Goal: Transaction & Acquisition: Purchase product/service

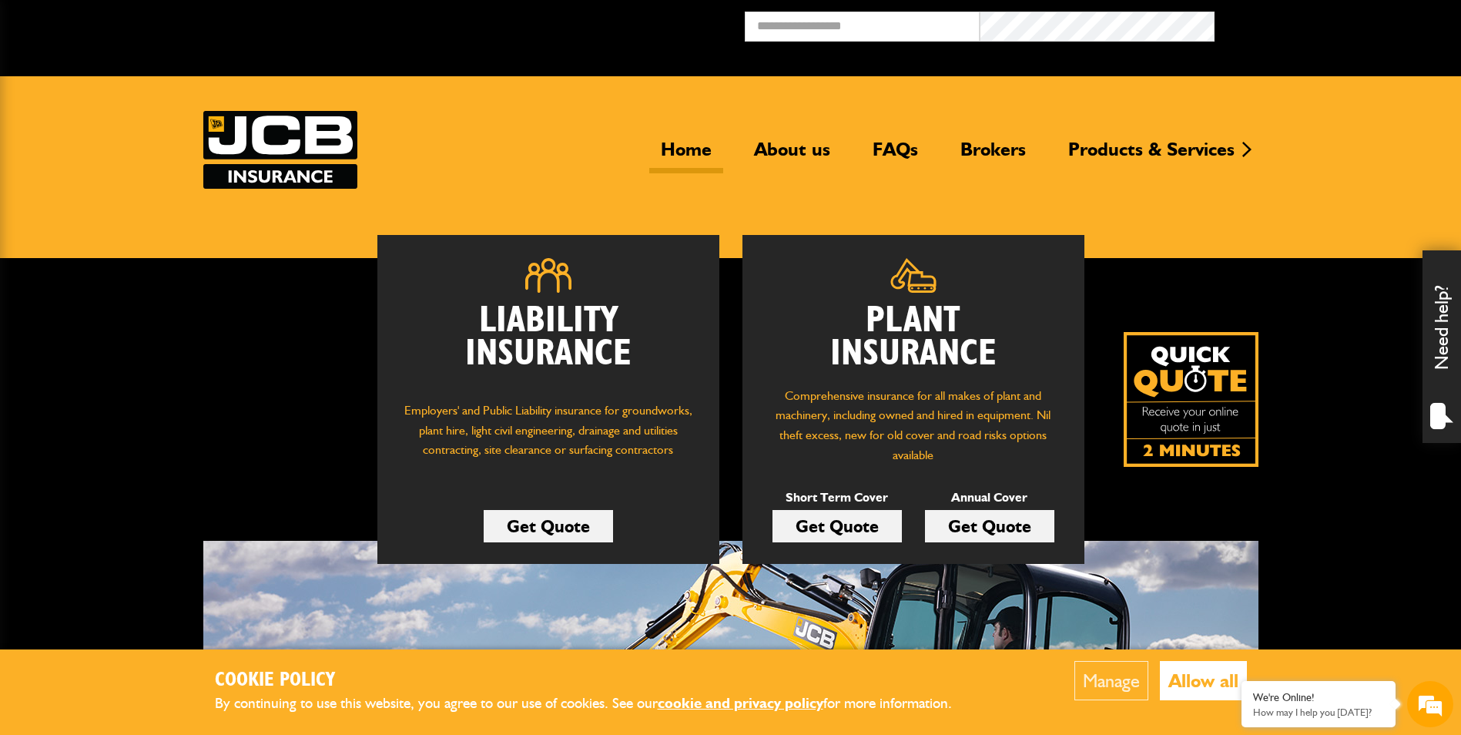
click at [1007, 523] on link "Get Quote" at bounding box center [989, 526] width 129 height 32
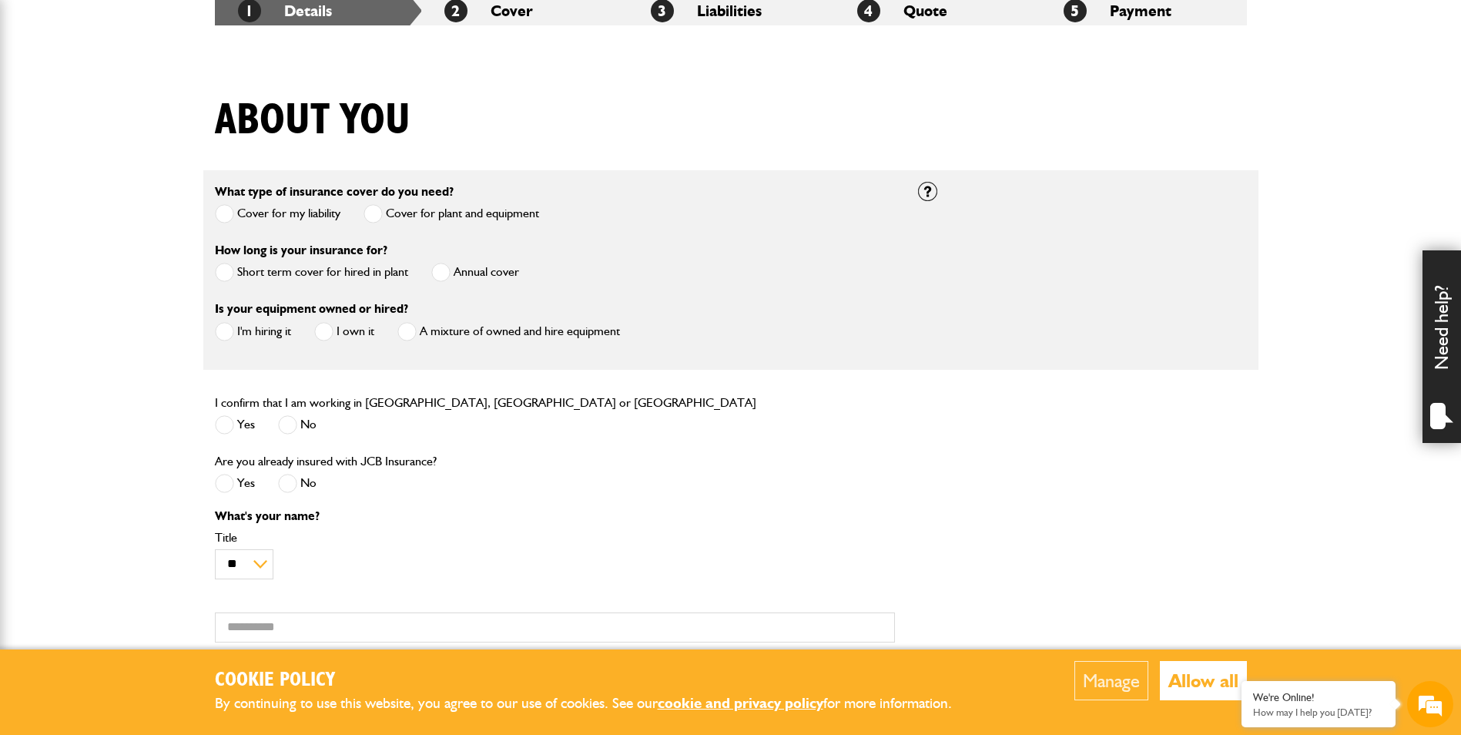
click at [436, 271] on span at bounding box center [440, 272] width 19 height 19
click at [232, 328] on span at bounding box center [224, 331] width 19 height 19
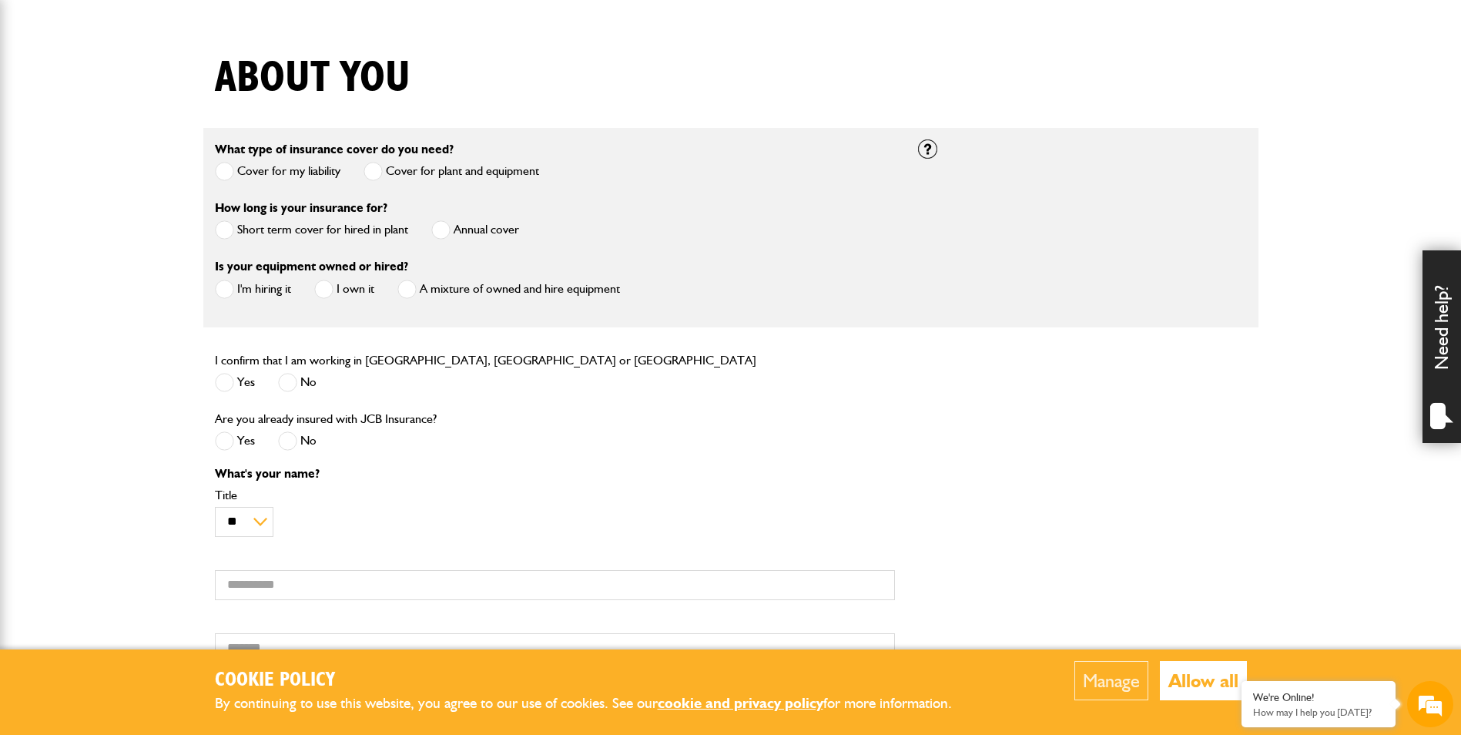
scroll to position [385, 0]
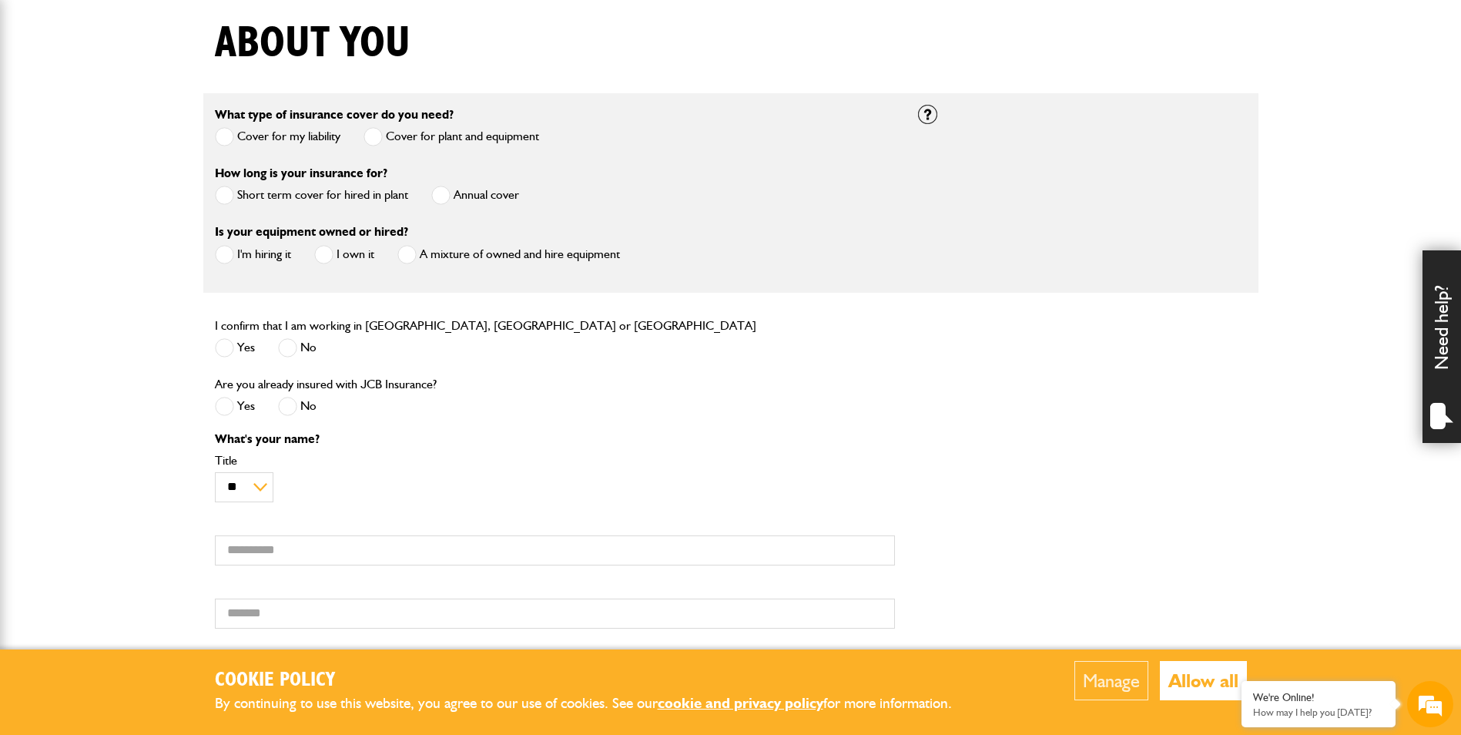
click at [233, 351] on span at bounding box center [224, 347] width 19 height 19
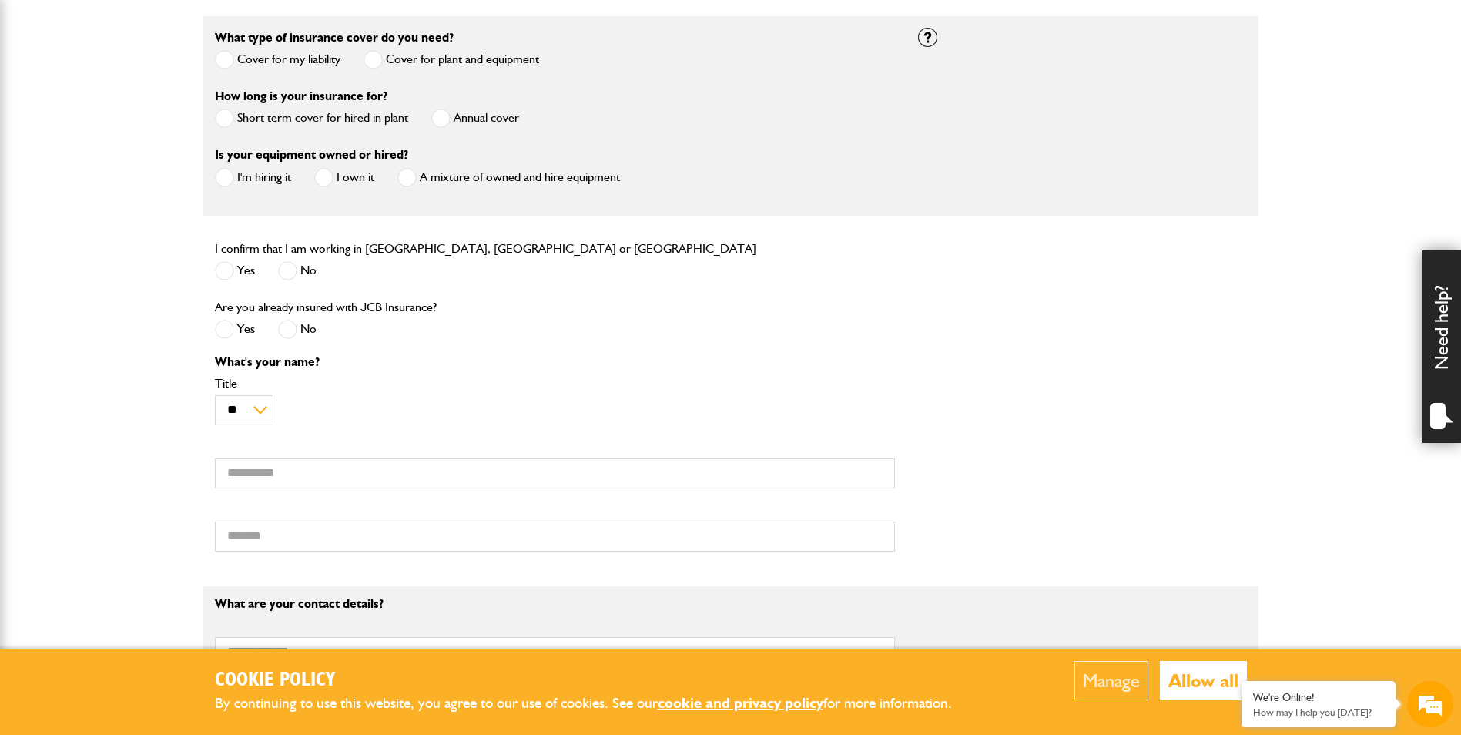
click at [289, 336] on span at bounding box center [287, 329] width 19 height 19
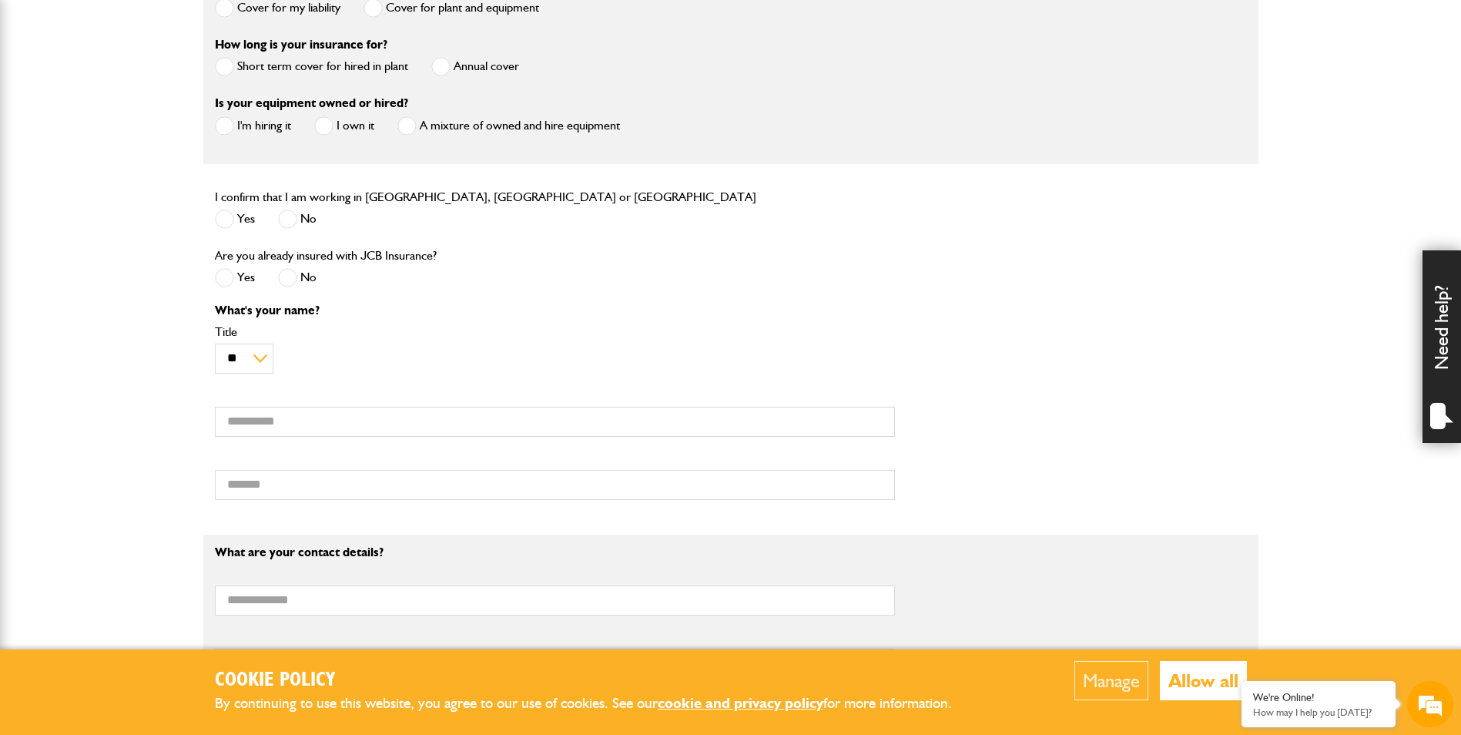
scroll to position [539, 0]
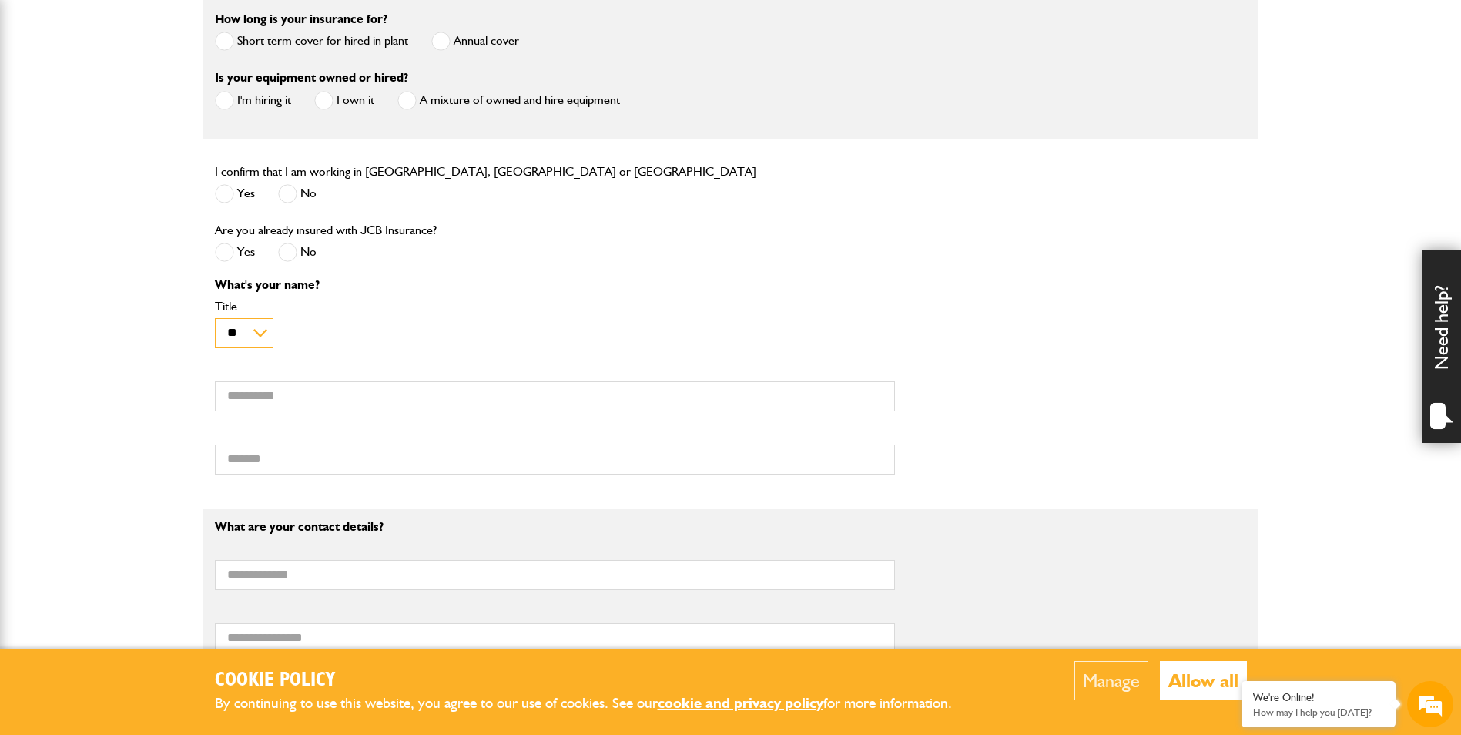
click at [246, 338] on select "** *** **** ** ** **" at bounding box center [244, 333] width 59 height 30
click at [290, 399] on input "First name" at bounding box center [555, 396] width 680 height 30
type input "***"
type input "*******"
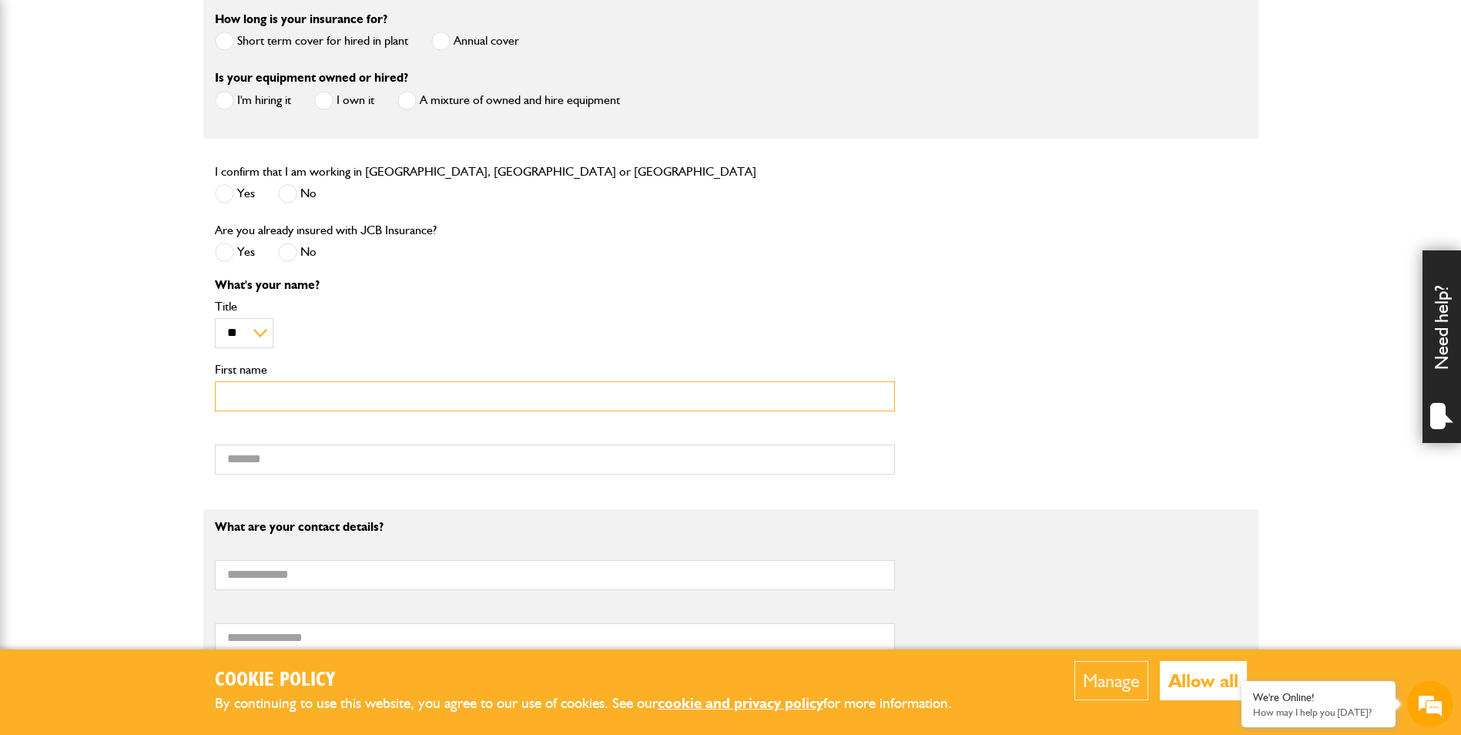
type input "**********"
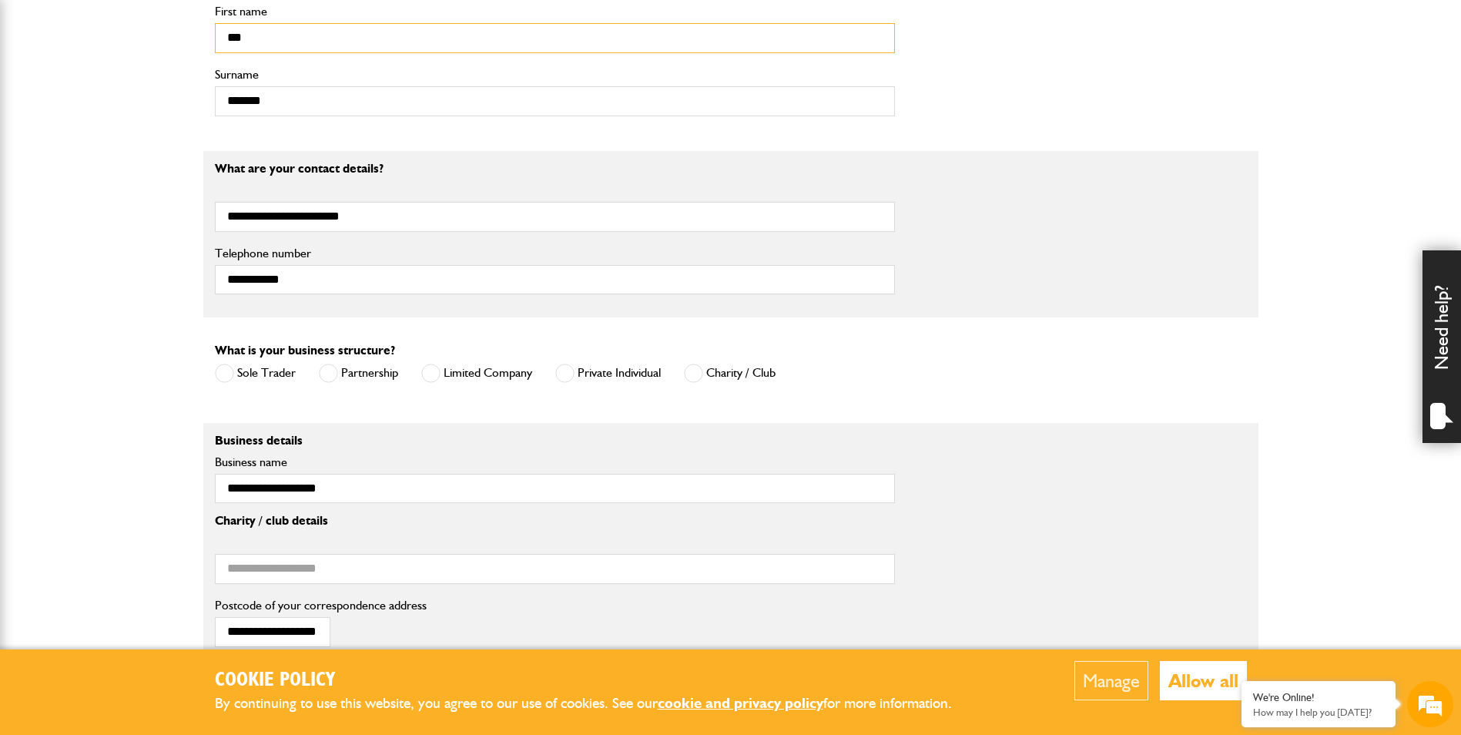
scroll to position [924, 0]
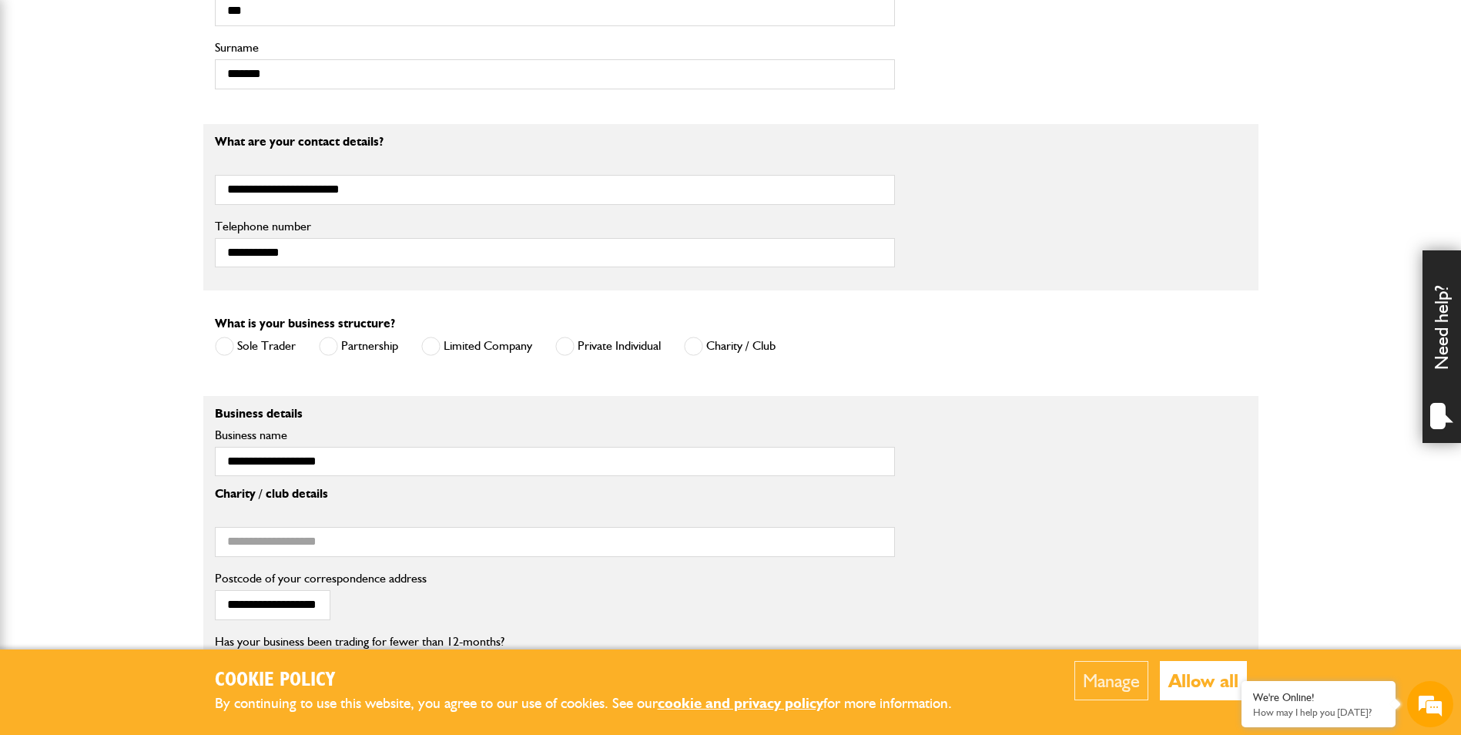
click at [427, 351] on span at bounding box center [430, 345] width 19 height 19
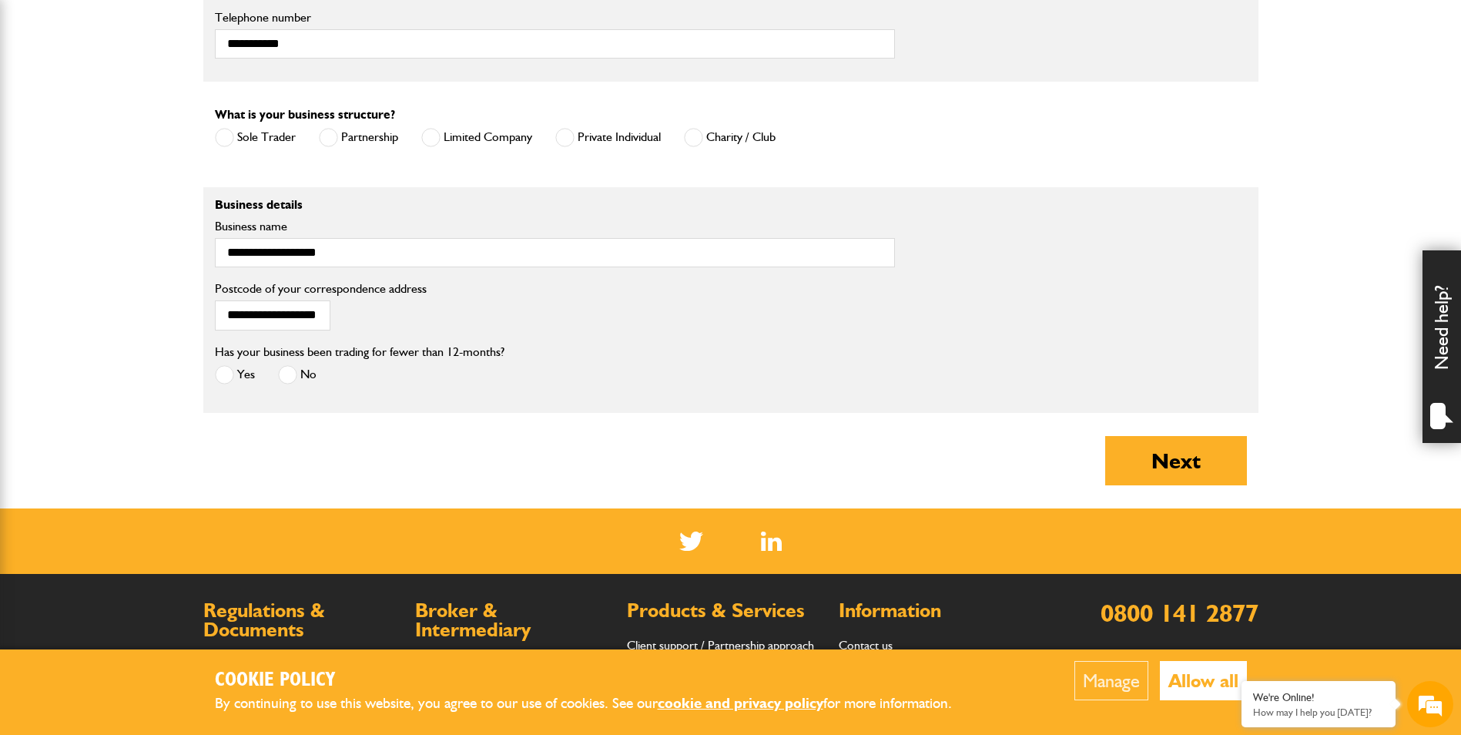
scroll to position [1155, 0]
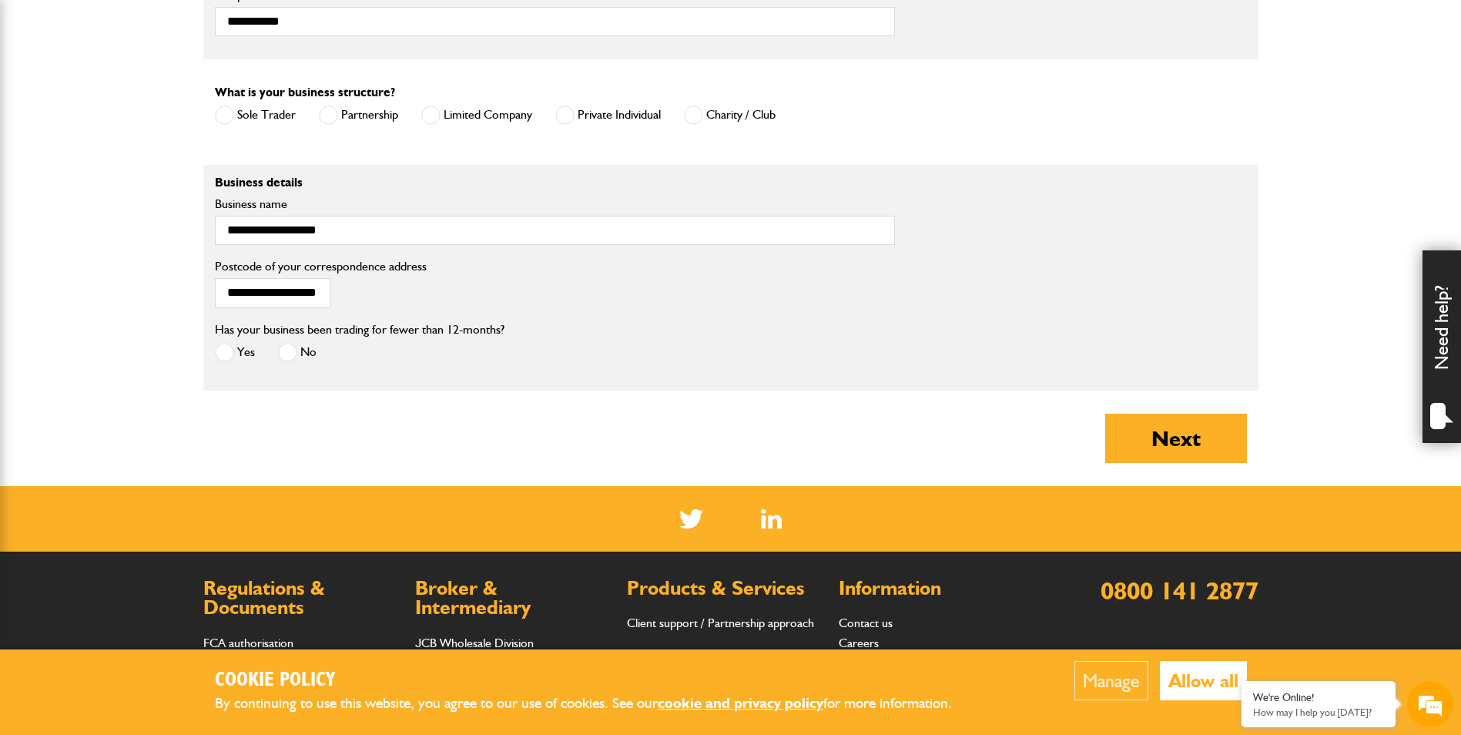
click at [287, 356] on span at bounding box center [287, 352] width 19 height 19
click at [1153, 438] on button "Next" at bounding box center [1176, 437] width 142 height 49
type input "*****"
type input "**********"
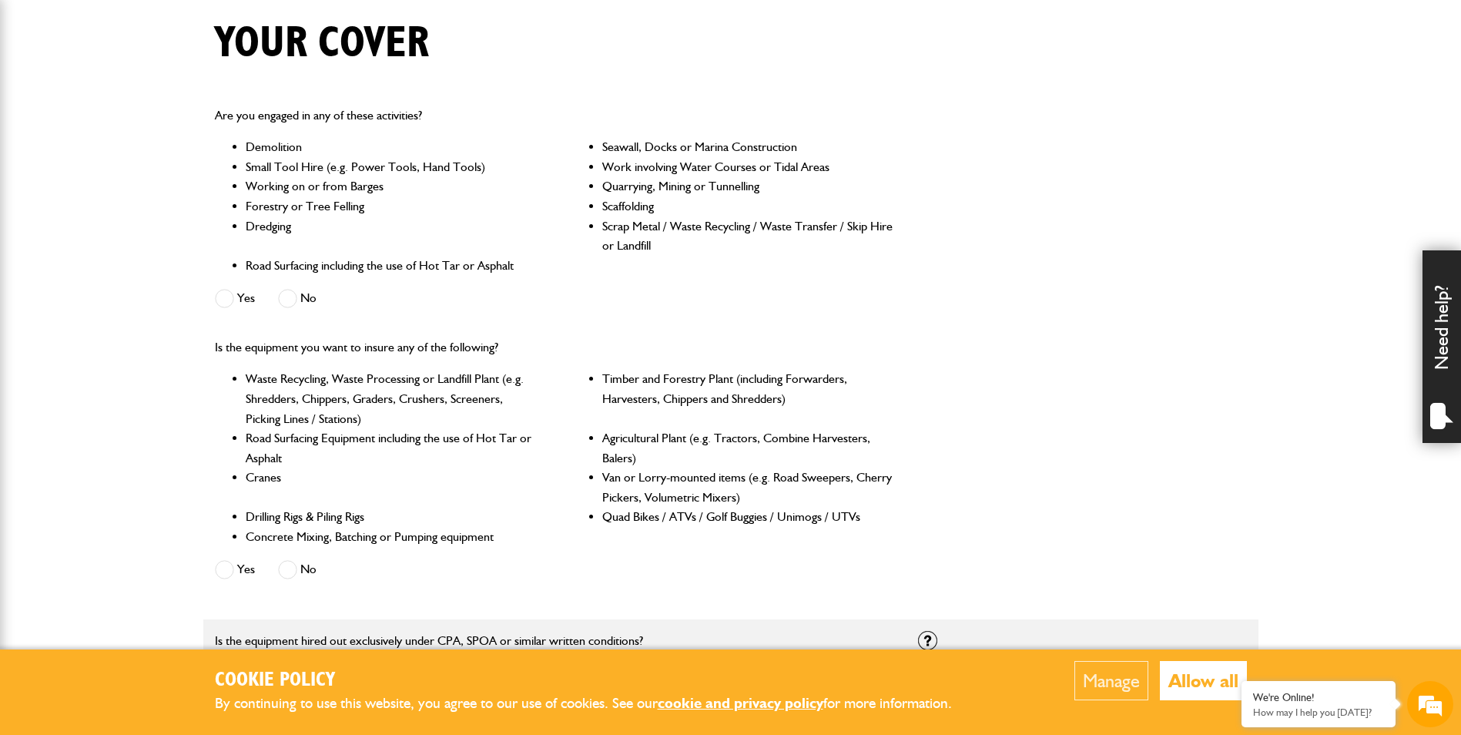
click at [228, 296] on span at bounding box center [224, 298] width 19 height 19
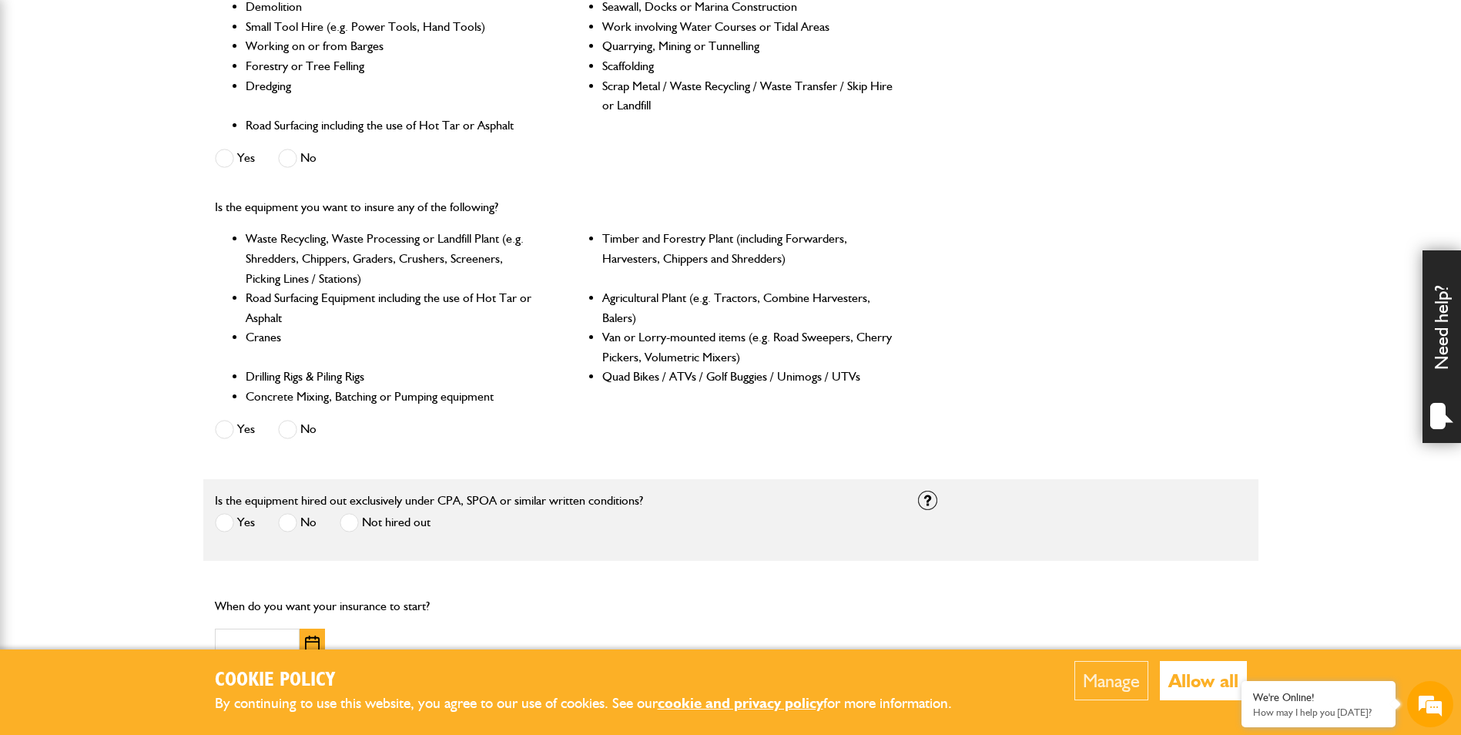
scroll to position [539, 0]
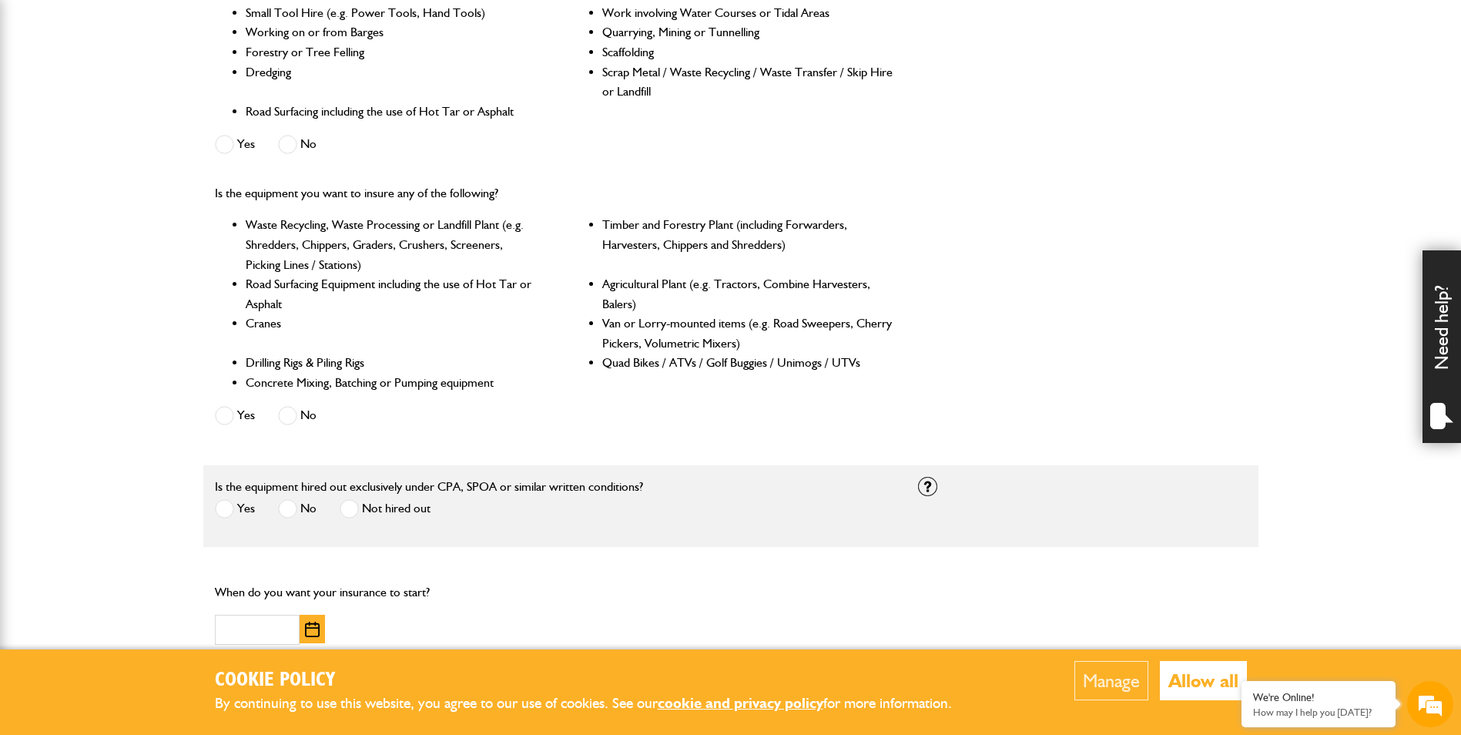
click at [233, 408] on span at bounding box center [224, 415] width 19 height 19
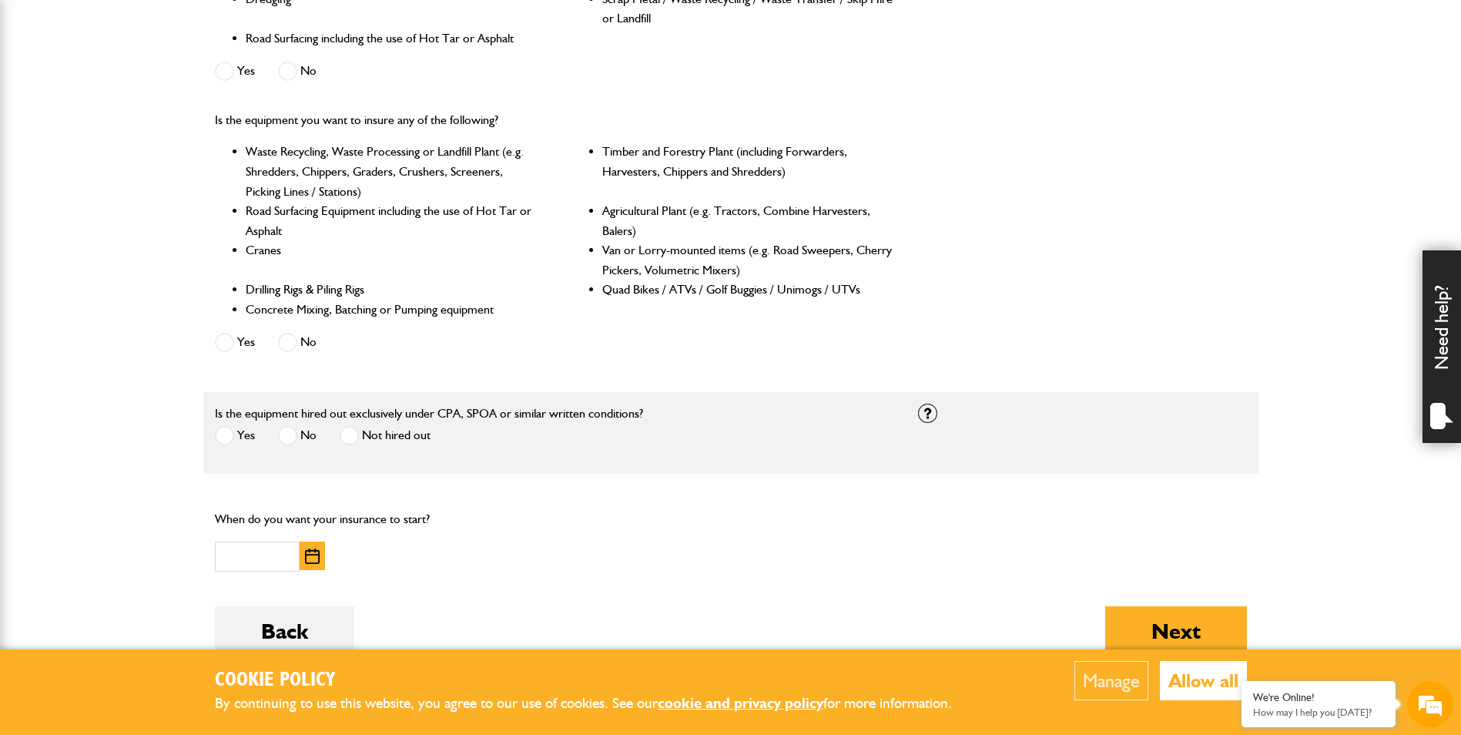
scroll to position [693, 0]
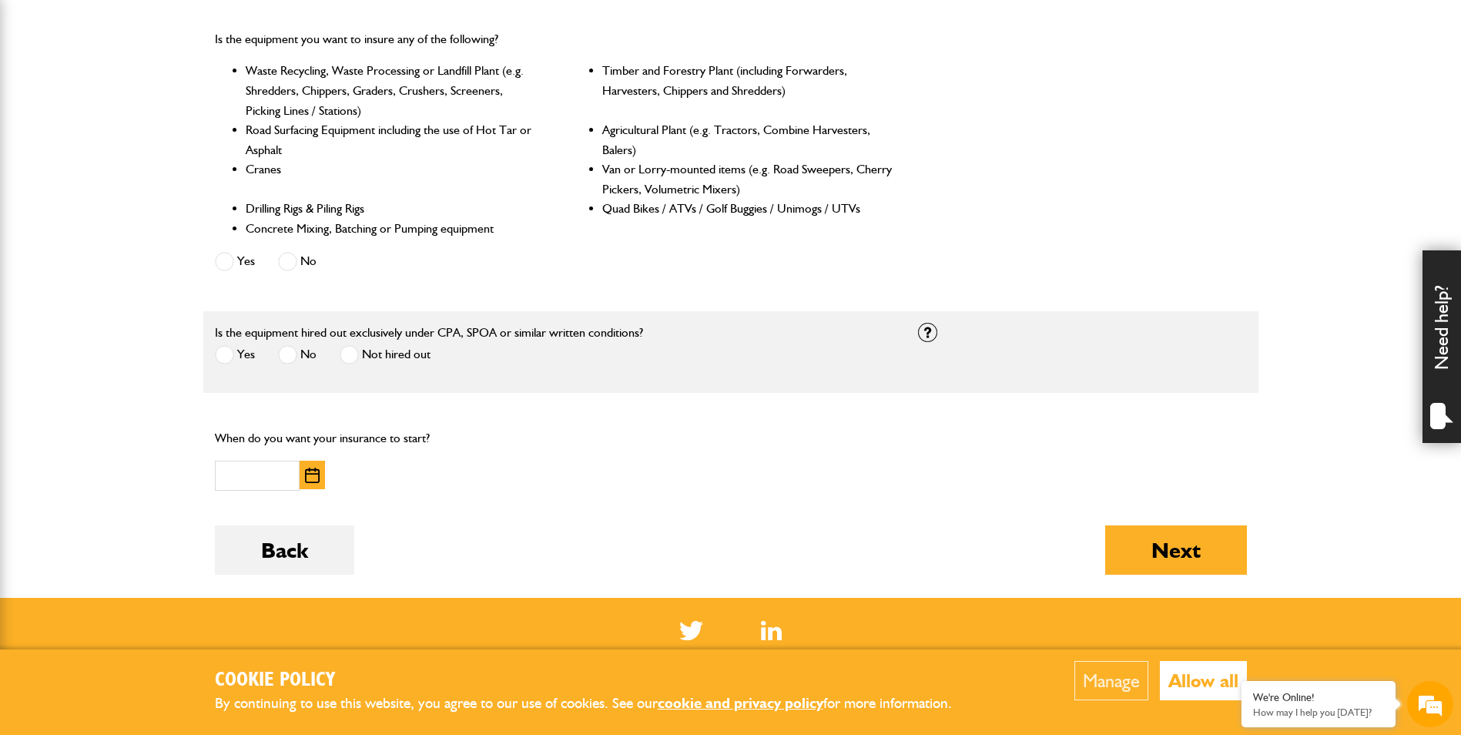
click at [296, 264] on span at bounding box center [287, 261] width 19 height 19
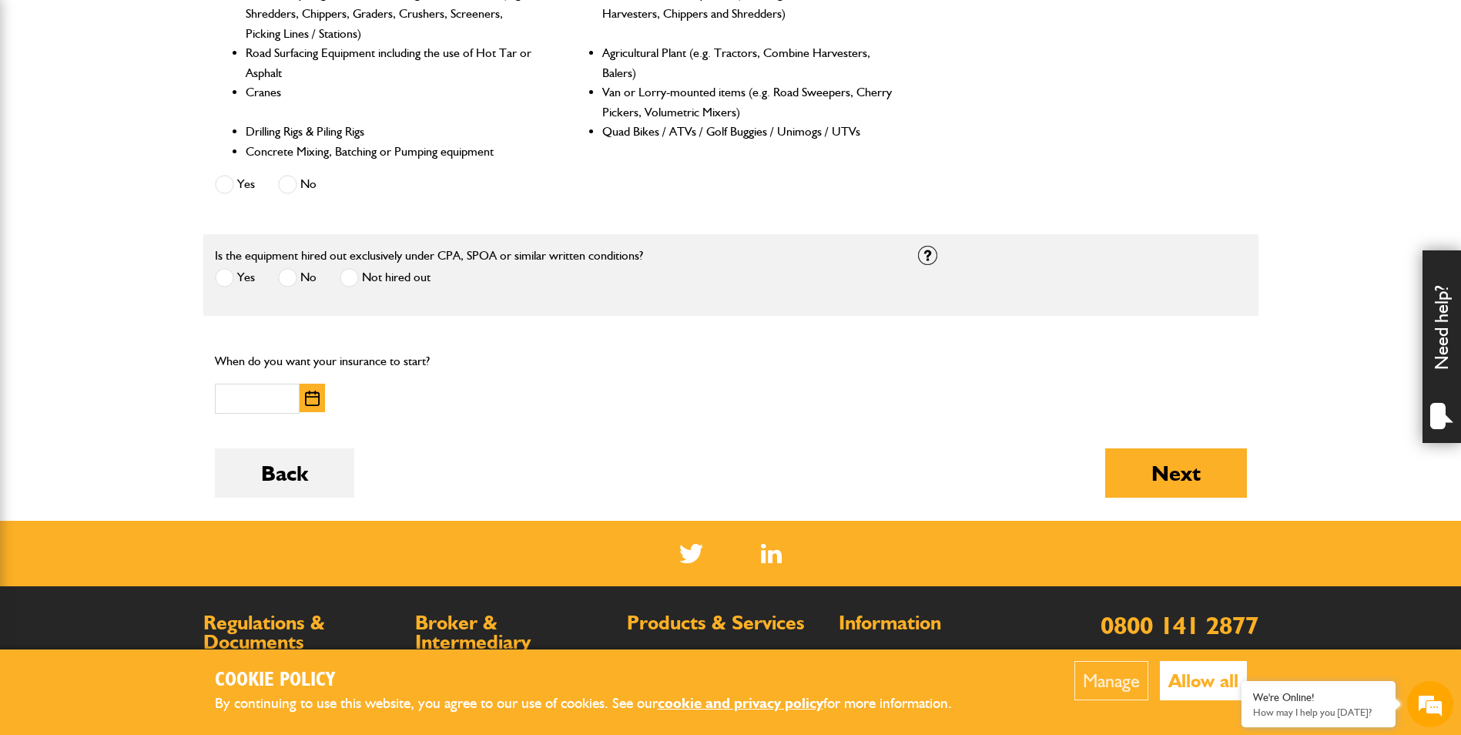
click at [239, 281] on label "Yes" at bounding box center [235, 277] width 40 height 19
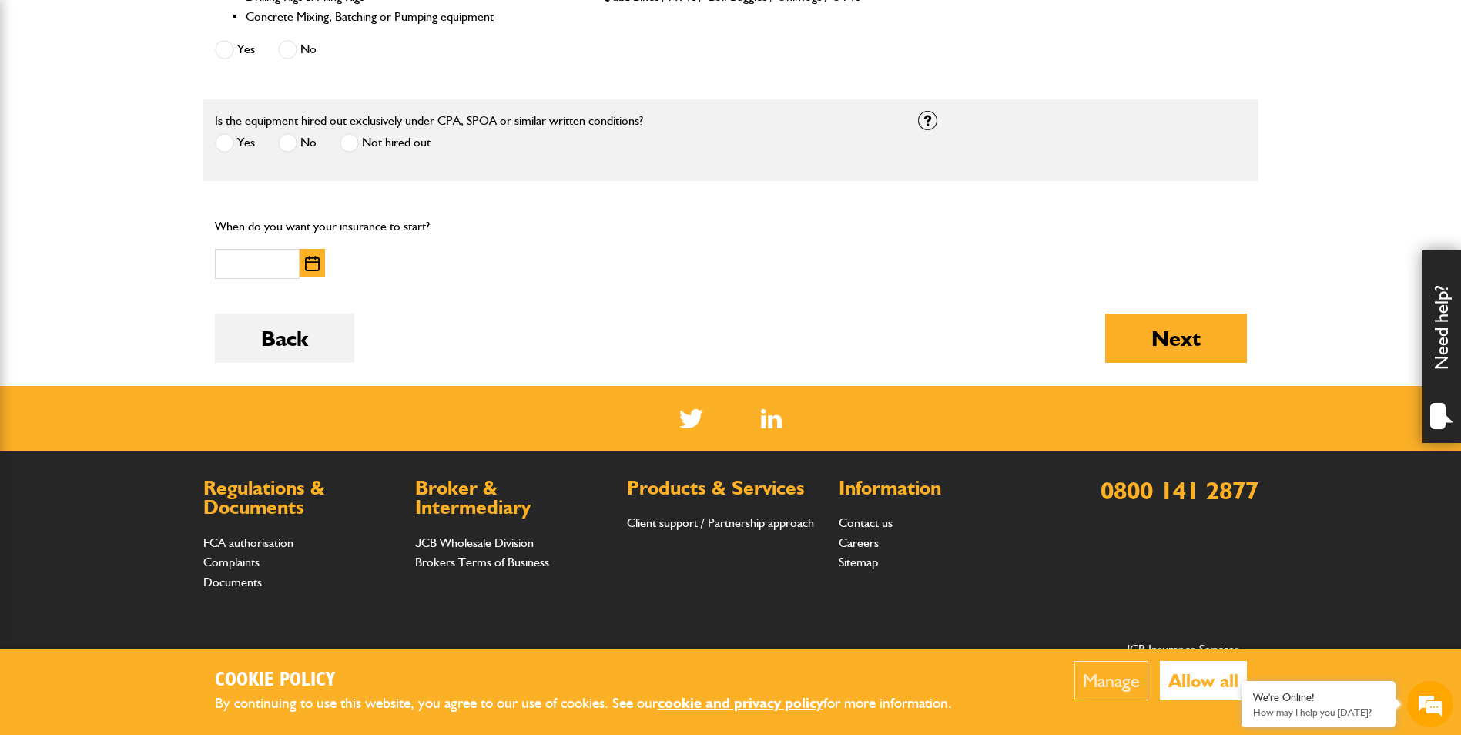
scroll to position [924, 0]
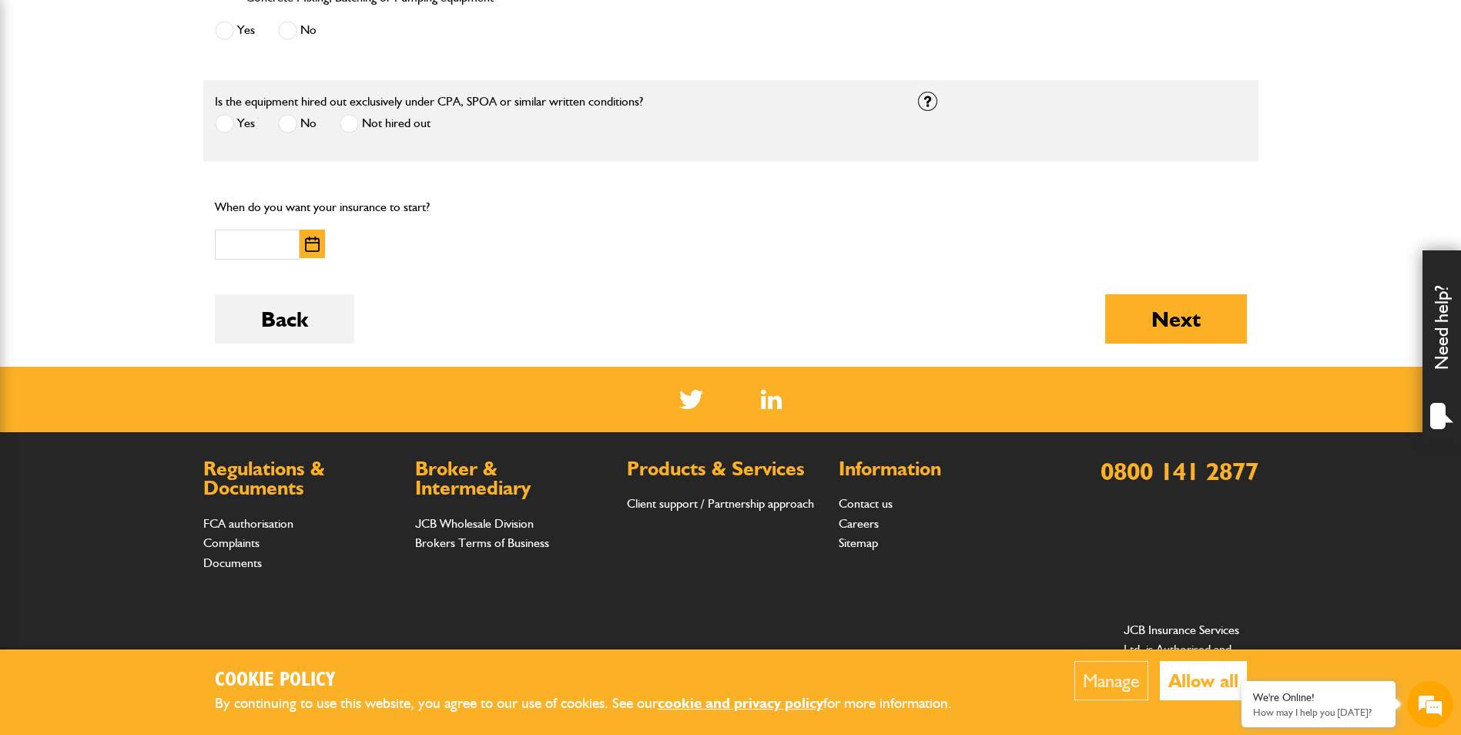
click at [316, 243] on img "button" at bounding box center [312, 243] width 15 height 15
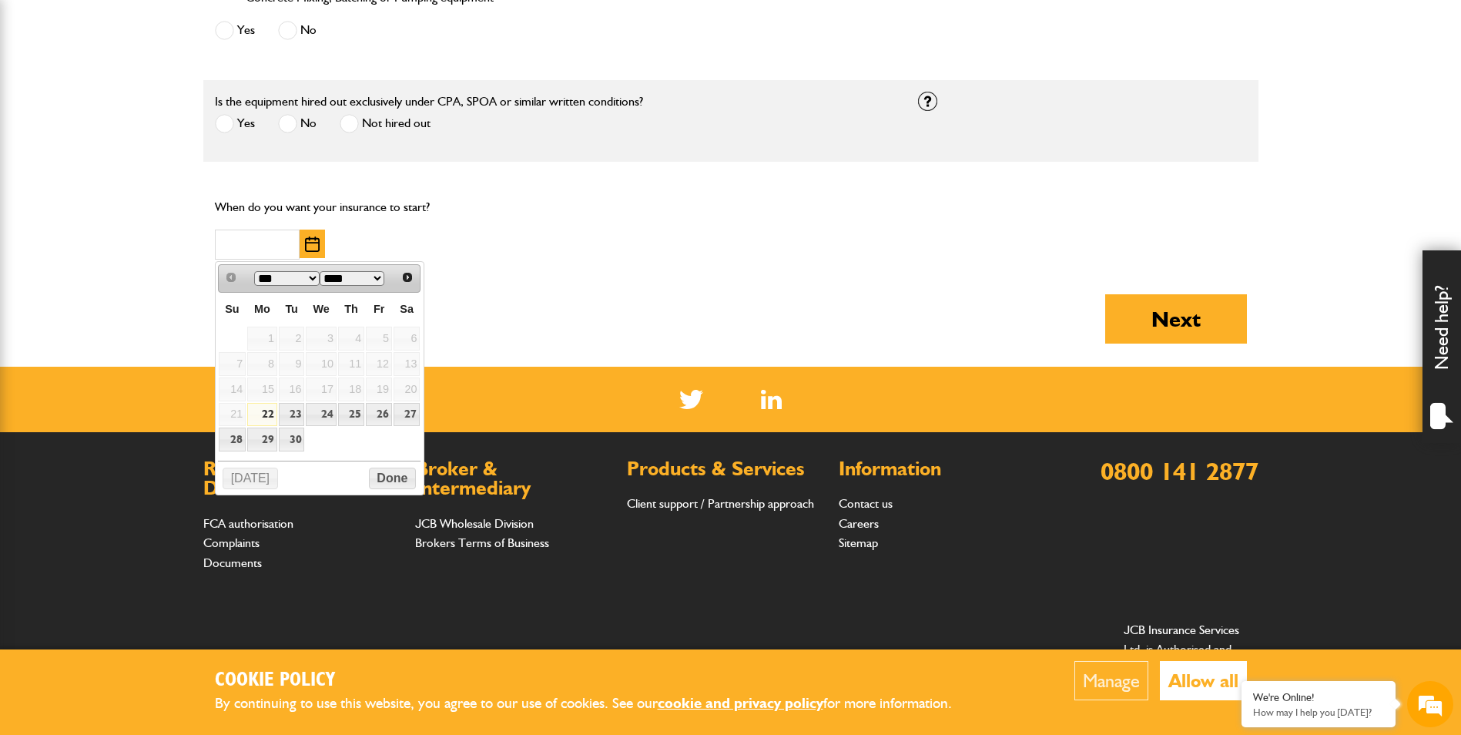
click at [261, 413] on link "22" at bounding box center [262, 415] width 30 height 24
type input "**********"
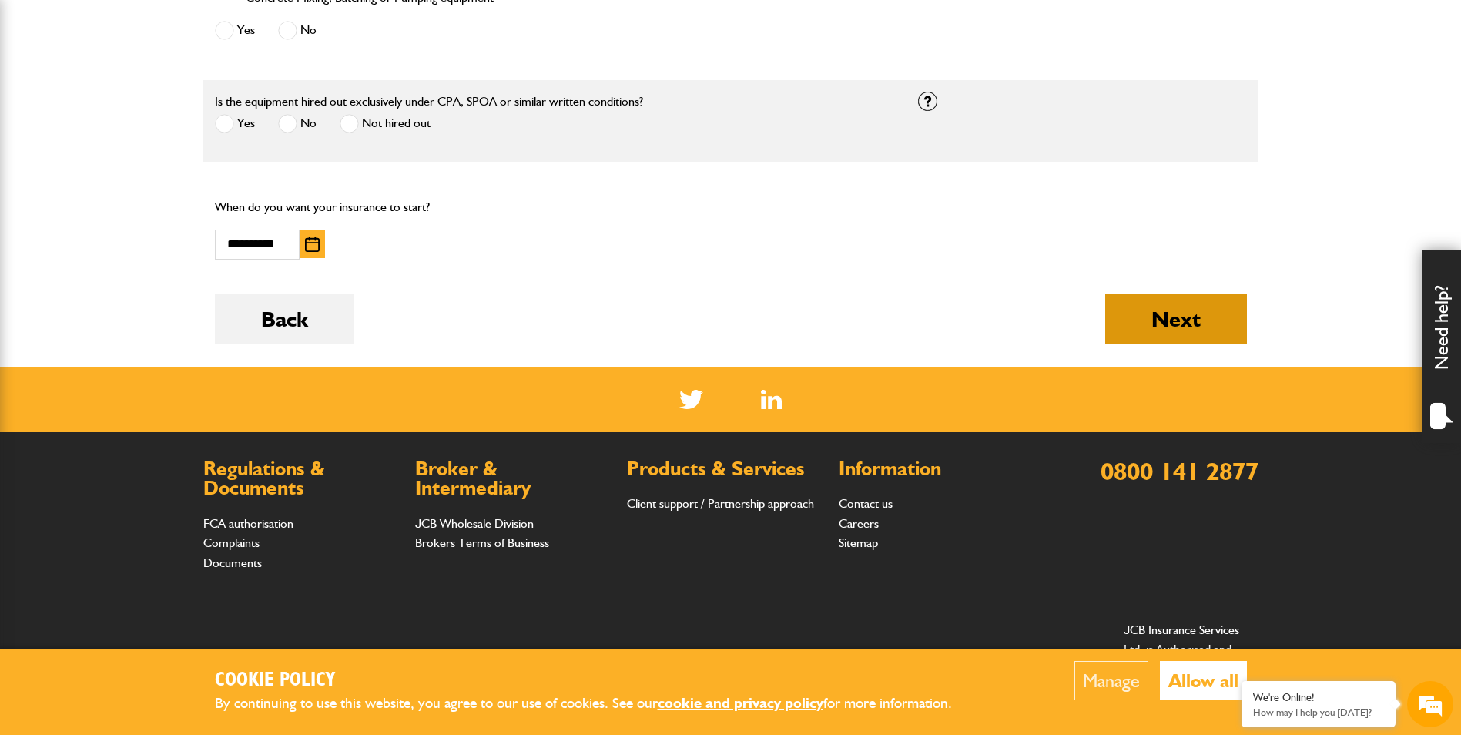
click at [1175, 309] on button "Next" at bounding box center [1176, 318] width 142 height 49
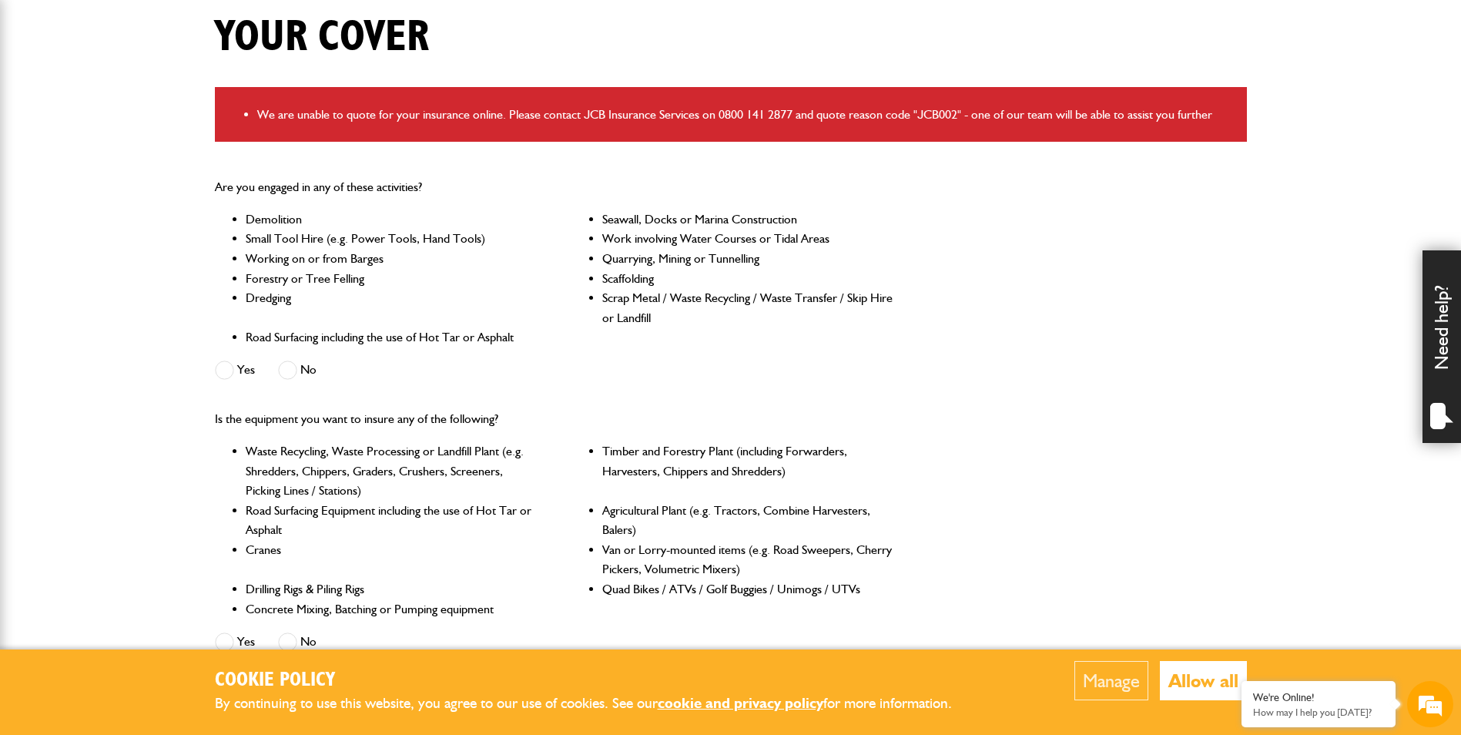
scroll to position [462, 0]
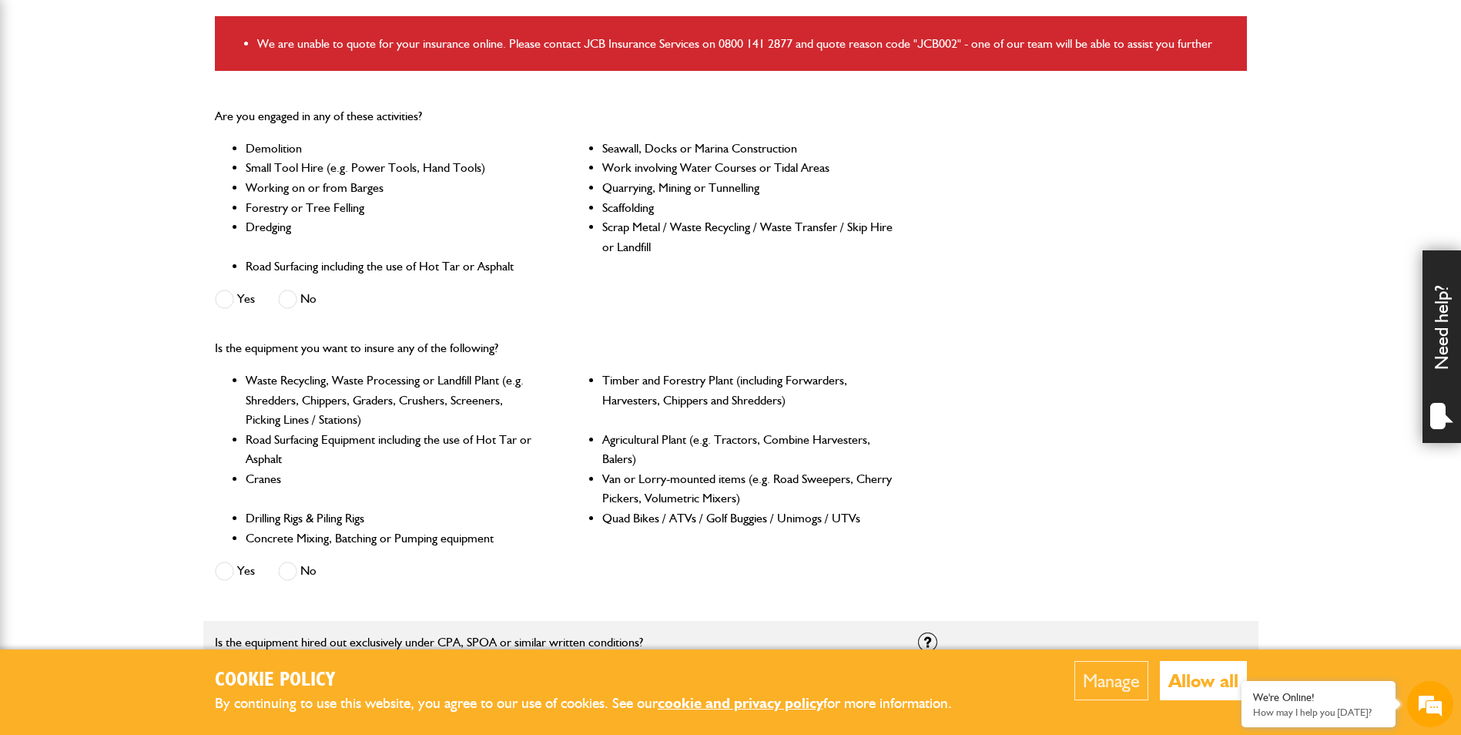
click at [290, 298] on span at bounding box center [287, 299] width 19 height 19
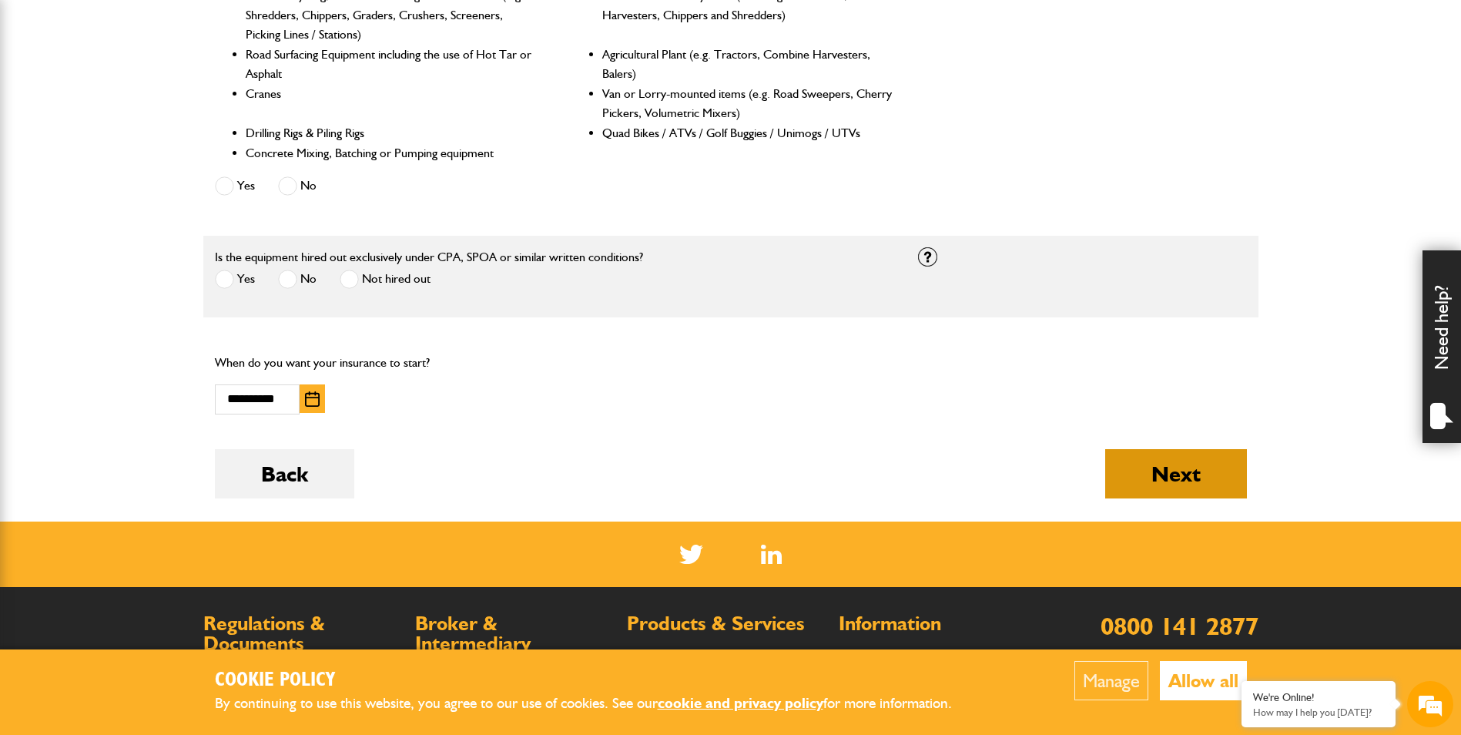
scroll to position [0, 0]
click at [1190, 465] on button "Next" at bounding box center [1176, 473] width 142 height 49
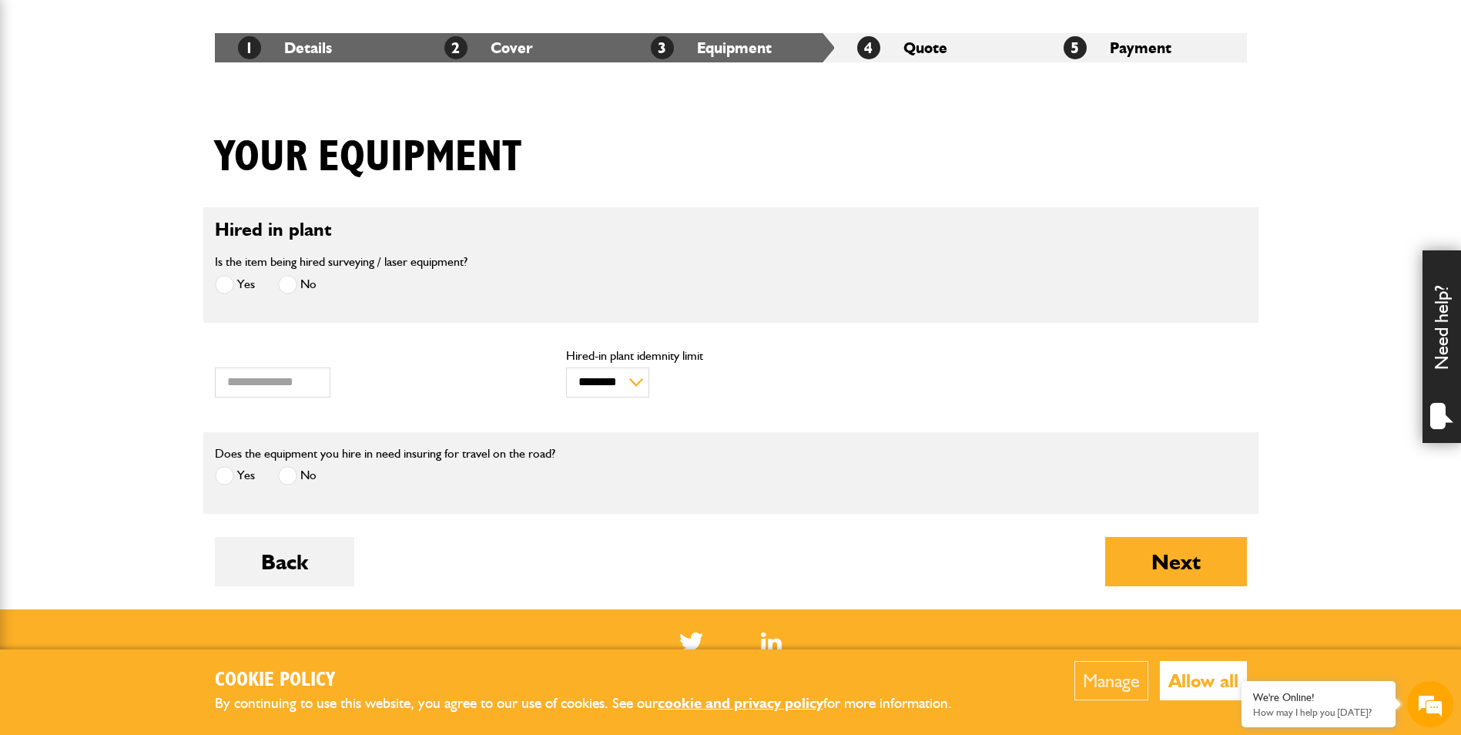
scroll to position [308, 0]
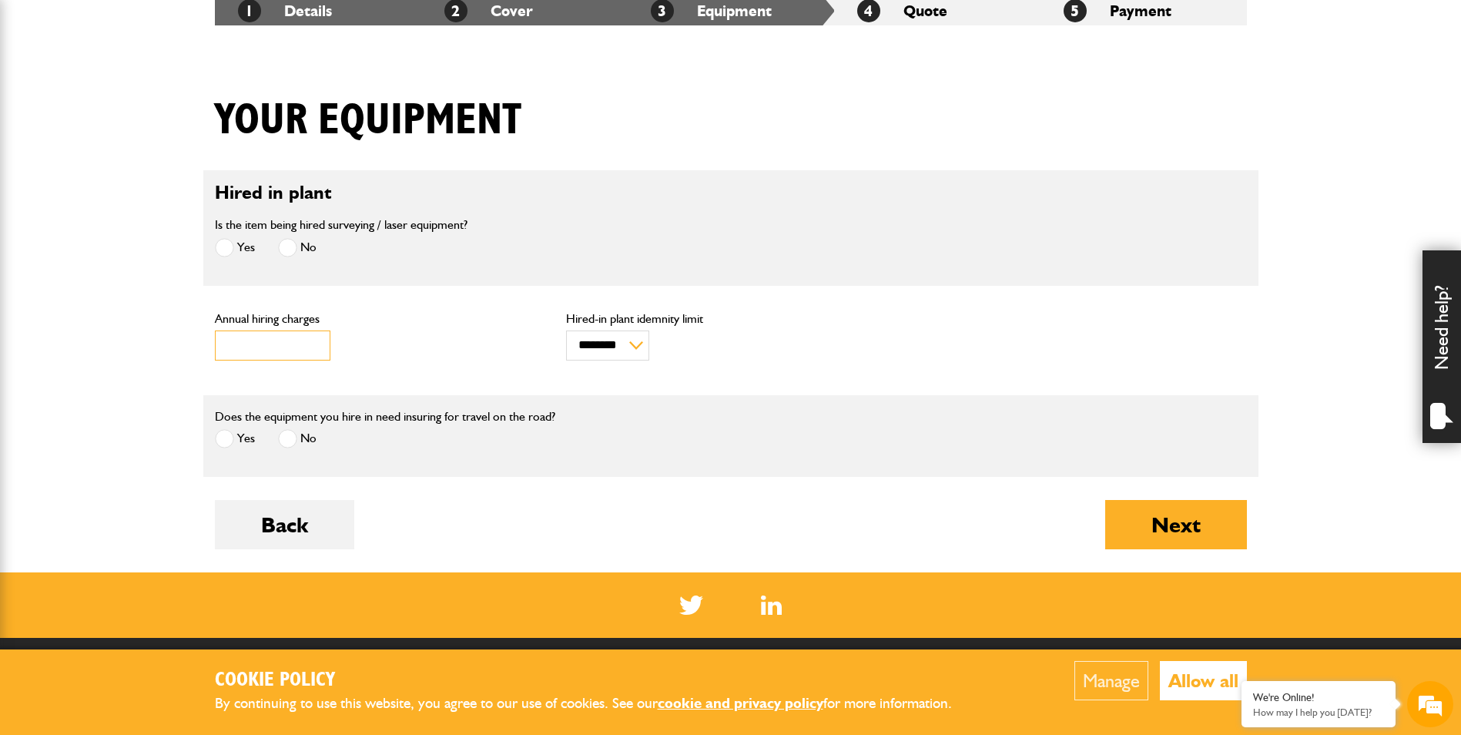
click at [284, 343] on input "***" at bounding box center [273, 345] width 116 height 30
drag, startPoint x: 284, startPoint y: 343, endPoint x: 193, endPoint y: 351, distance: 92.0
click at [206, 347] on div "*** Annual hiring charges" at bounding box center [379, 340] width 352 height 63
type input "****"
click at [407, 360] on div "**** Annual hiring charges" at bounding box center [379, 337] width 329 height 48
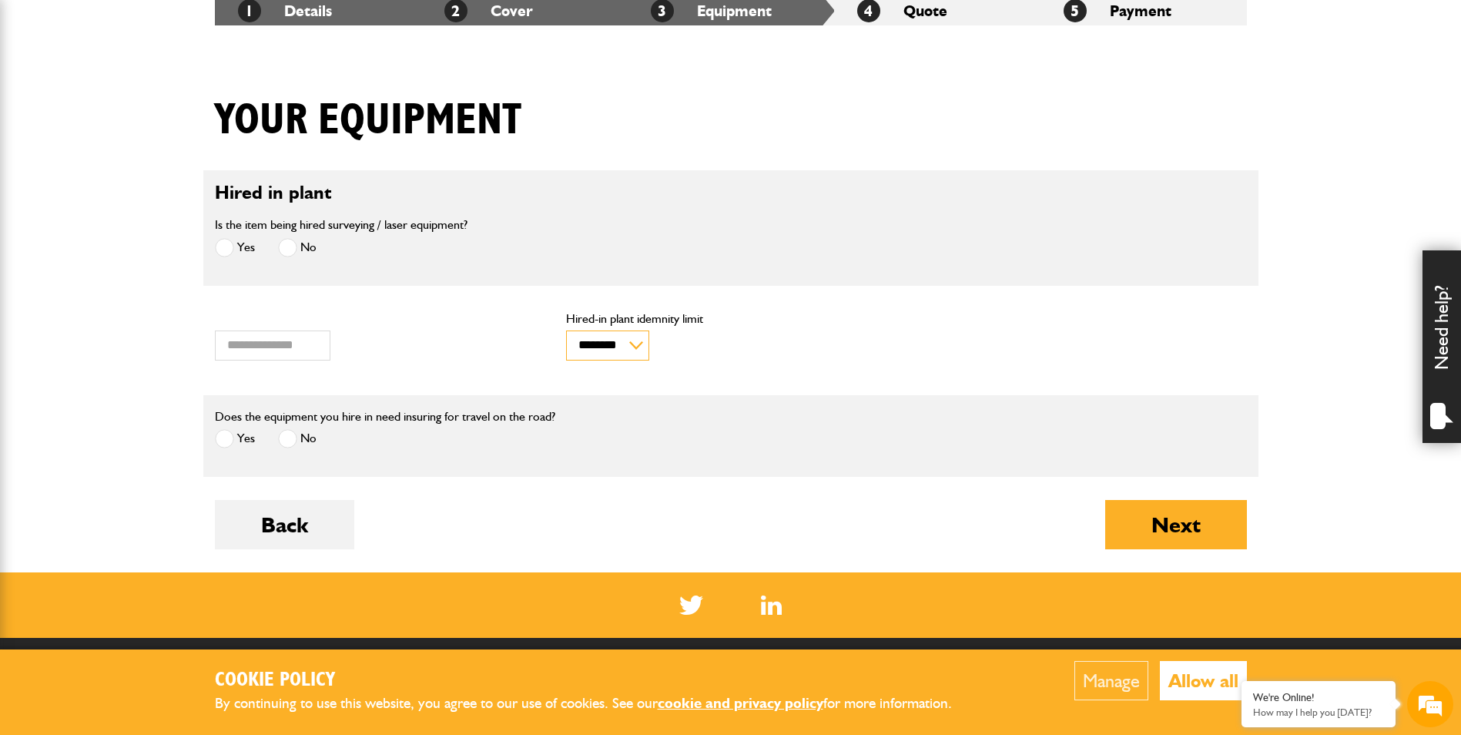
click at [637, 347] on select "******** ********" at bounding box center [607, 345] width 83 height 30
select select "*"
click at [566, 330] on select "******** ********" at bounding box center [607, 345] width 83 height 30
click at [200, 438] on body "Cookie Policy By continuing to use this website, you agree to our use of cookie…" at bounding box center [730, 351] width 1461 height 1318
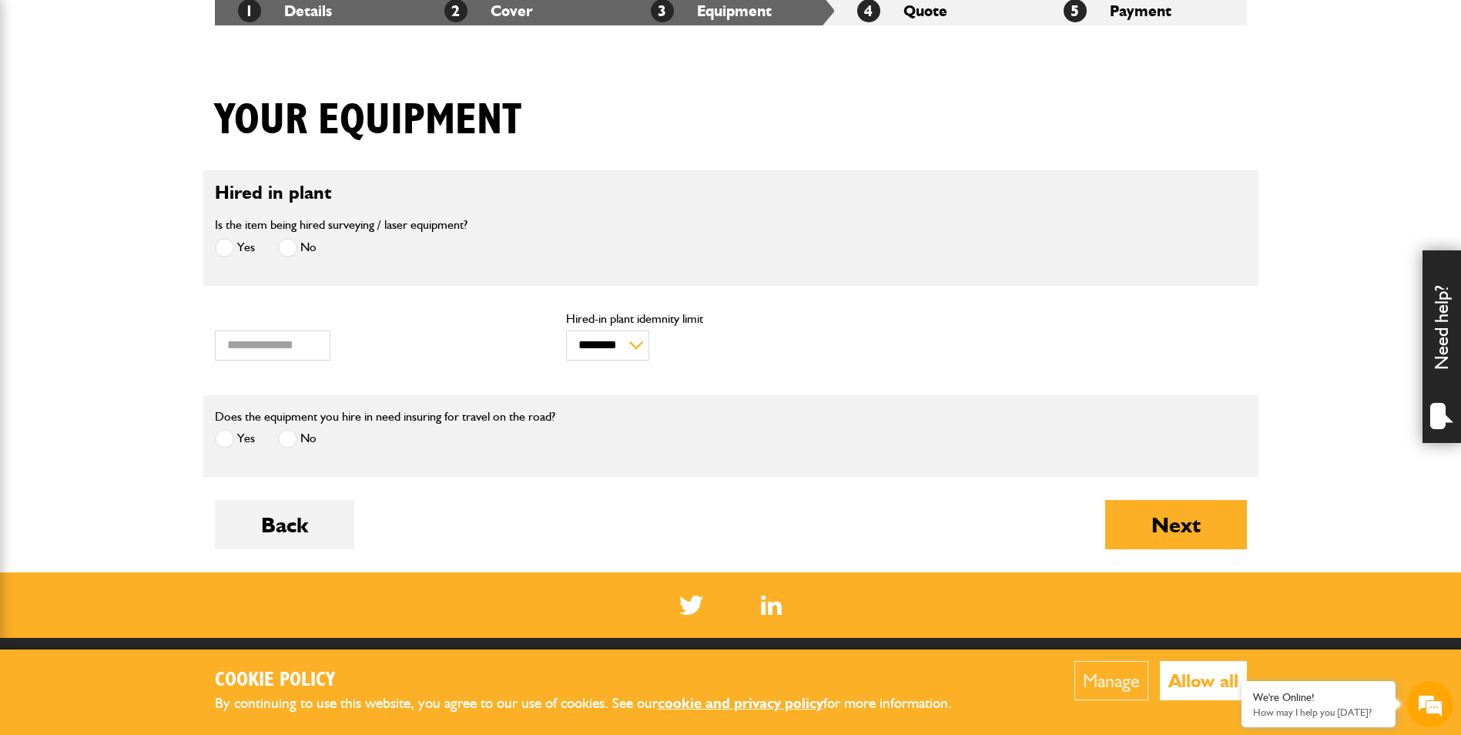
click at [216, 435] on span at bounding box center [224, 438] width 19 height 19
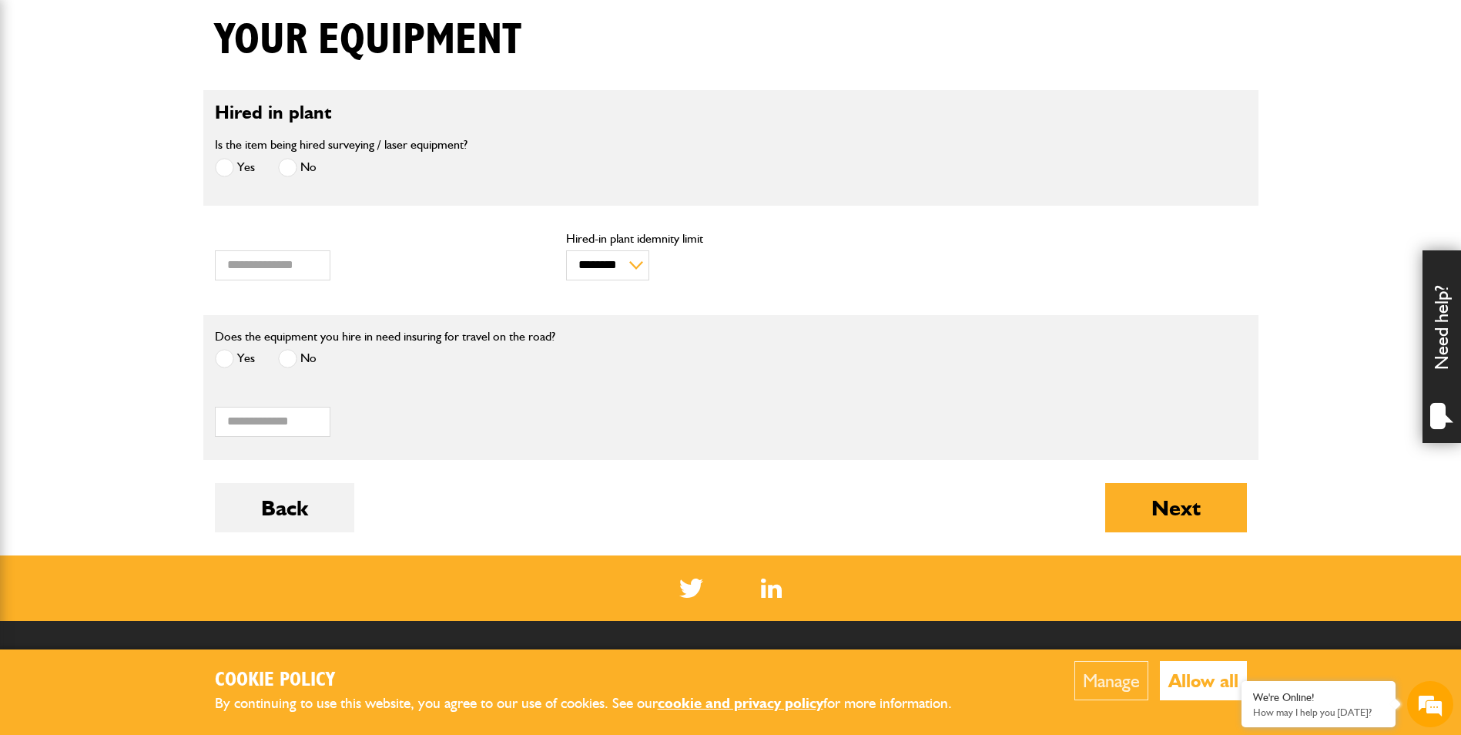
scroll to position [462, 0]
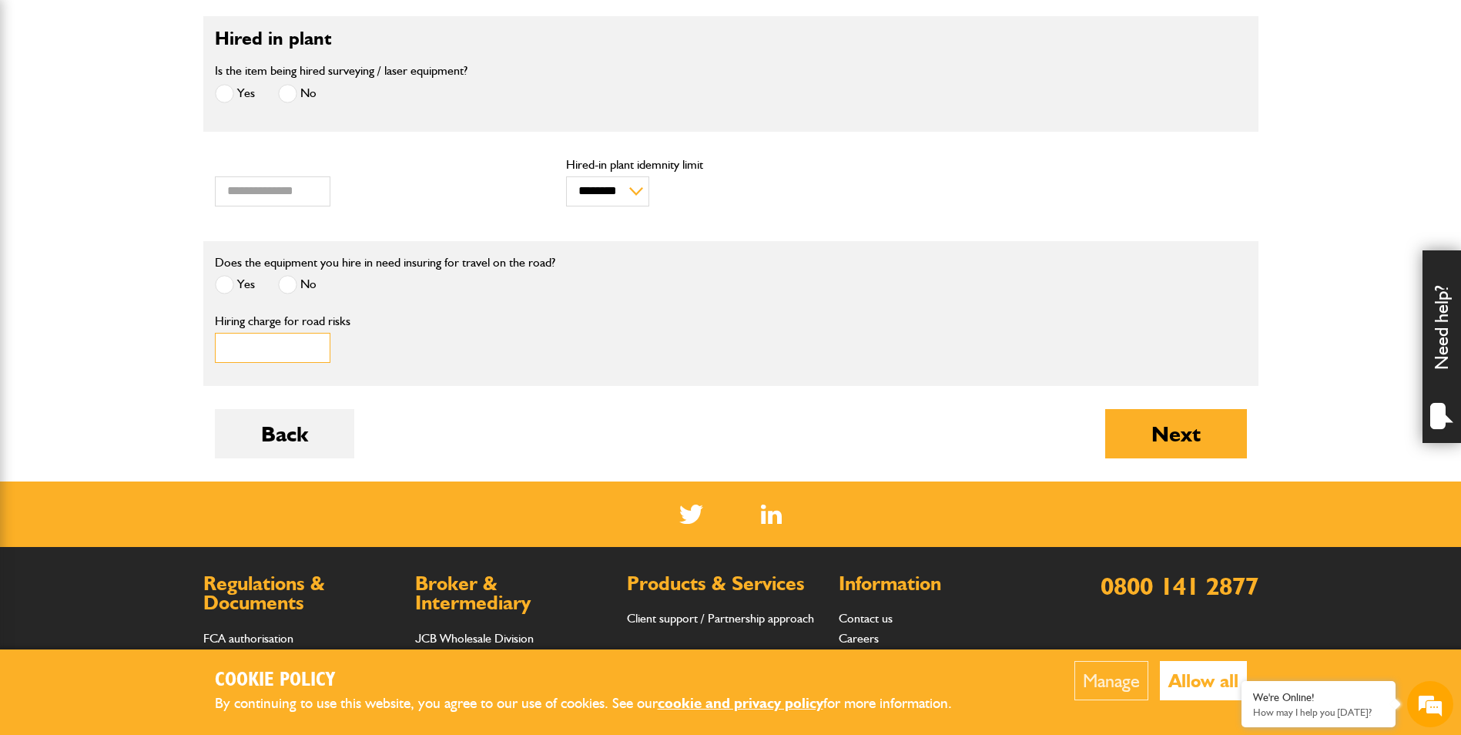
click at [306, 359] on input "Hiring charge for road risks" at bounding box center [273, 348] width 116 height 30
type input "****"
click at [501, 297] on div "Yes No" at bounding box center [385, 286] width 340 height 25
click at [1158, 440] on button "Next" at bounding box center [1176, 433] width 142 height 49
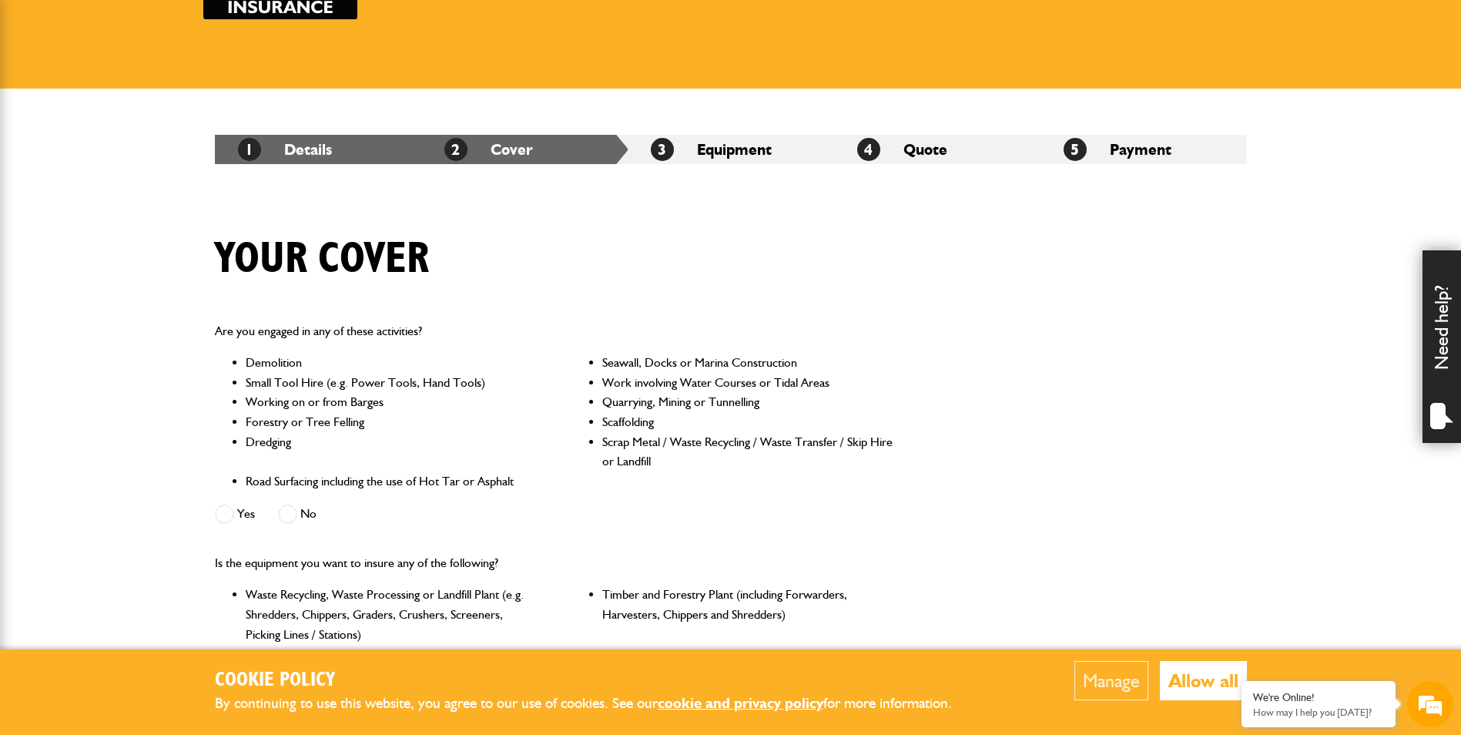
scroll to position [154, 0]
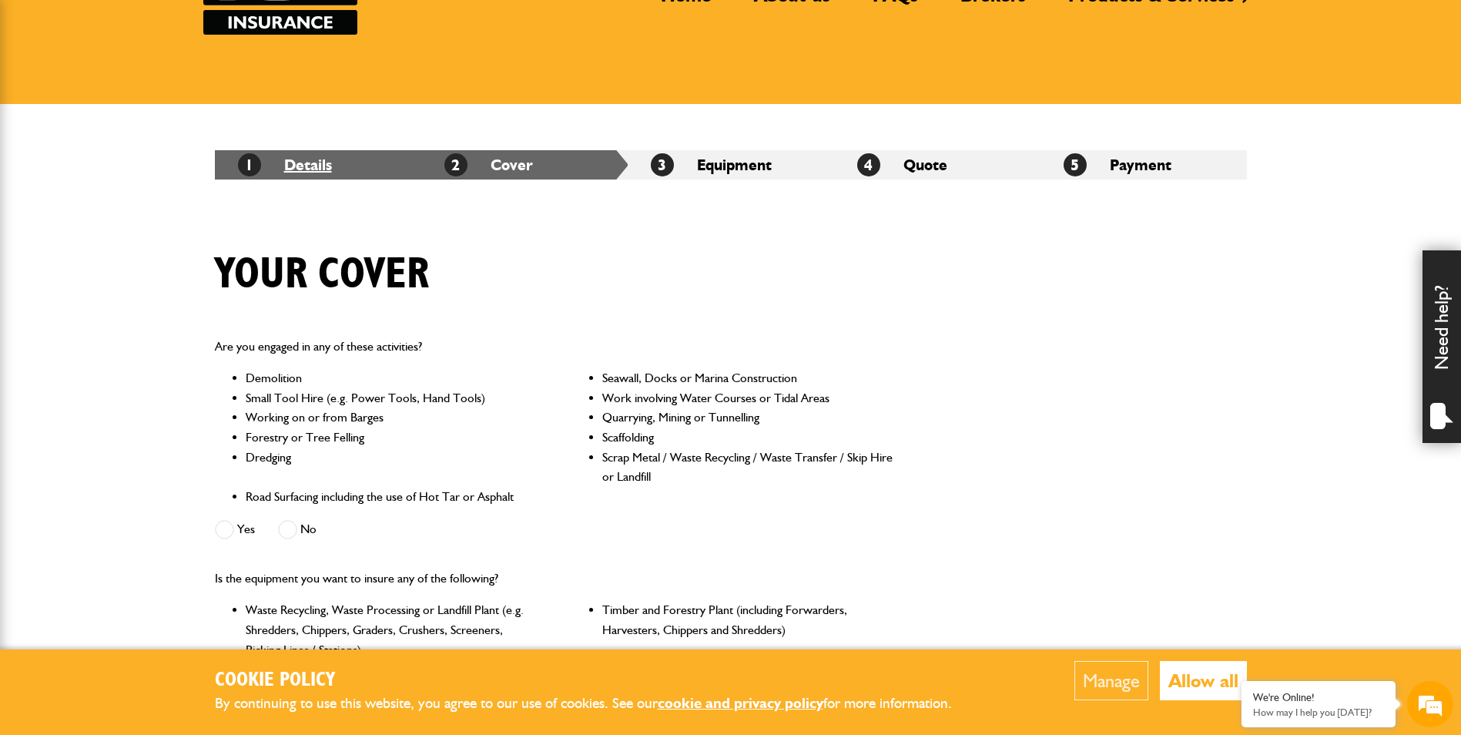
click at [309, 169] on link "1 Details" at bounding box center [285, 165] width 94 height 18
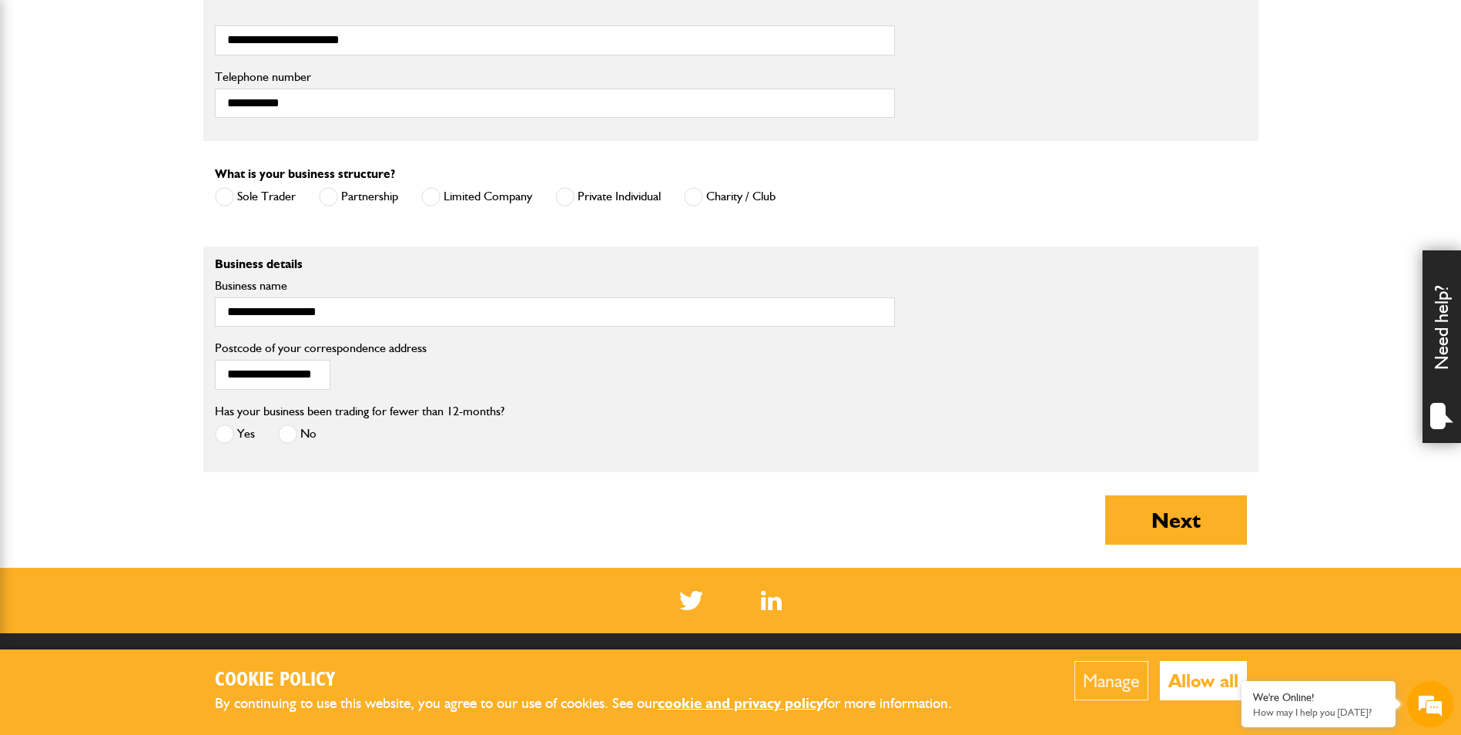
scroll to position [1078, 0]
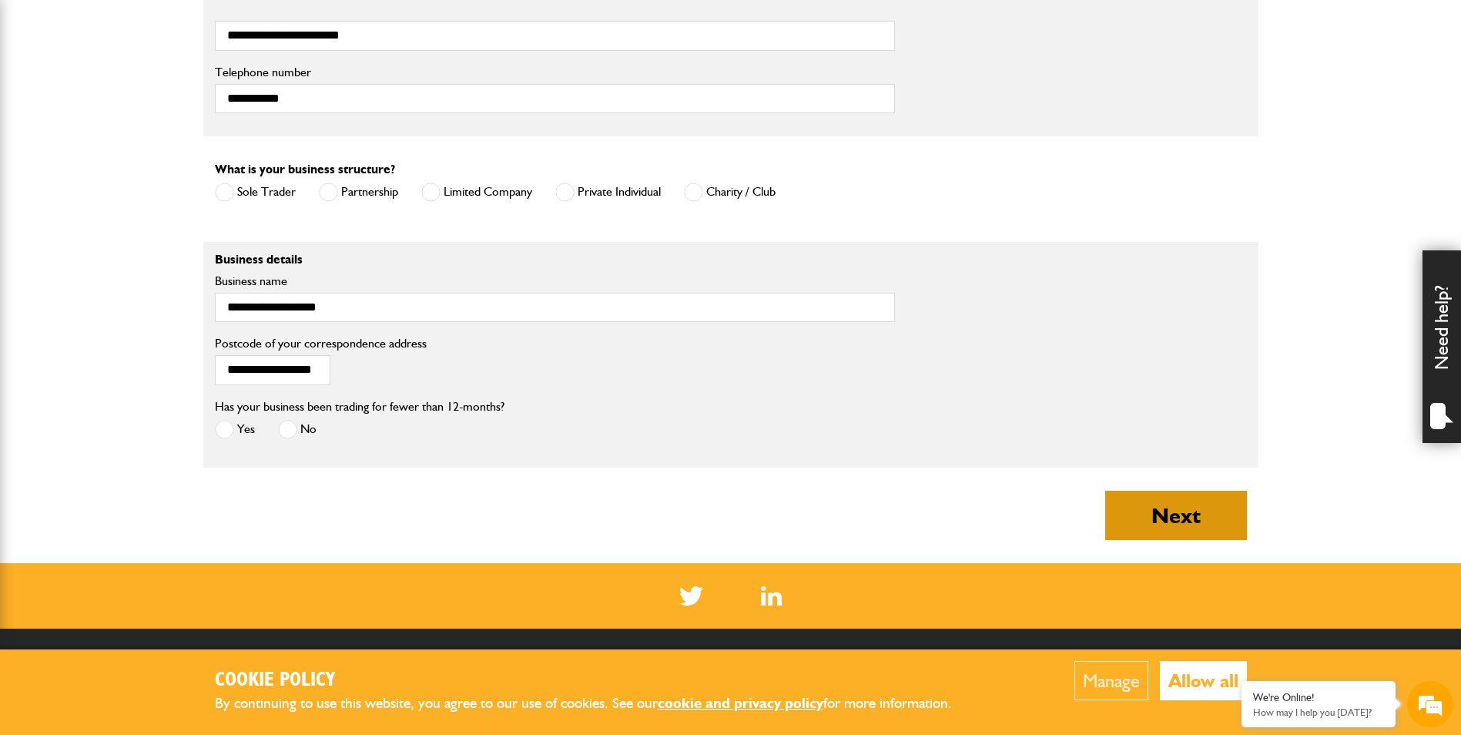
click at [1188, 502] on button "Next" at bounding box center [1176, 514] width 142 height 49
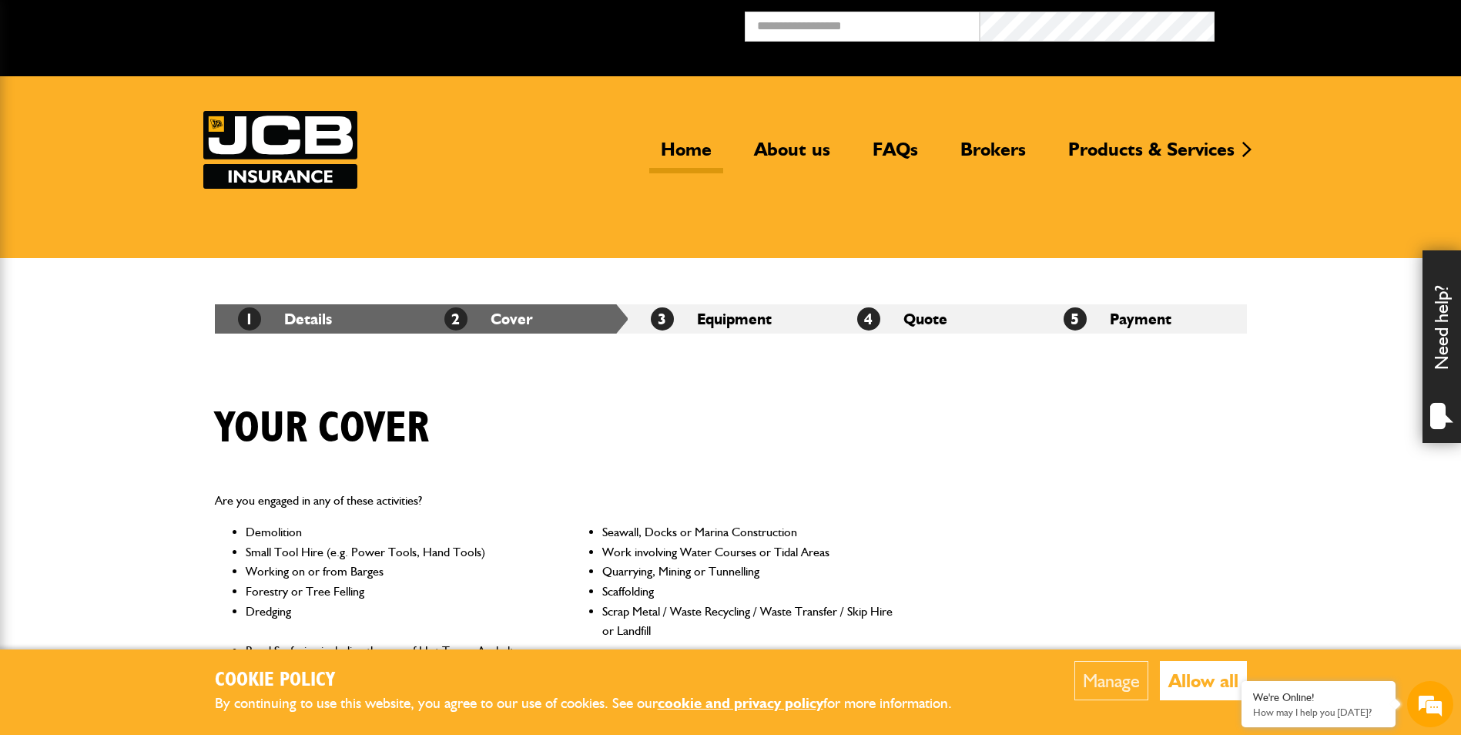
click at [683, 150] on link "Home" at bounding box center [686, 155] width 74 height 35
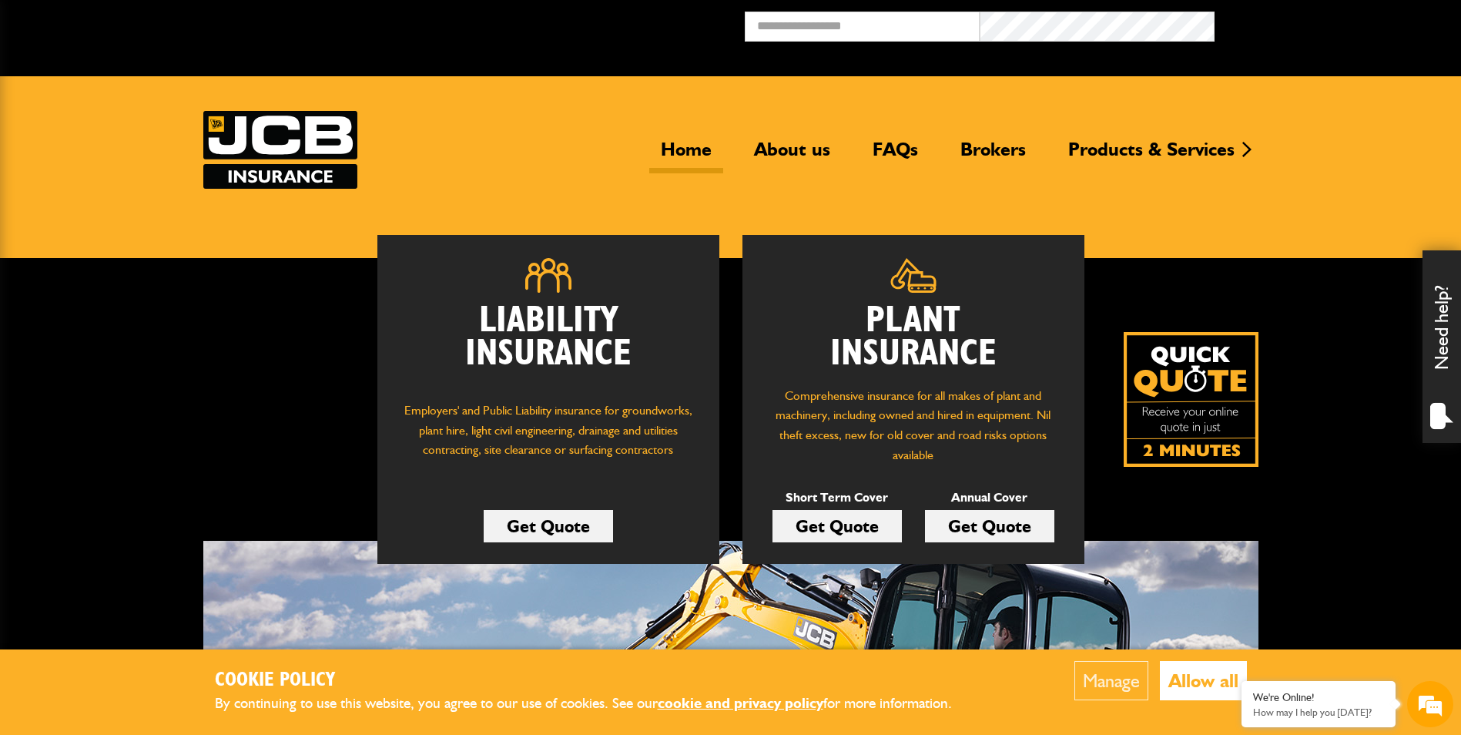
click at [834, 523] on link "Get Quote" at bounding box center [836, 526] width 129 height 32
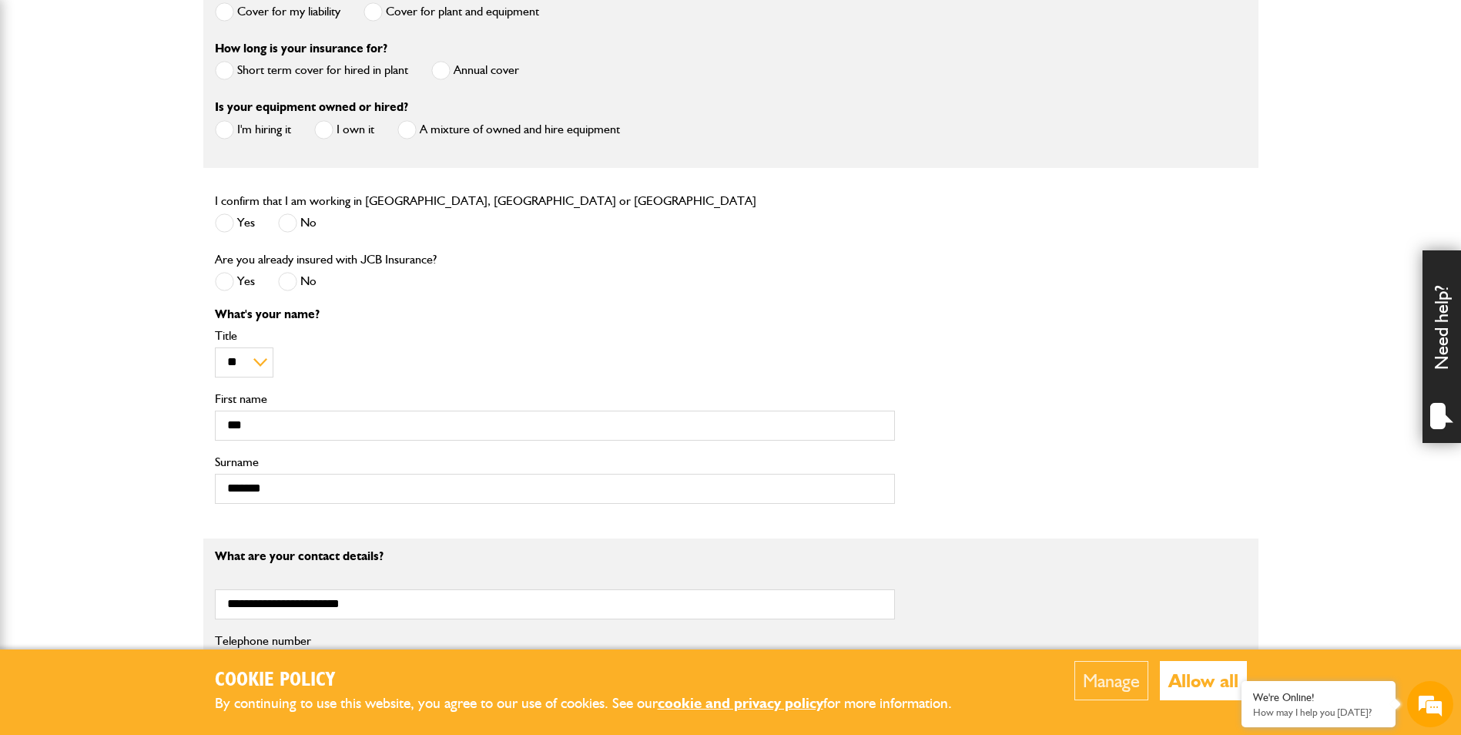
scroll to position [539, 0]
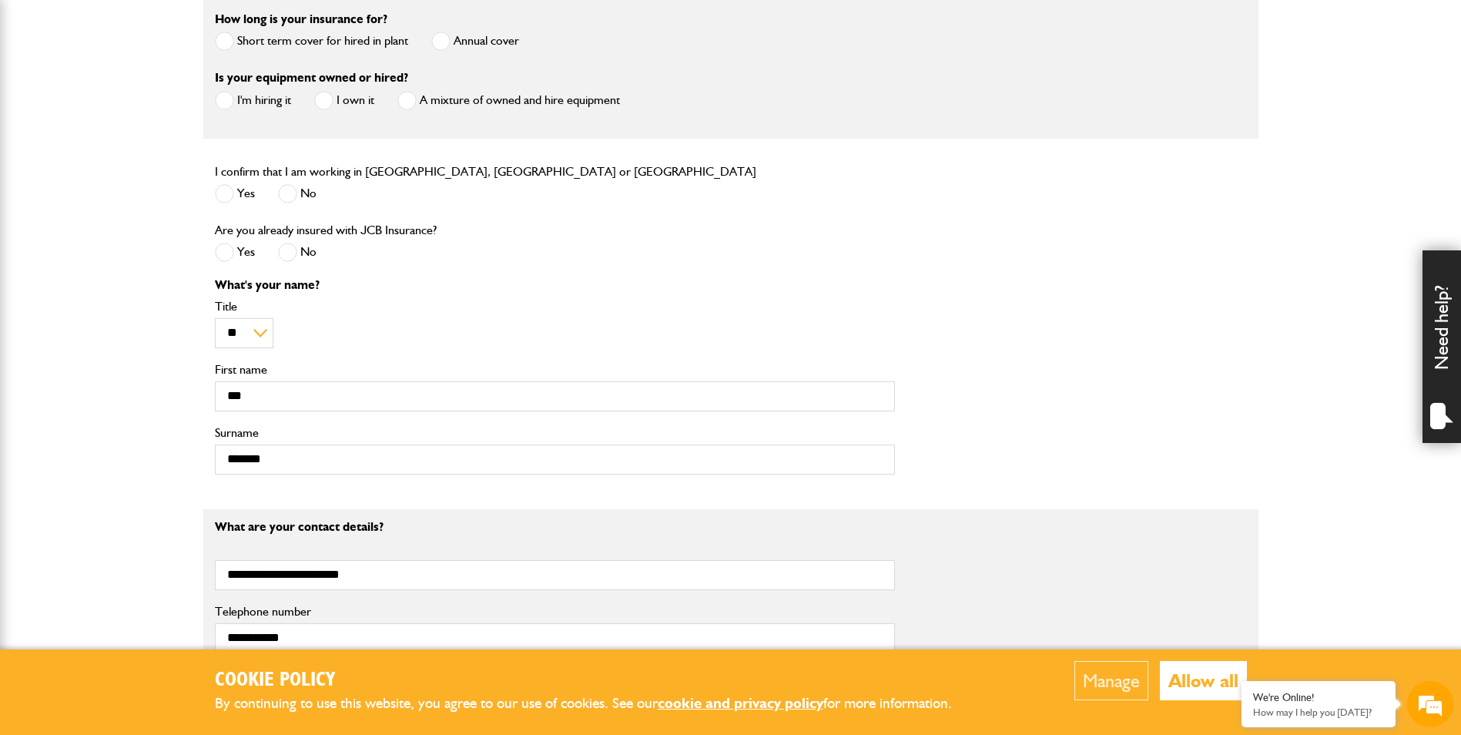
click at [231, 37] on span at bounding box center [224, 41] width 19 height 19
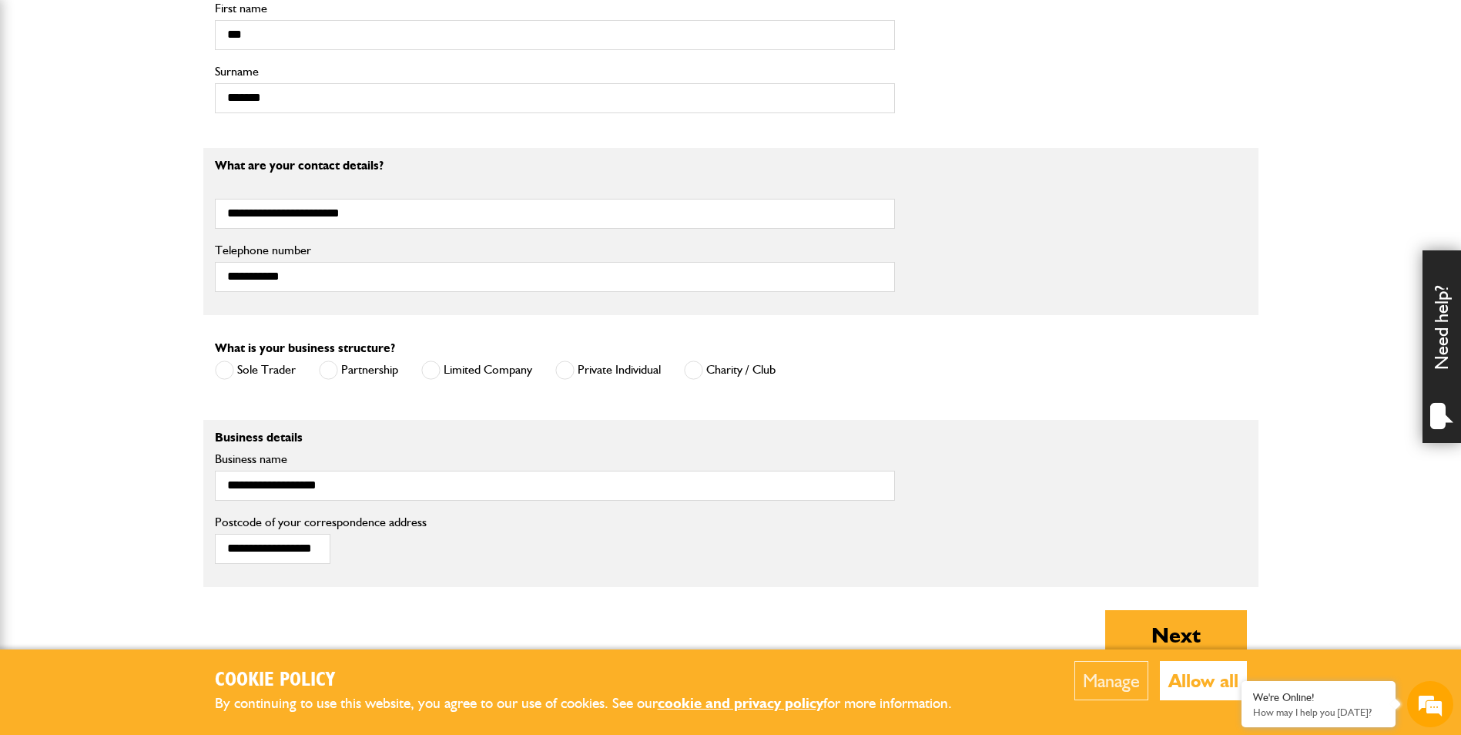
scroll to position [959, 0]
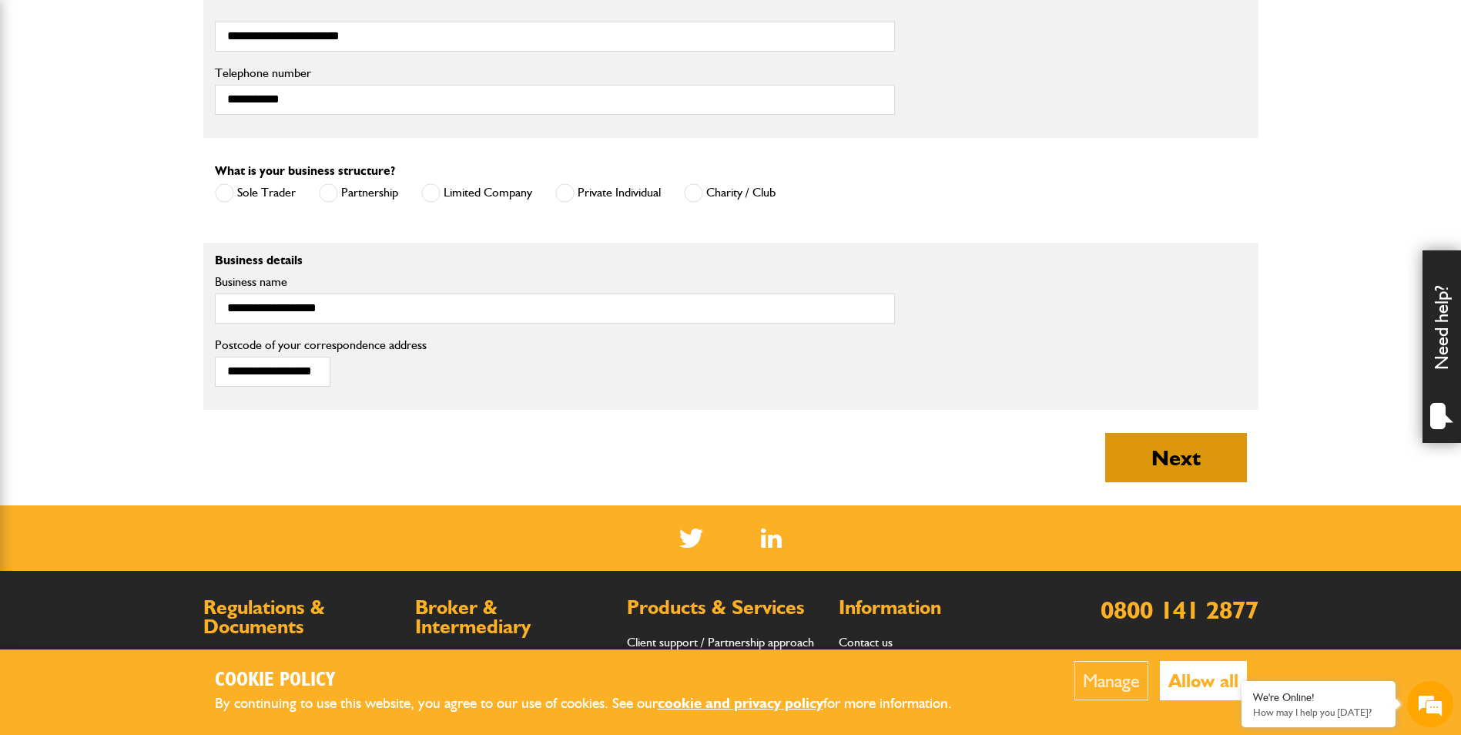
click at [1137, 443] on button "Next" at bounding box center [1176, 457] width 142 height 49
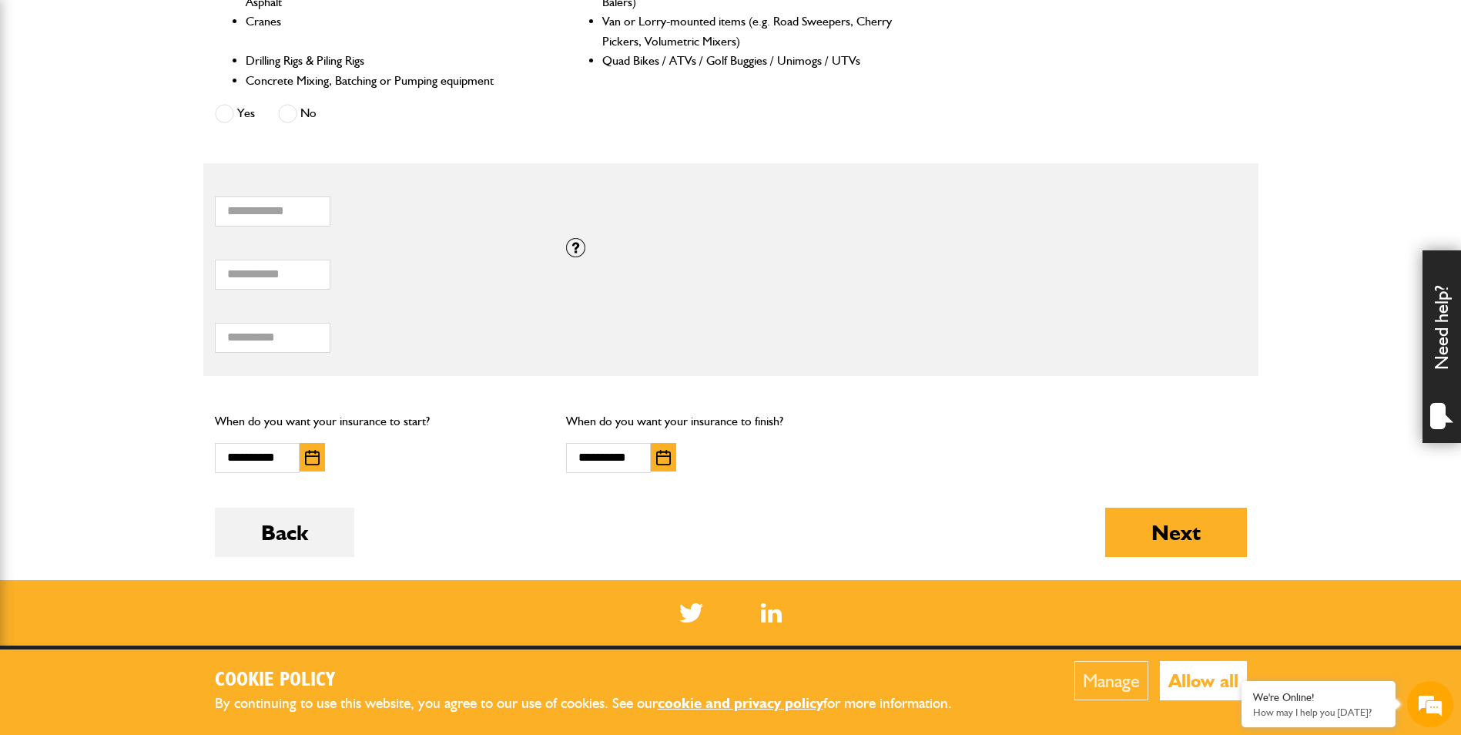
scroll to position [847, 0]
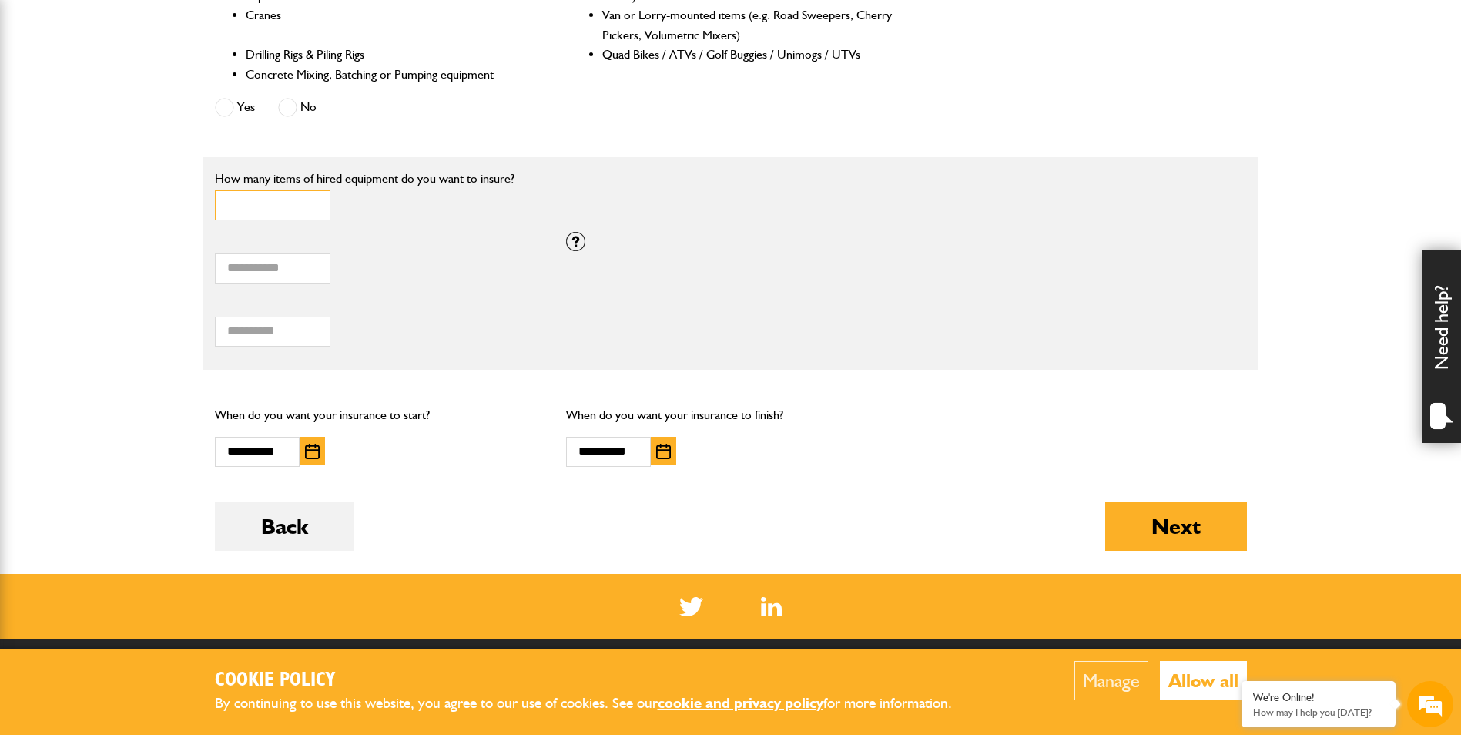
type input "*"
click at [313, 202] on input "*" at bounding box center [273, 205] width 116 height 30
click at [313, 263] on input "*" at bounding box center [273, 268] width 116 height 30
drag, startPoint x: 280, startPoint y: 268, endPoint x: 187, endPoint y: 270, distance: 92.4
click at [187, 270] on body "Cookie Policy By continuing to use this website, you agree to our use of cookie…" at bounding box center [730, 82] width 1461 height 1859
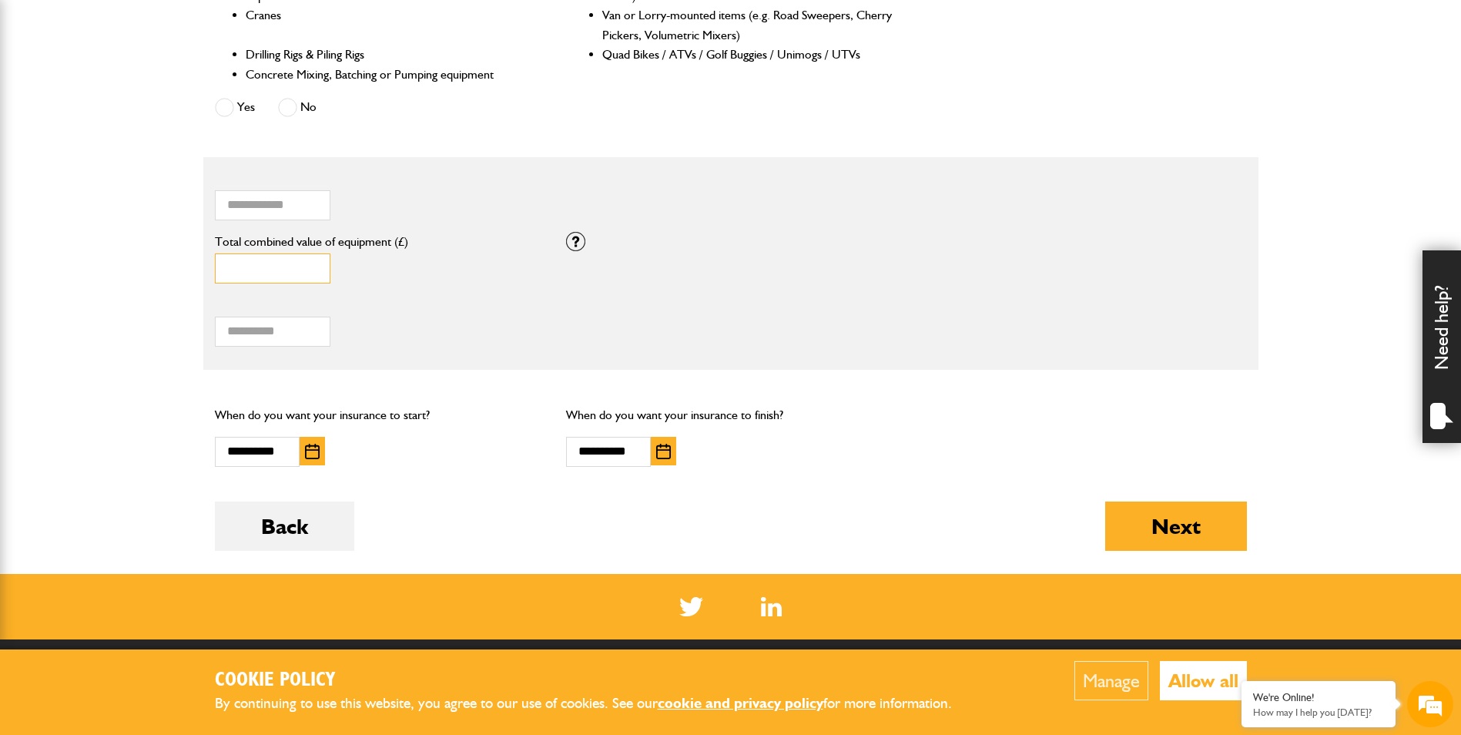
type input "*****"
click at [477, 301] on label "Total hiring fees" at bounding box center [379, 305] width 329 height 12
click at [330, 316] on input "****" at bounding box center [273, 331] width 116 height 30
drag, startPoint x: 286, startPoint y: 334, endPoint x: 169, endPoint y: 329, distance: 117.9
click at [169, 329] on body "Cookie Policy By continuing to use this website, you agree to our use of cookie…" at bounding box center [730, 82] width 1461 height 1859
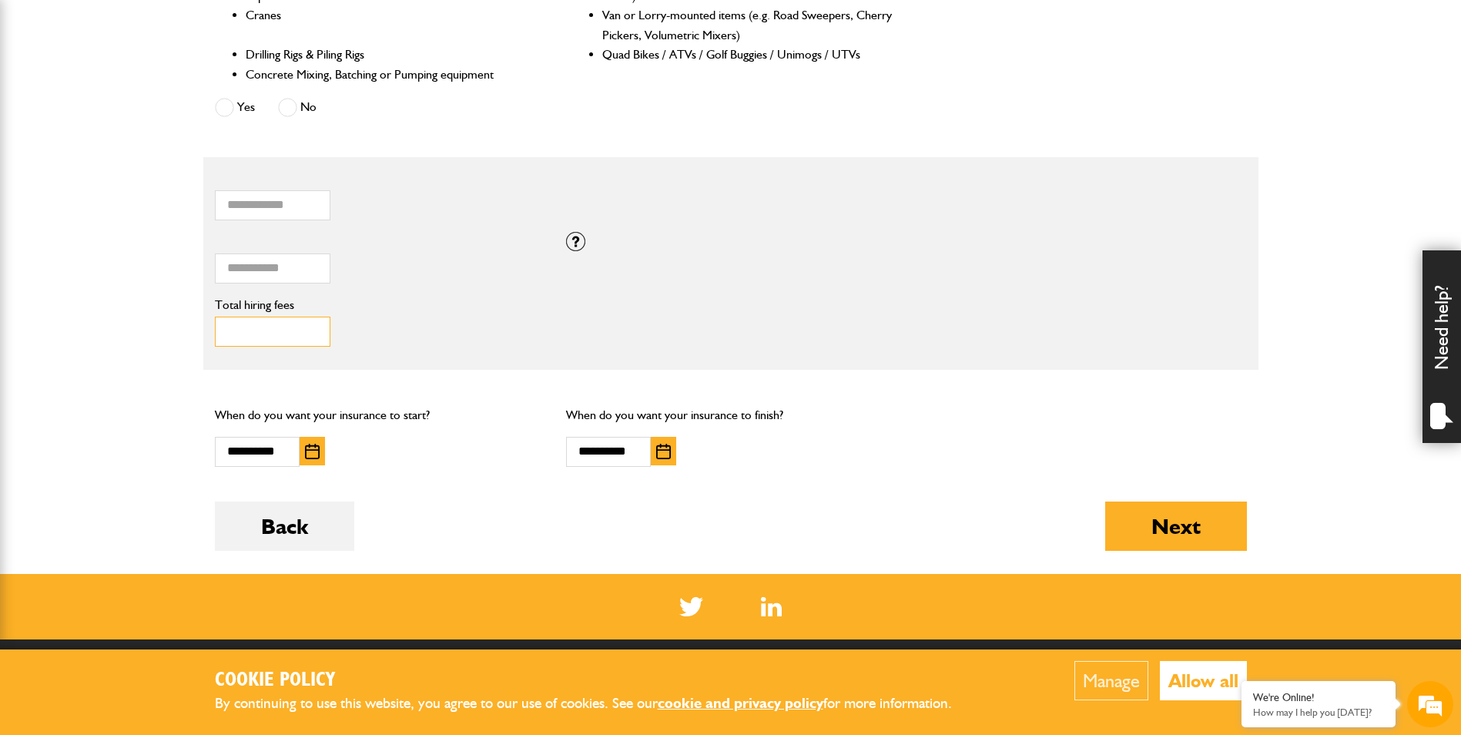
type input "***"
click at [397, 342] on div "*** Total hiring fees Please enter a minimum value of 25 for total hiring fees." at bounding box center [379, 323] width 329 height 48
click at [665, 456] on img "button" at bounding box center [663, 451] width 15 height 15
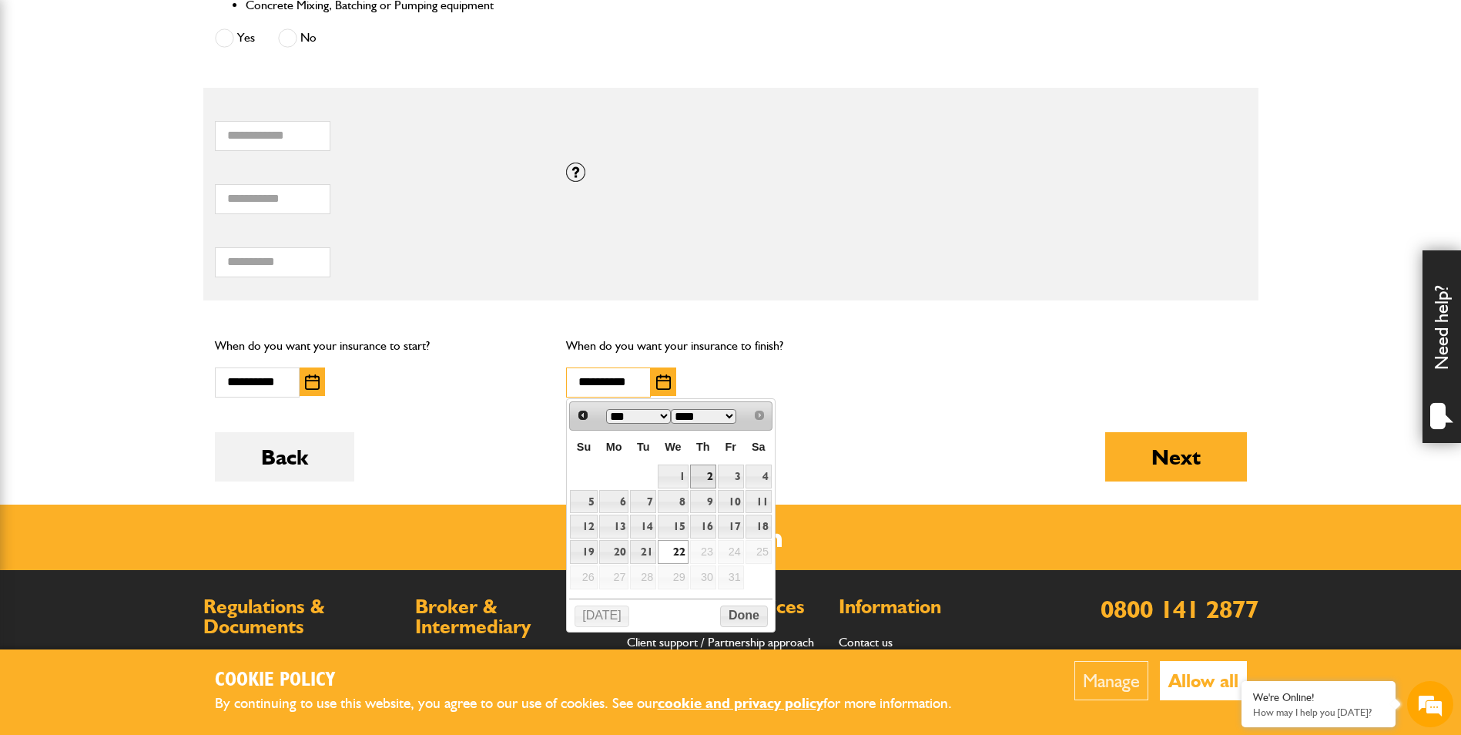
scroll to position [1001, 0]
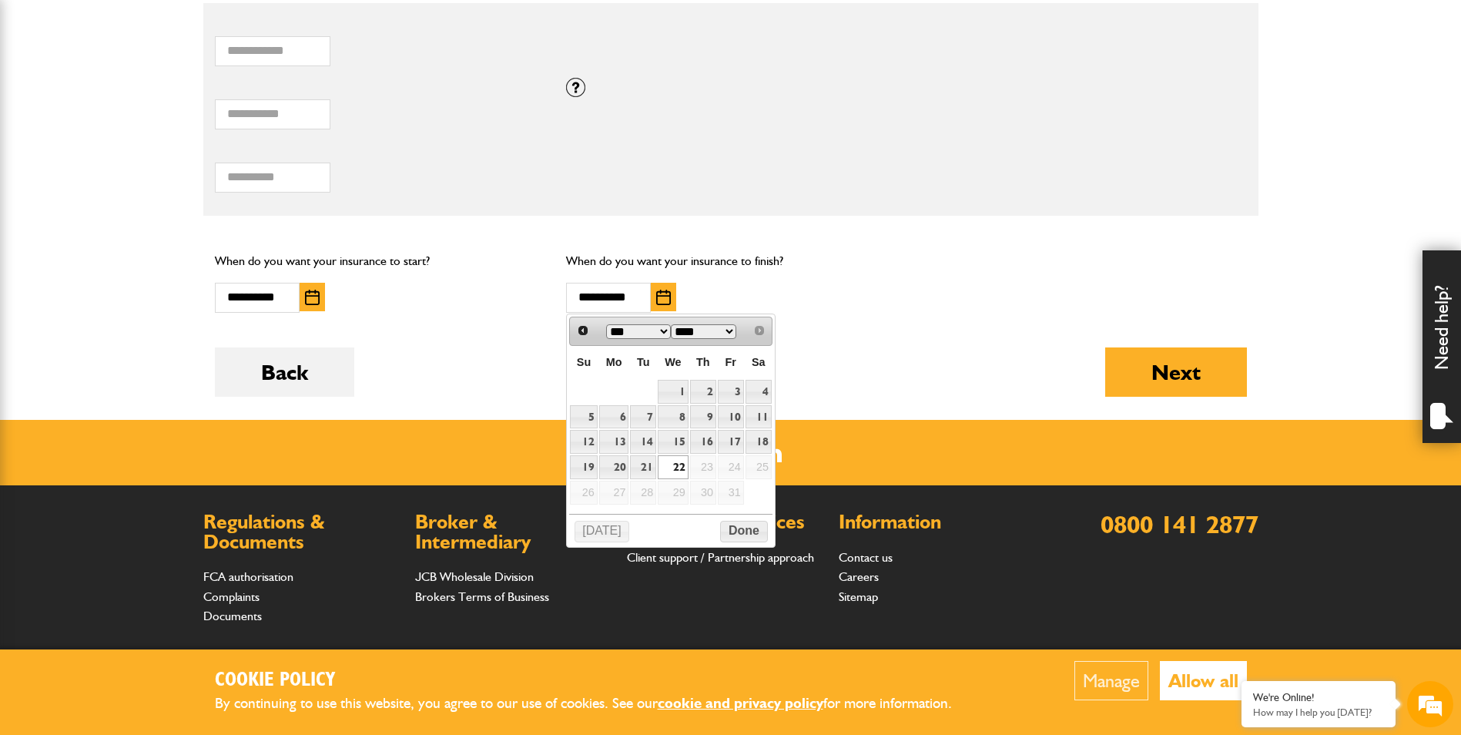
click at [465, 301] on div "**********" at bounding box center [379, 281] width 352 height 85
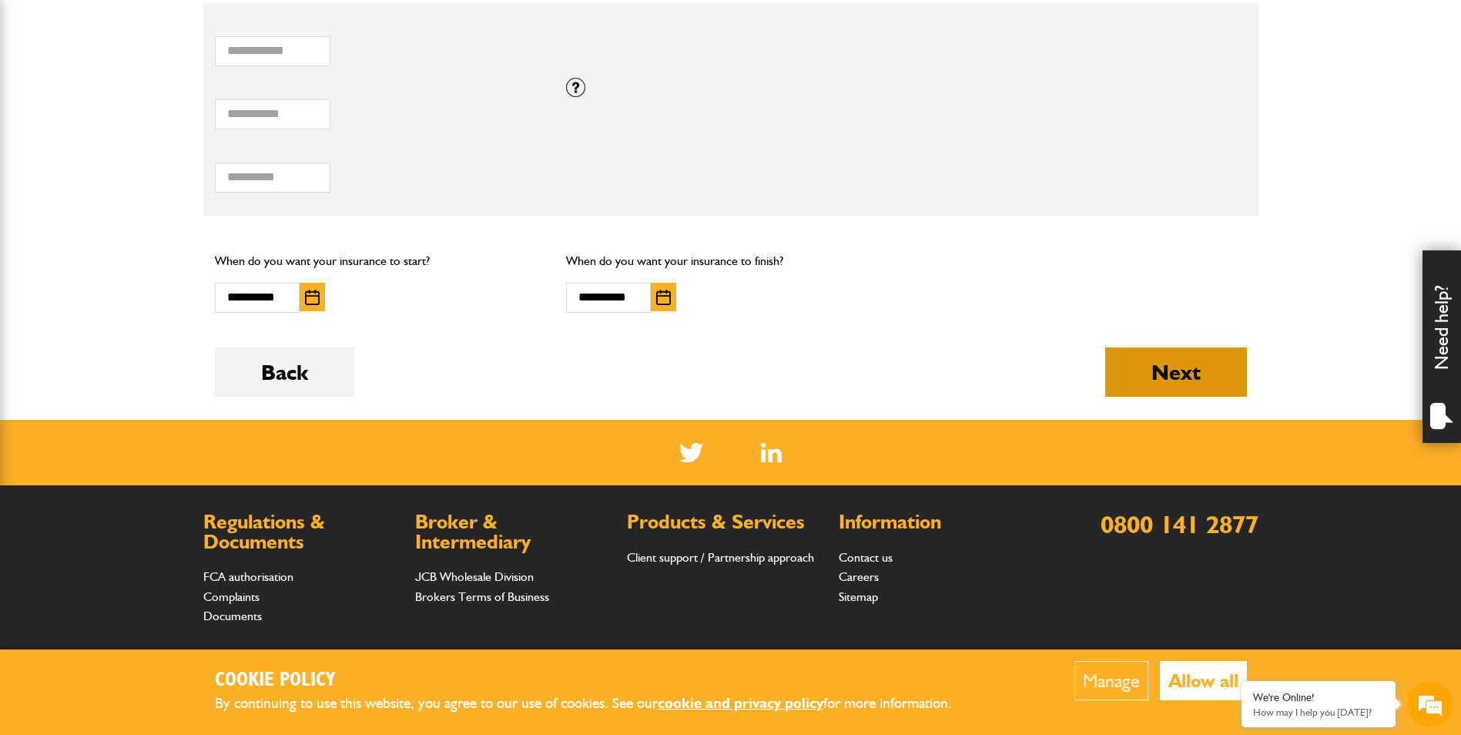
click at [1210, 364] on button "Next" at bounding box center [1176, 371] width 142 height 49
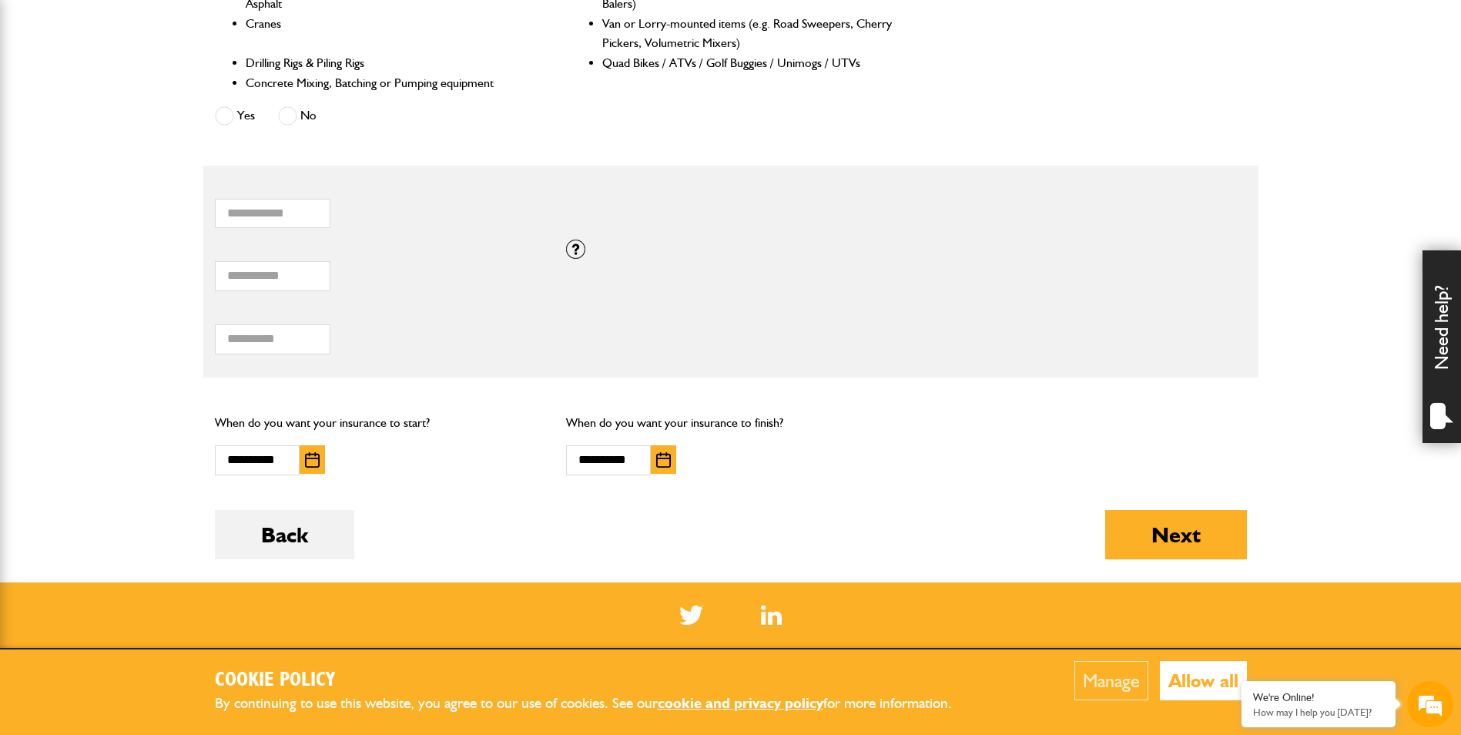
scroll to position [1078, 0]
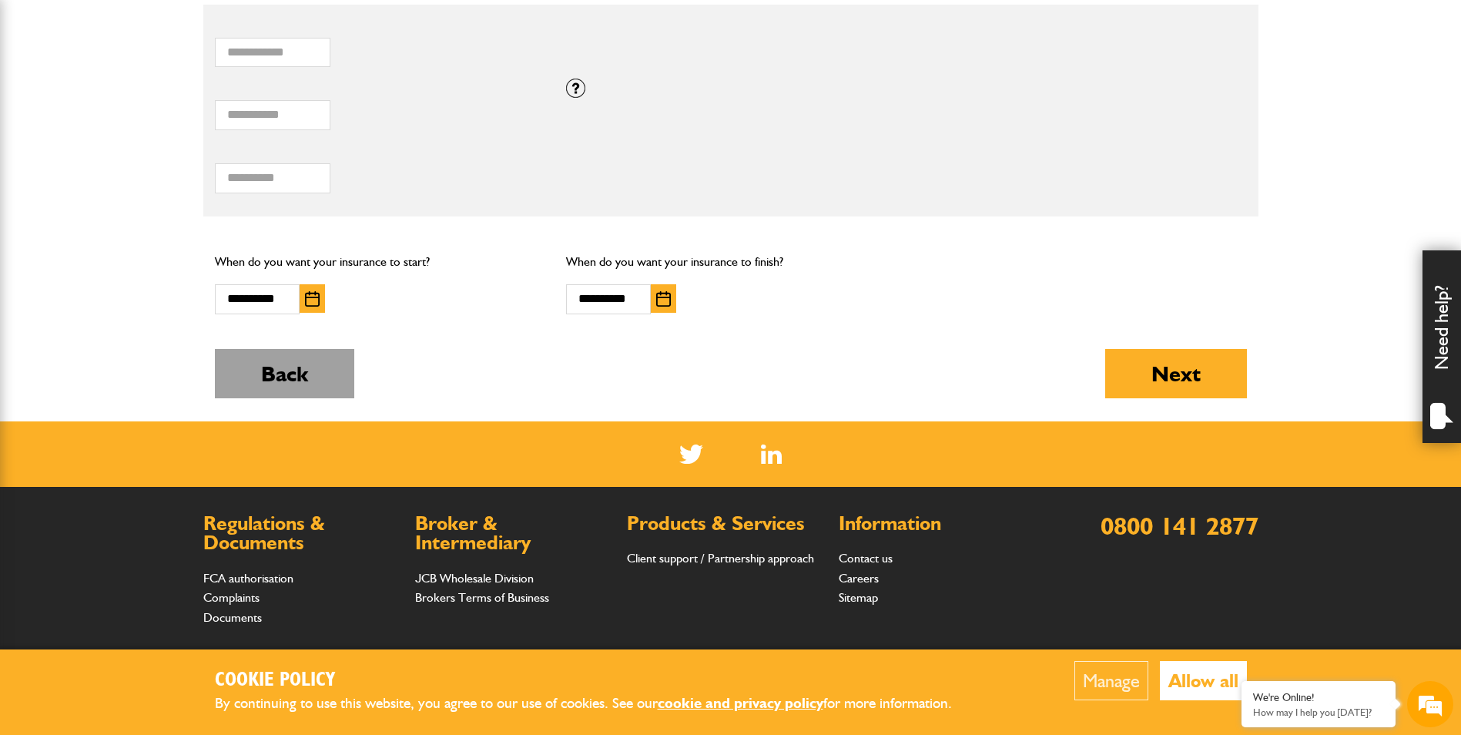
click at [332, 383] on button "Back" at bounding box center [284, 373] width 139 height 49
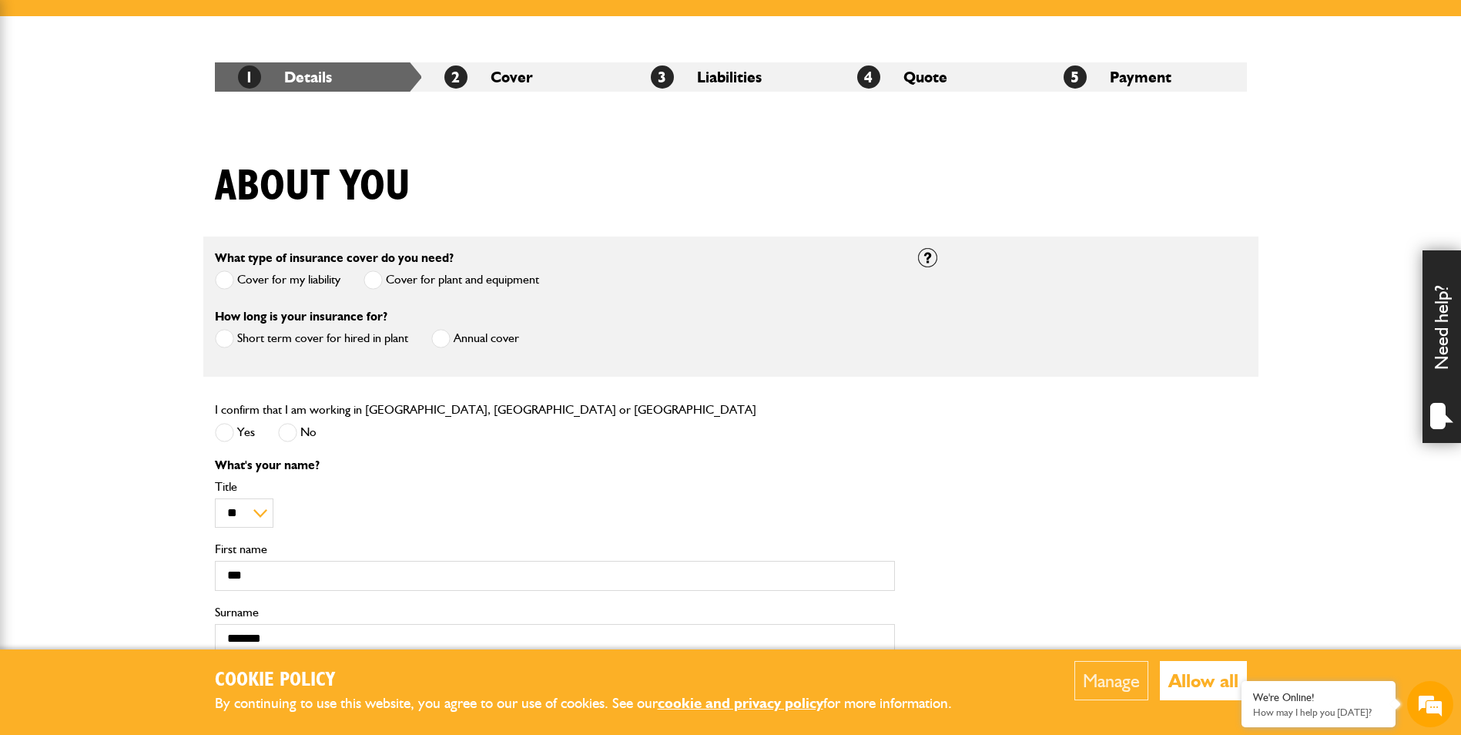
scroll to position [385, 0]
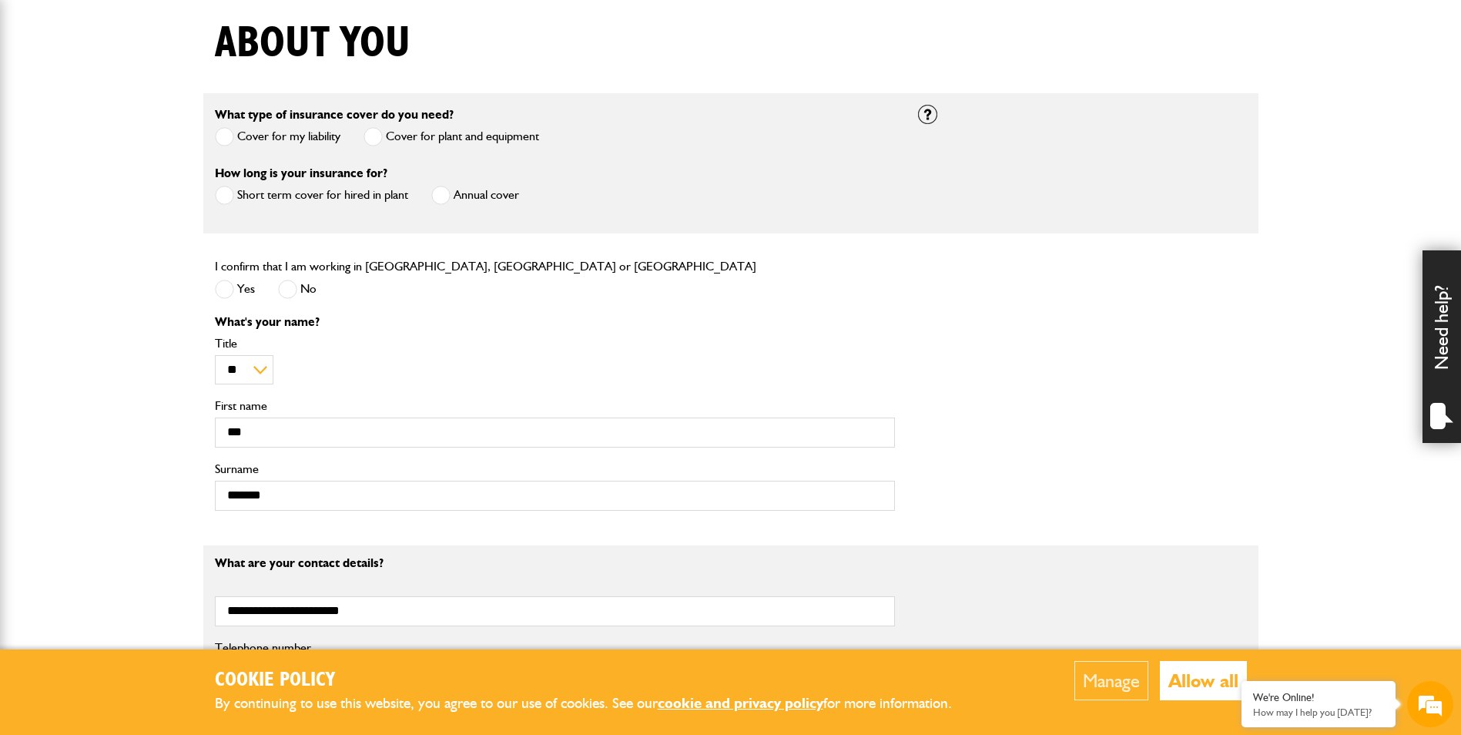
click at [229, 135] on span at bounding box center [224, 136] width 19 height 19
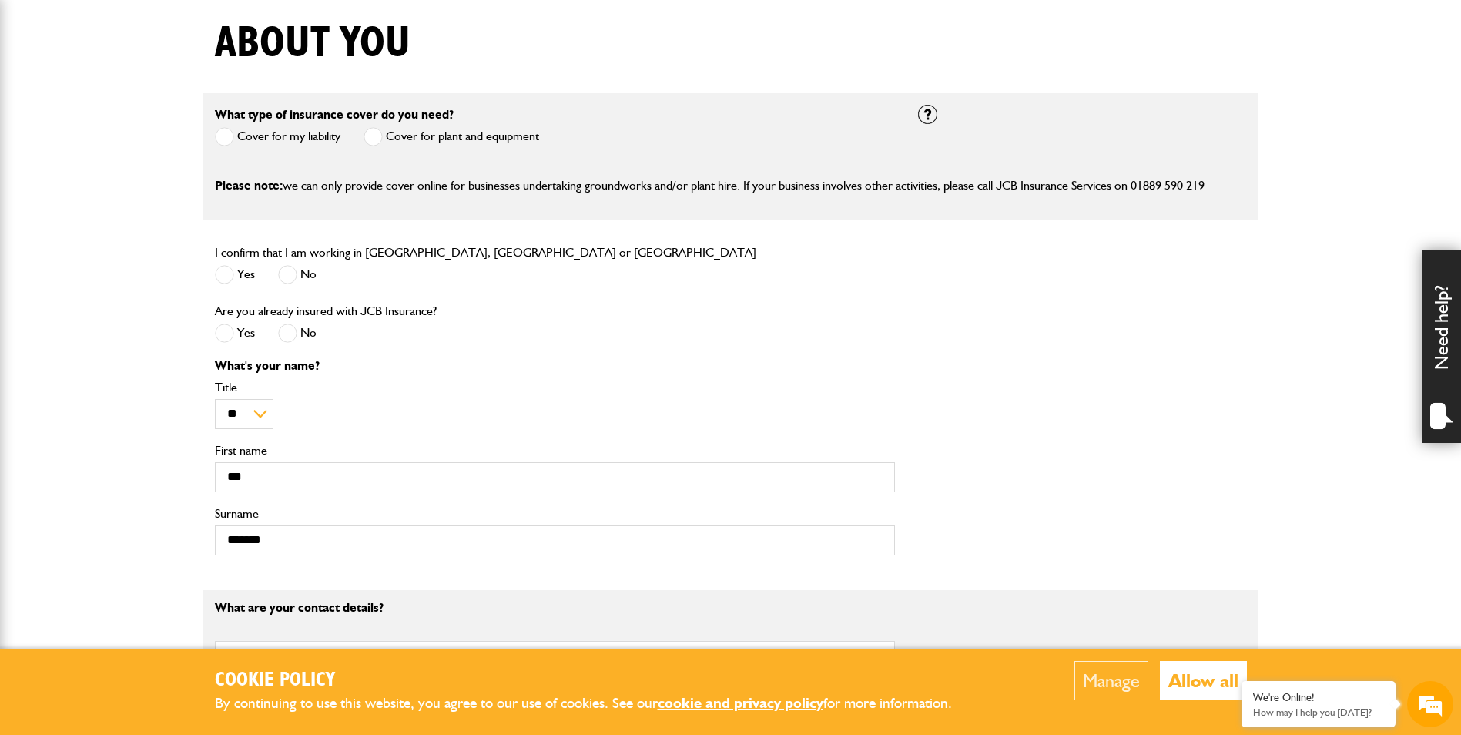
scroll to position [0, 0]
click at [377, 136] on span at bounding box center [372, 136] width 19 height 19
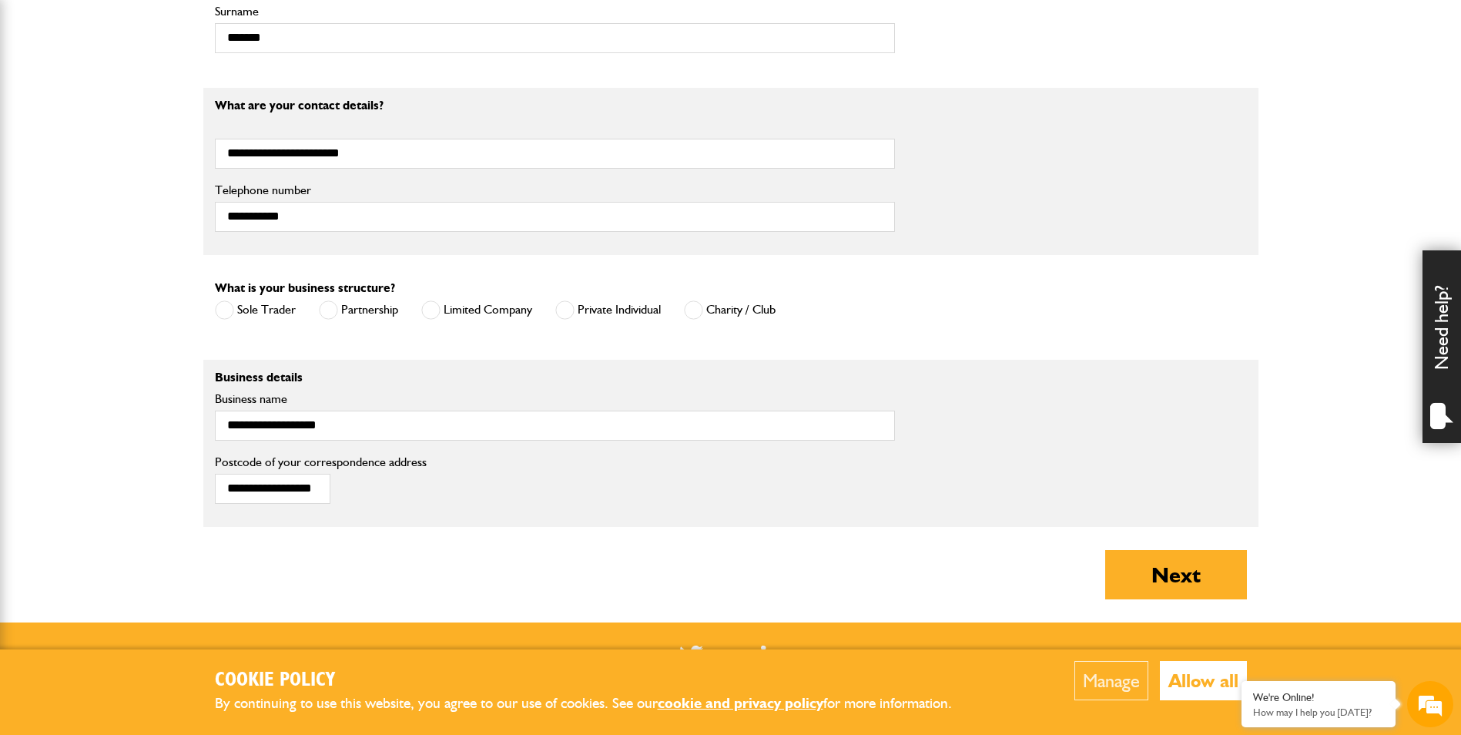
scroll to position [847, 0]
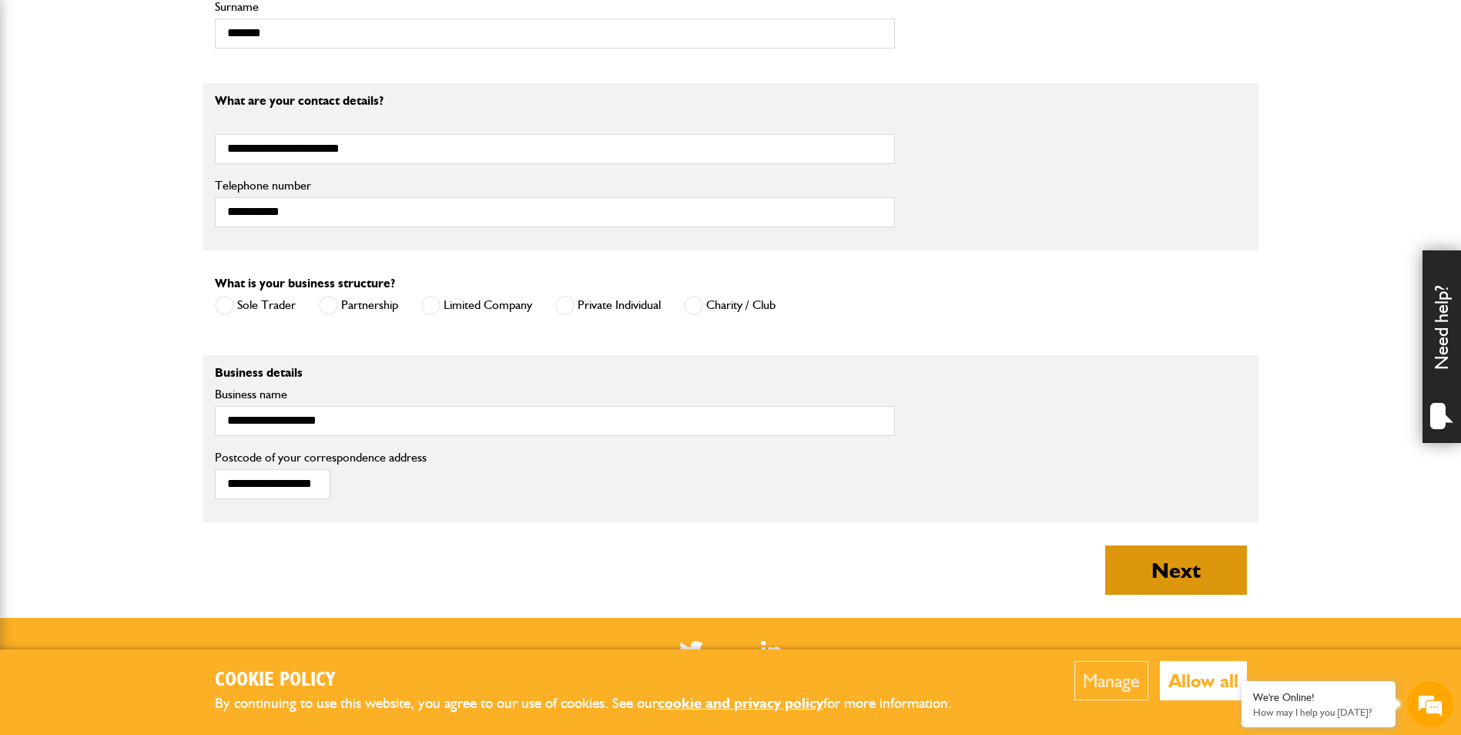
click at [1147, 571] on button "Next" at bounding box center [1176, 569] width 142 height 49
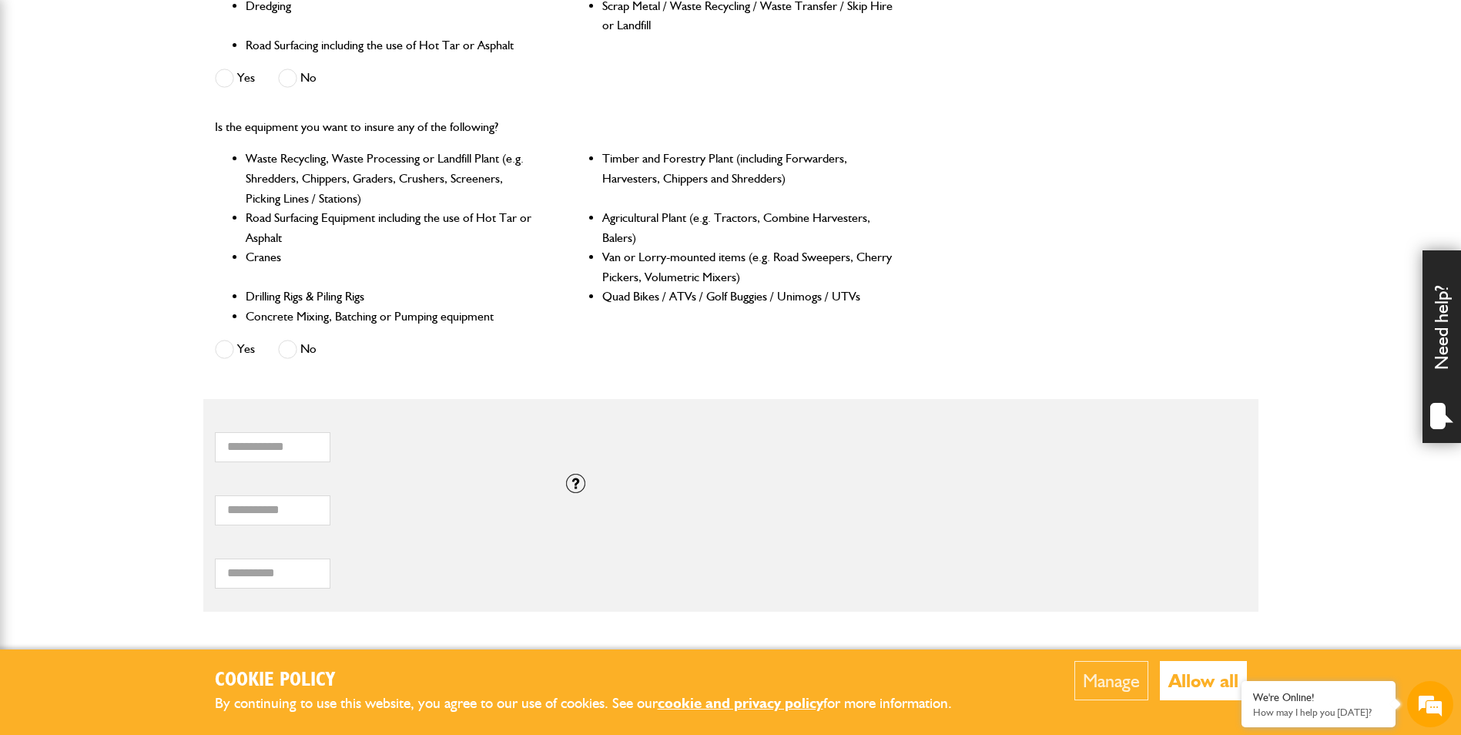
scroll to position [616, 0]
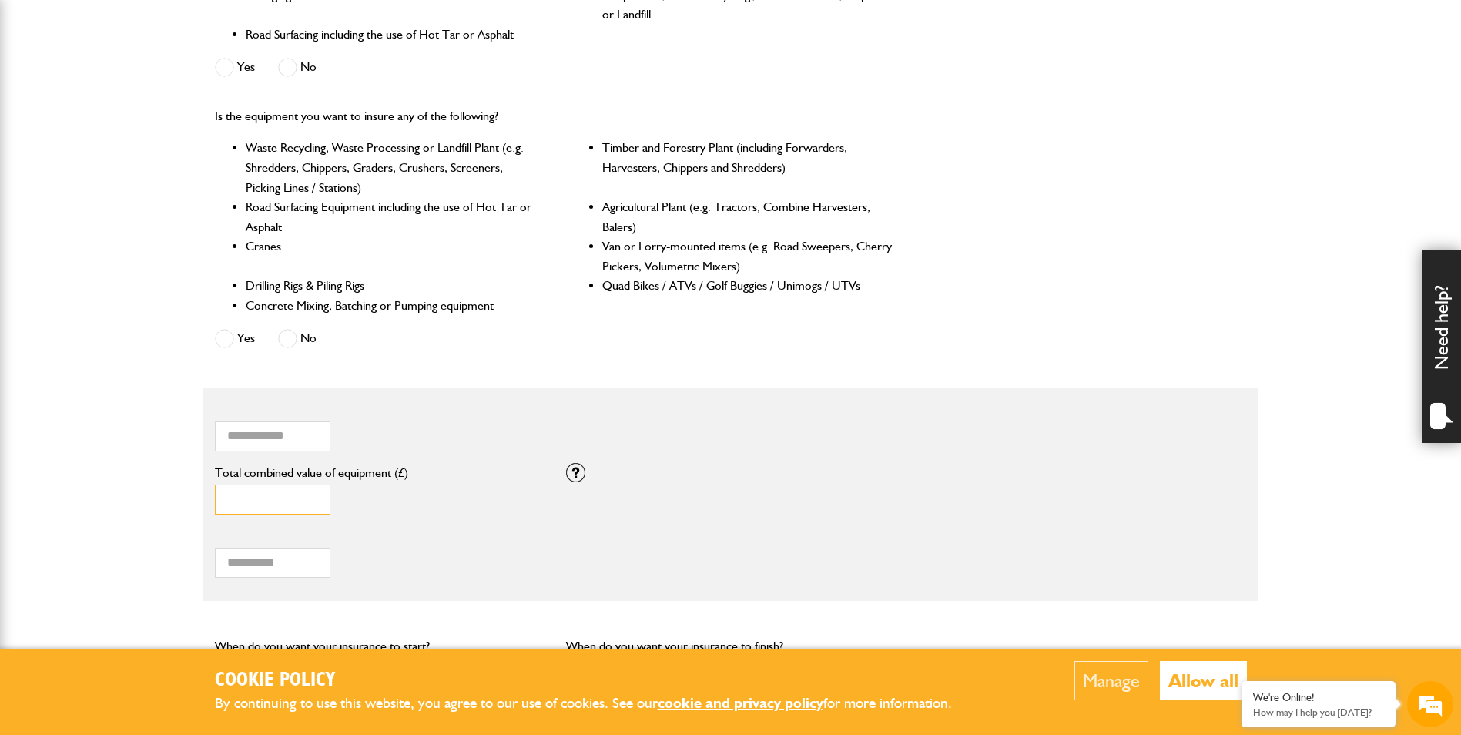
drag, startPoint x: 119, startPoint y: 497, endPoint x: 116, endPoint y: 479, distance: 18.7
click at [119, 497] on body "Cookie Policy By continuing to use this website, you agree to our use of cookie…" at bounding box center [730, 313] width 1461 height 1859
type input "*****"
click at [95, 461] on body "Cookie Policy By continuing to use this website, you agree to our use of cookie…" at bounding box center [730, 313] width 1461 height 1859
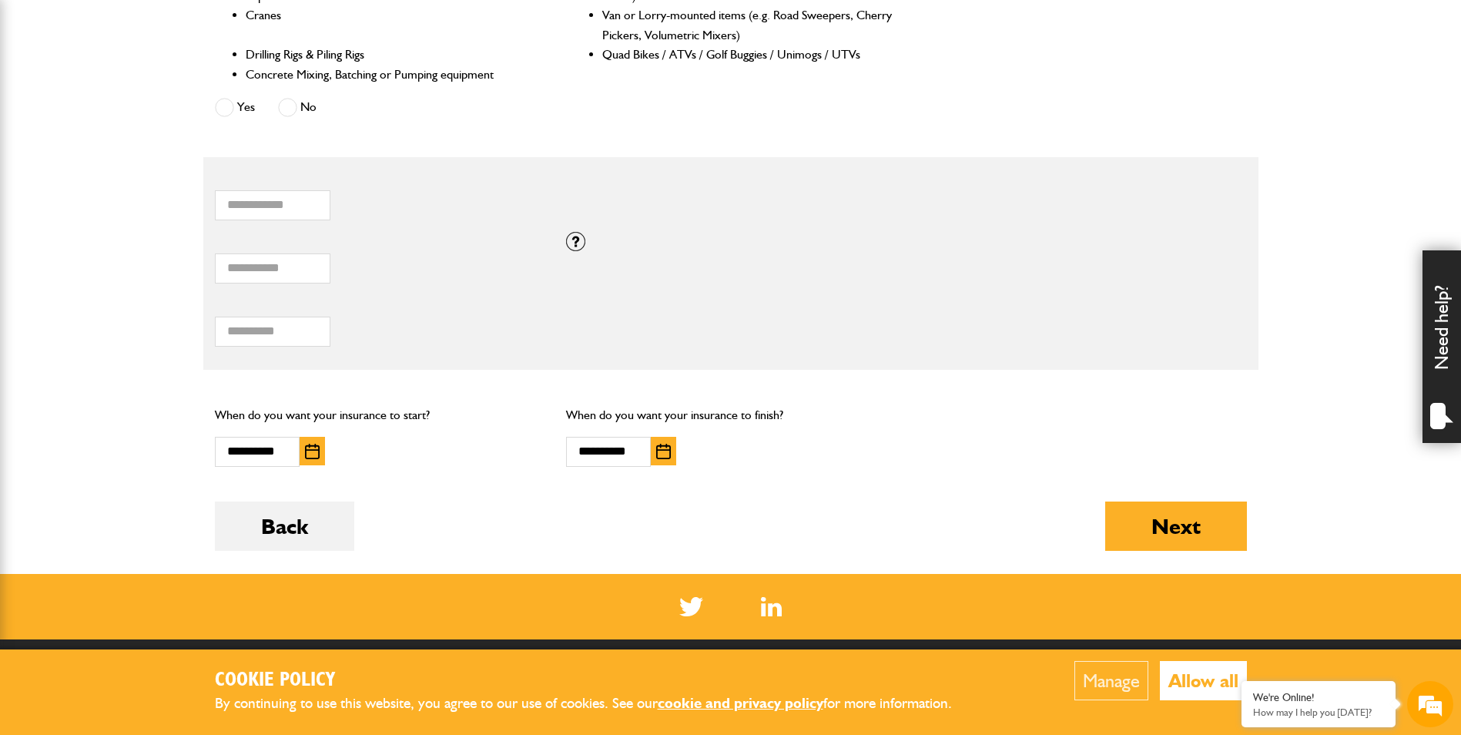
scroll to position [0, 0]
drag, startPoint x: 297, startPoint y: 333, endPoint x: 189, endPoint y: 335, distance: 107.8
click at [189, 335] on body "Cookie Policy By continuing to use this website, you agree to our use of cookie…" at bounding box center [730, 82] width 1461 height 1859
type input "*"
type input "***"
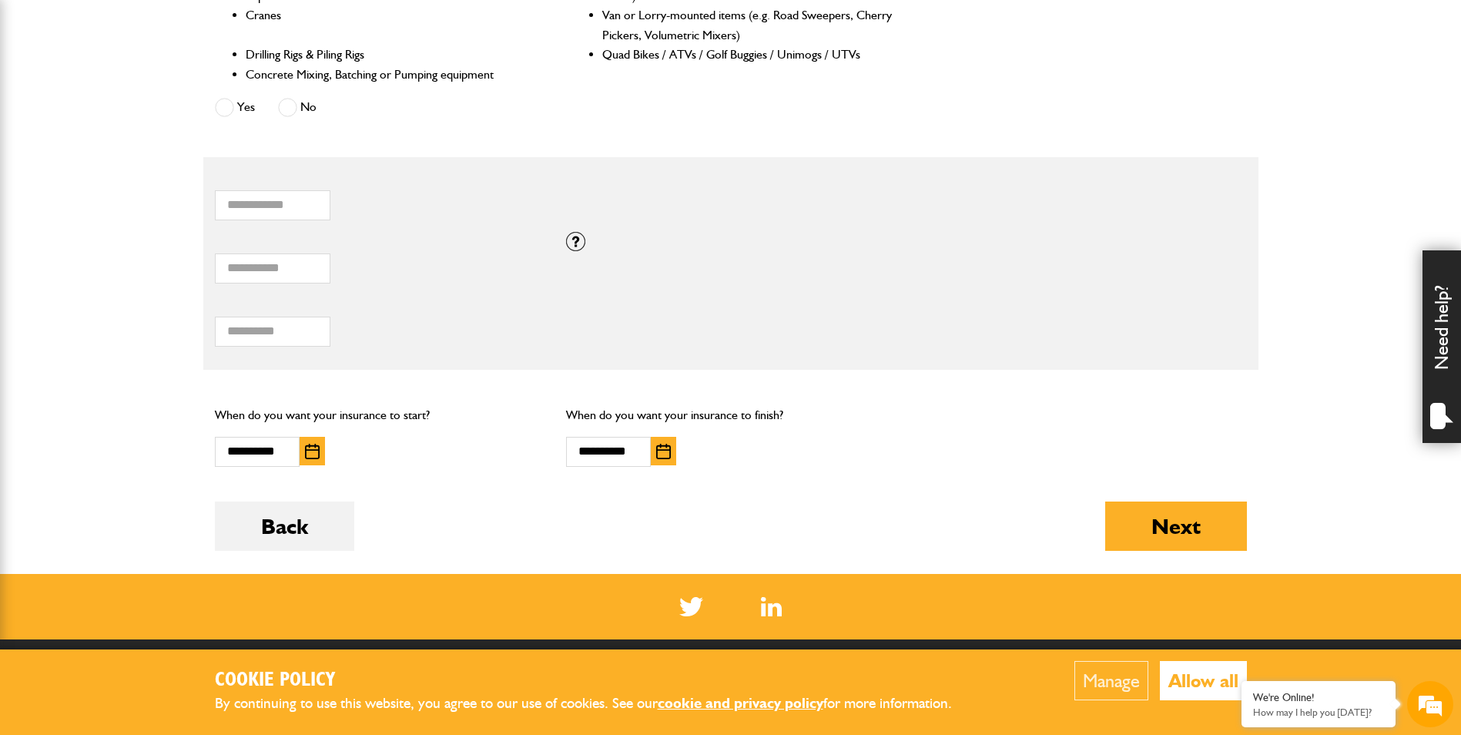
click at [877, 376] on form "Do you need more than £5,000,000 of liability cover? Yes No Which of these acti…" at bounding box center [731, 102] width 1032 height 942
click at [1164, 511] on button "Next" at bounding box center [1176, 525] width 142 height 49
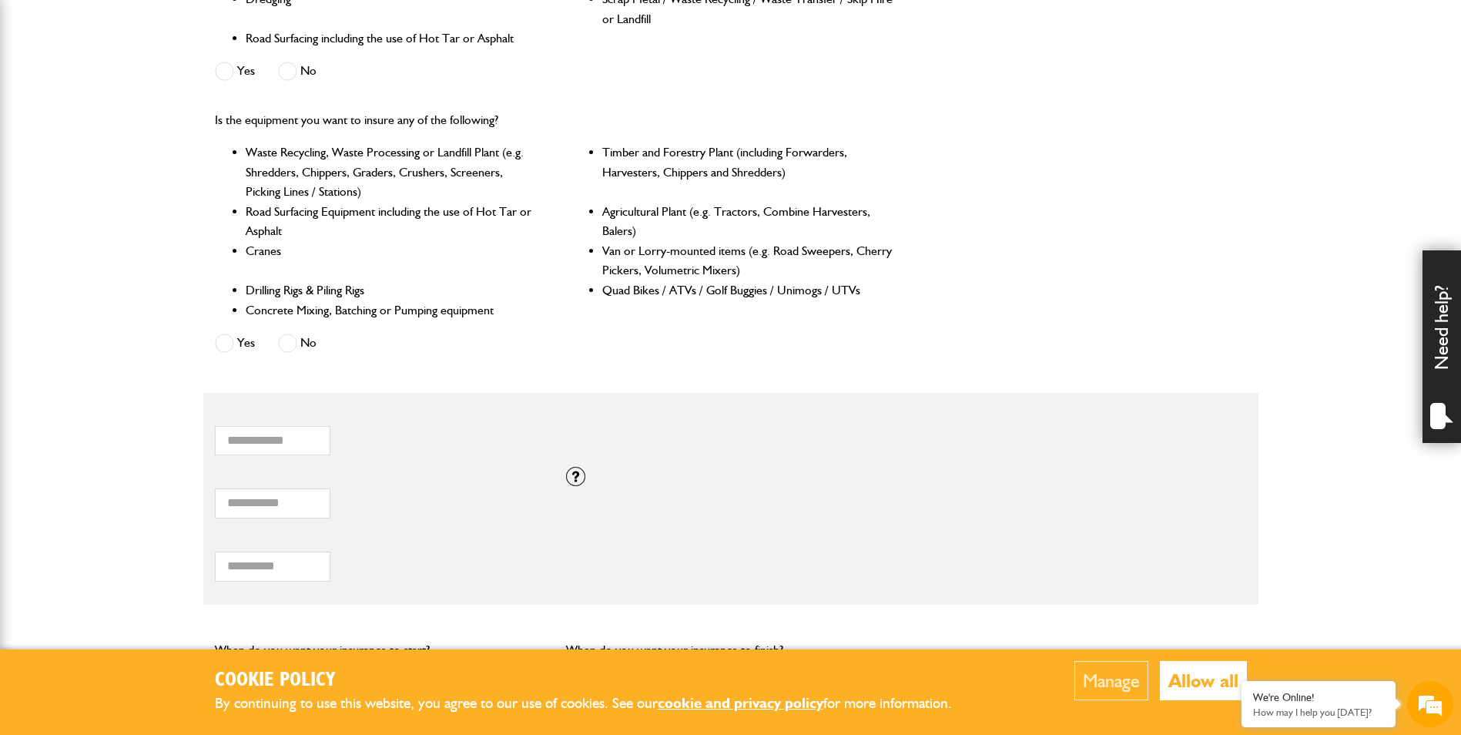
scroll to position [693, 0]
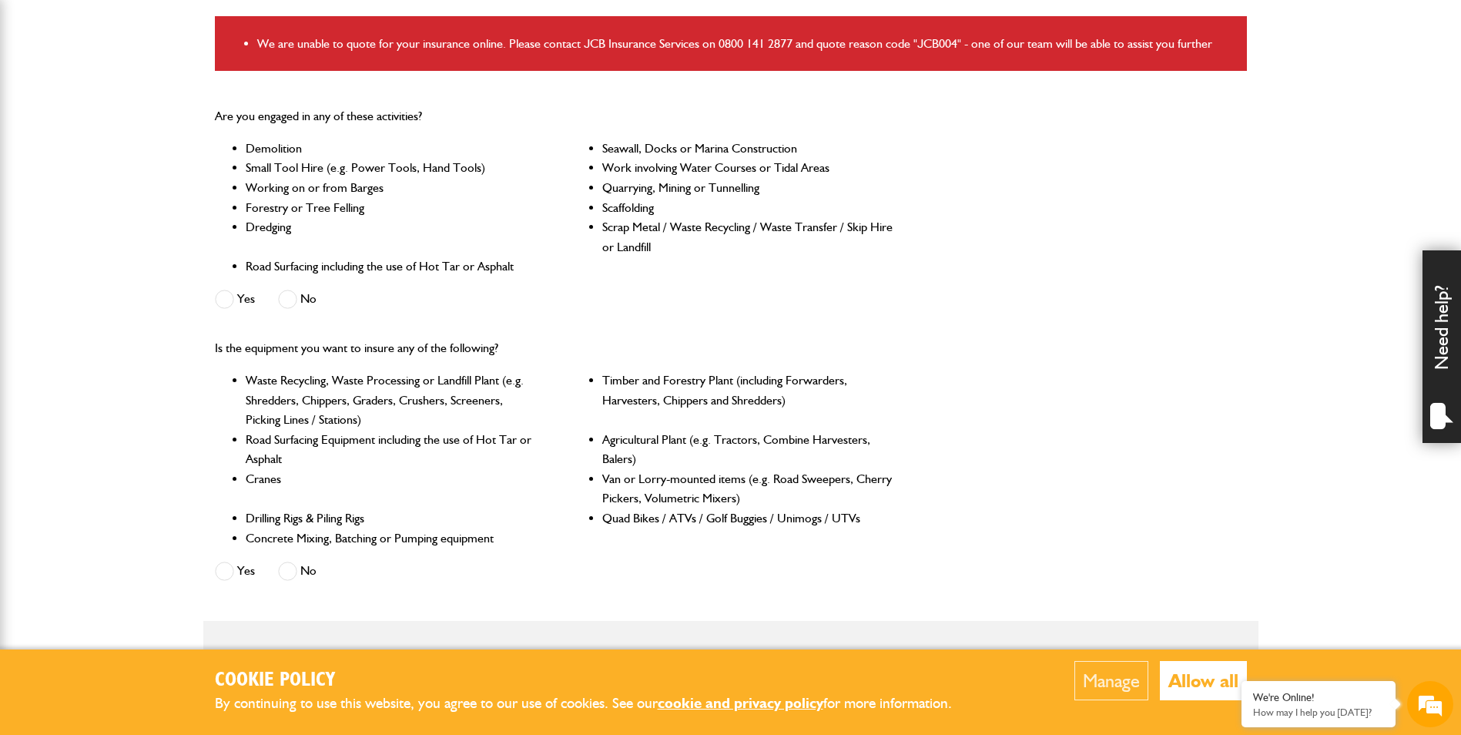
click at [218, 300] on span at bounding box center [224, 299] width 19 height 19
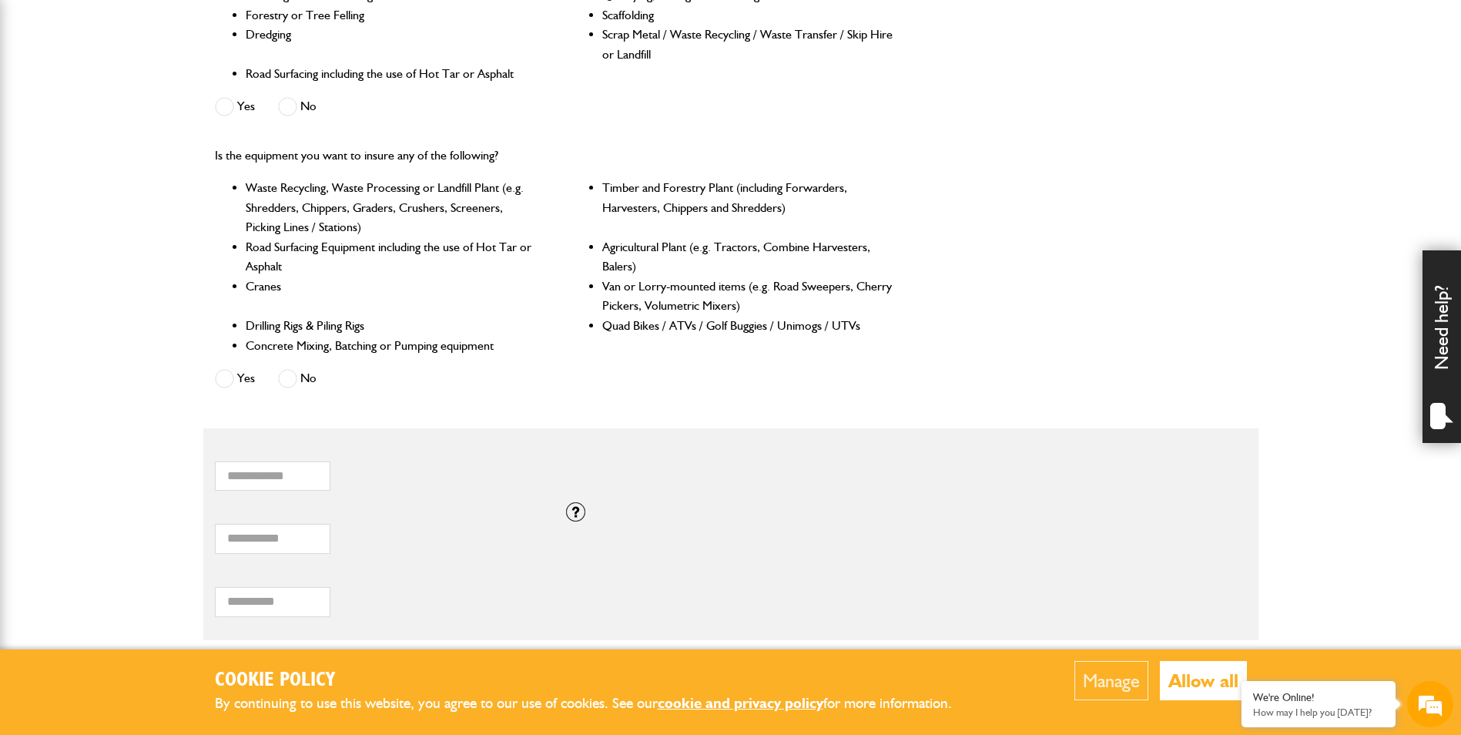
scroll to position [847, 0]
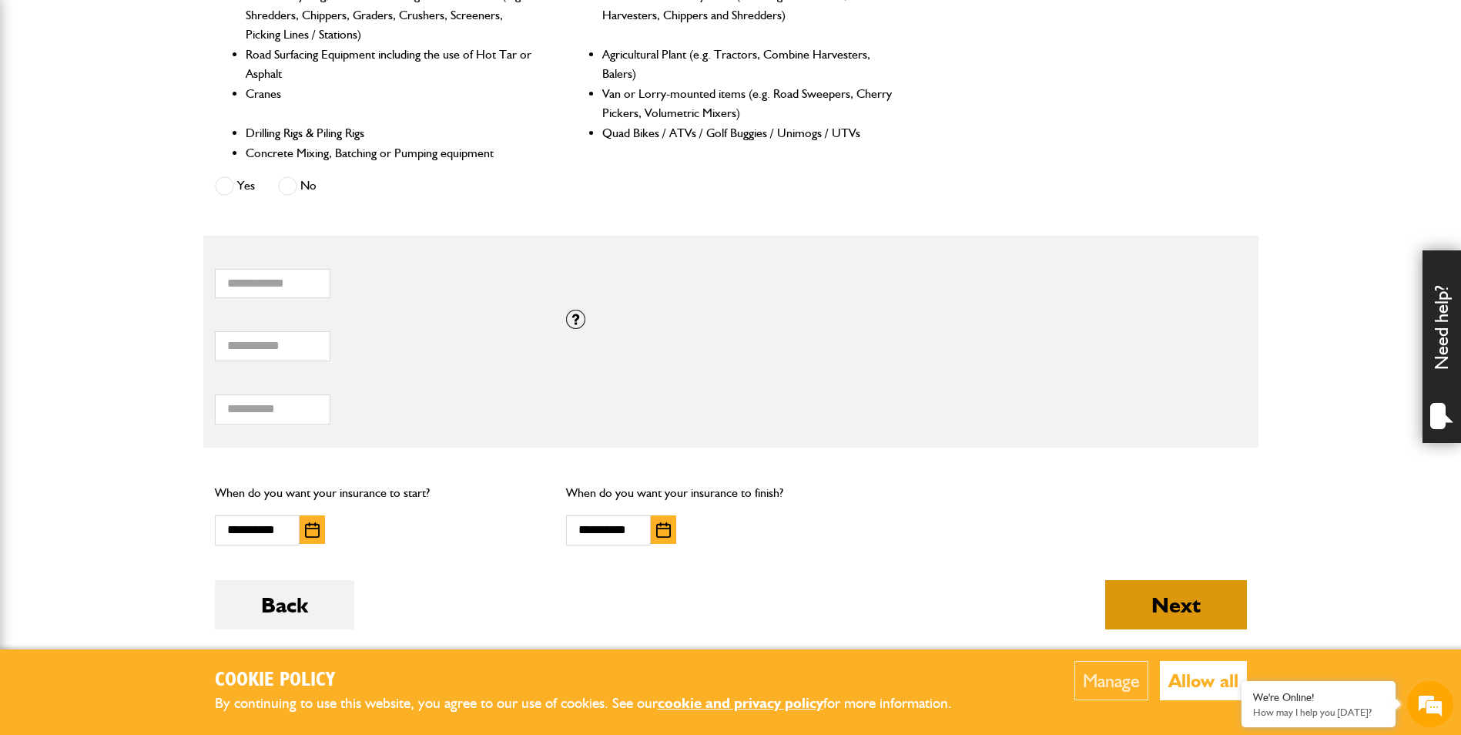
click at [1219, 592] on button "Next" at bounding box center [1176, 604] width 142 height 49
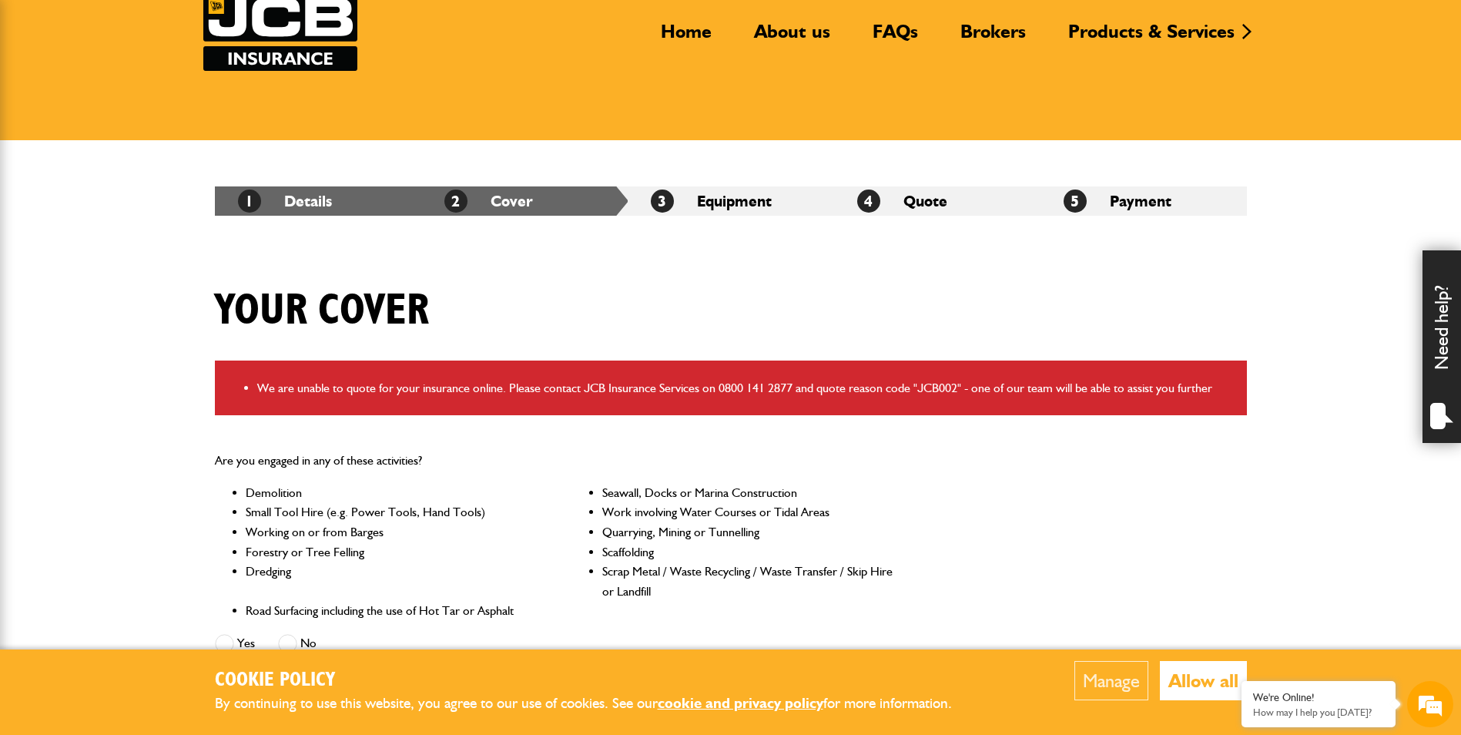
scroll to position [385, 0]
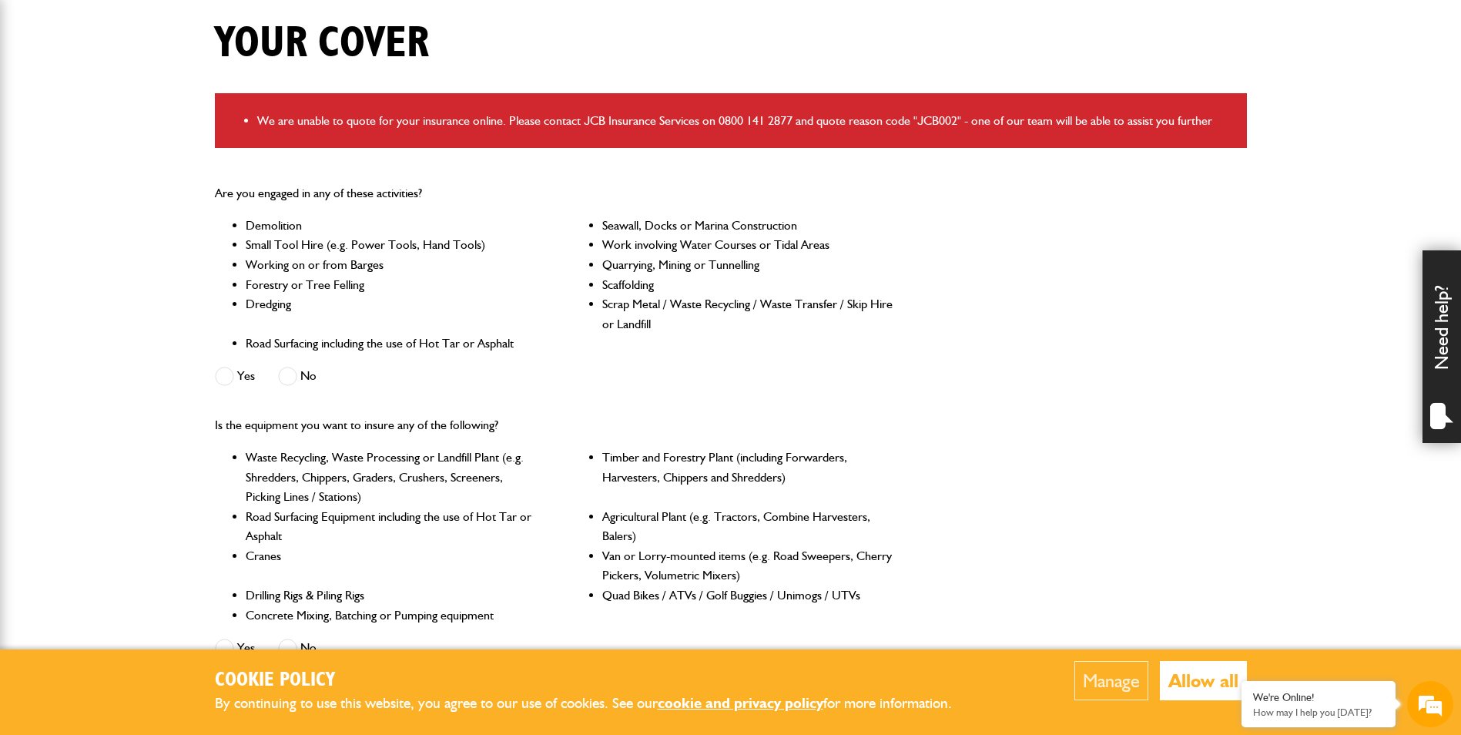
click at [286, 373] on span at bounding box center [287, 376] width 19 height 19
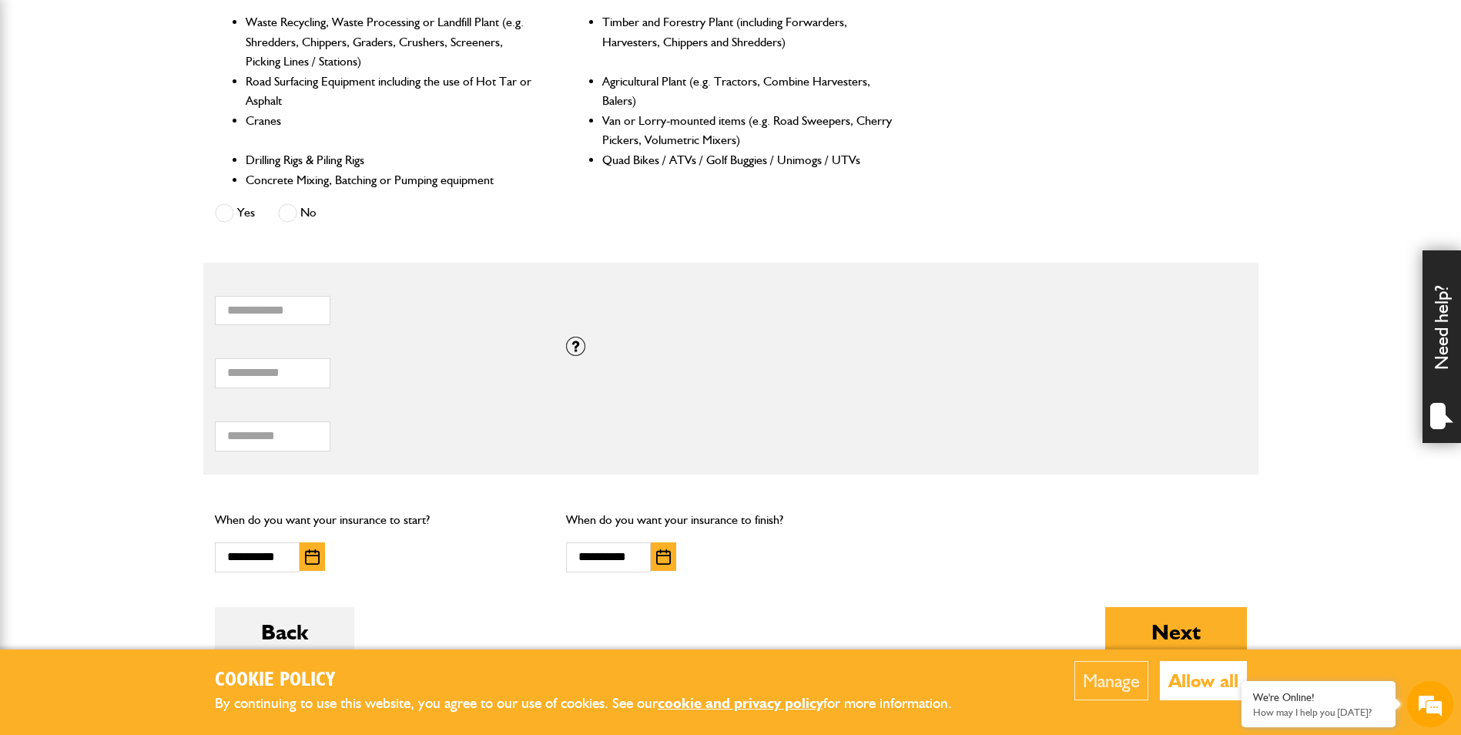
scroll to position [924, 0]
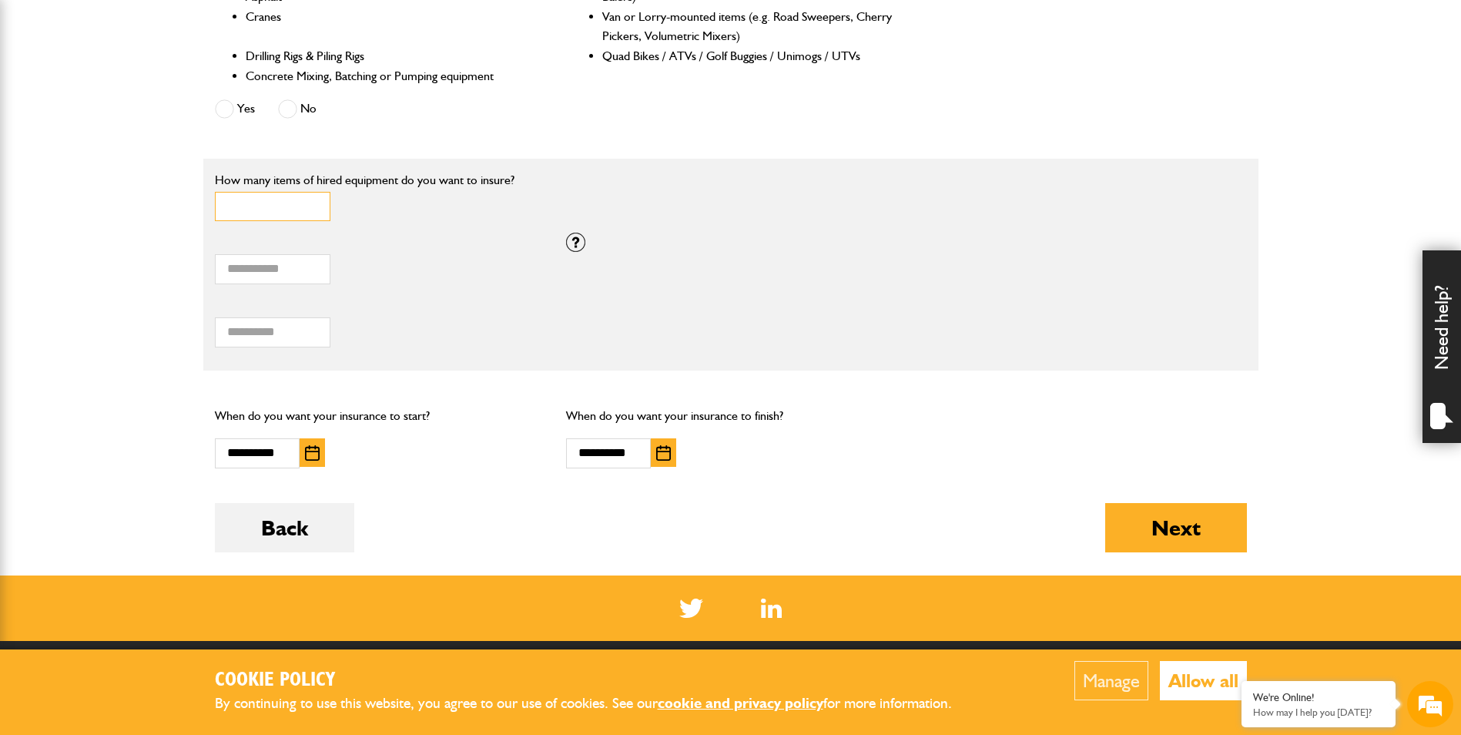
type input "*"
click at [314, 213] on input "*" at bounding box center [273, 207] width 116 height 30
click at [729, 310] on div "*** Total hiring fees Please enter a minimum value of 25 for total hiring fees." at bounding box center [730, 327] width 1055 height 63
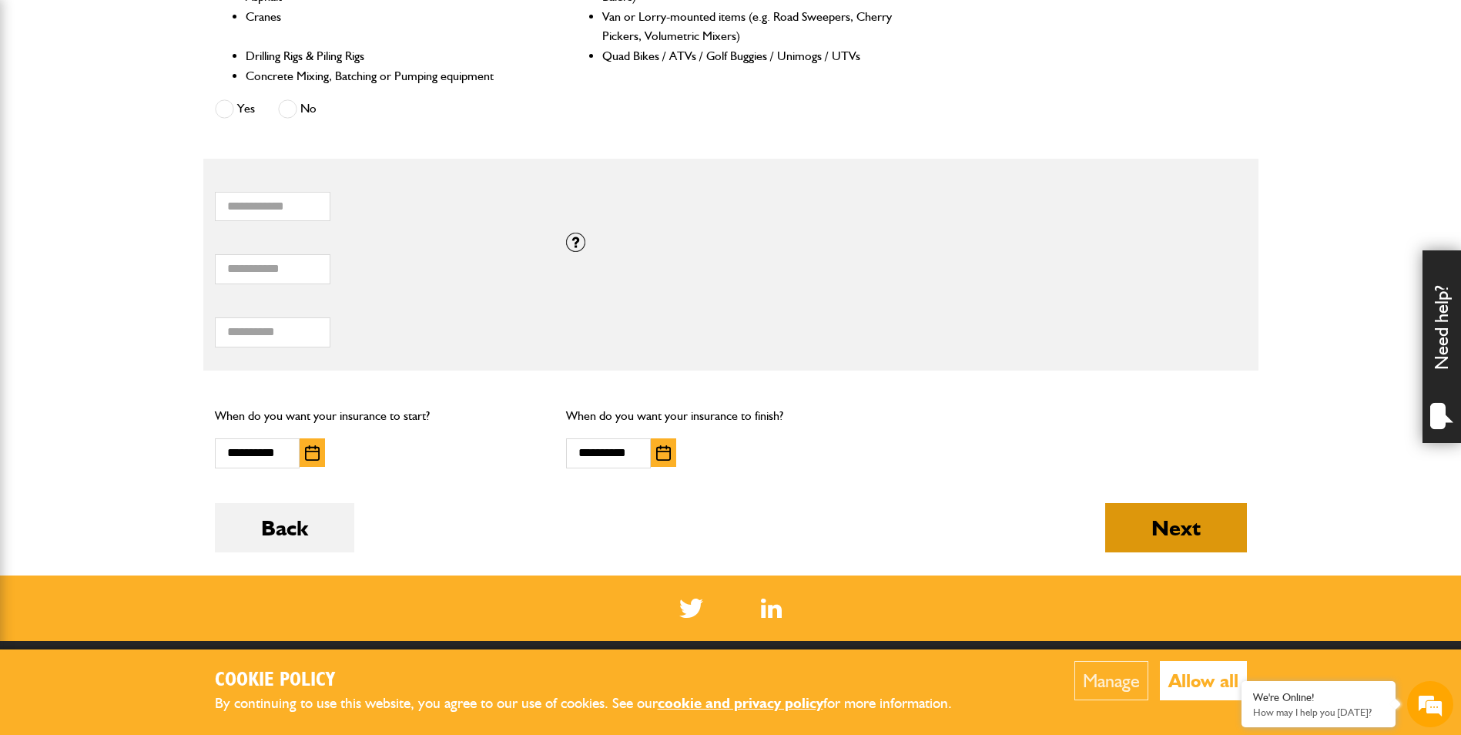
click at [1204, 541] on button "Next" at bounding box center [1176, 527] width 142 height 49
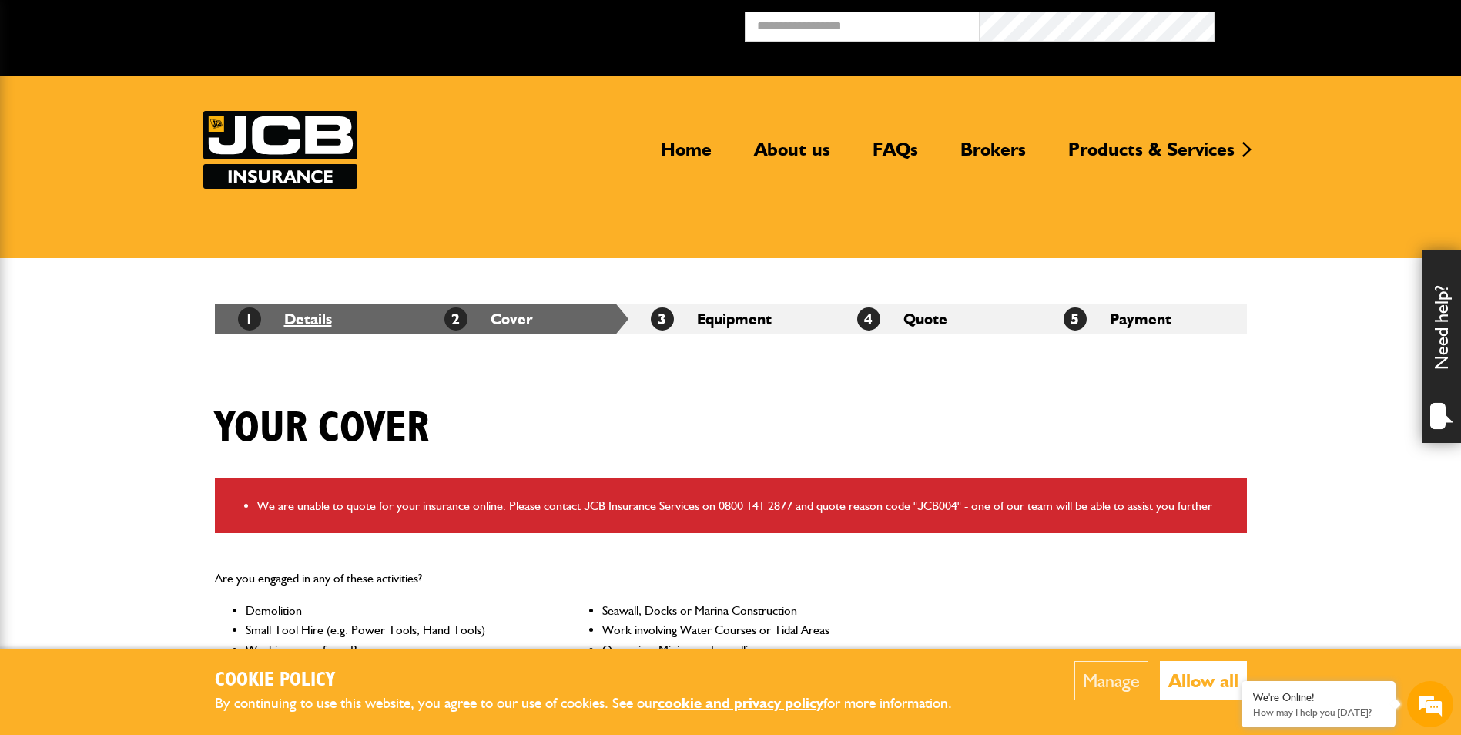
click at [296, 310] on link "1 Details" at bounding box center [285, 319] width 94 height 18
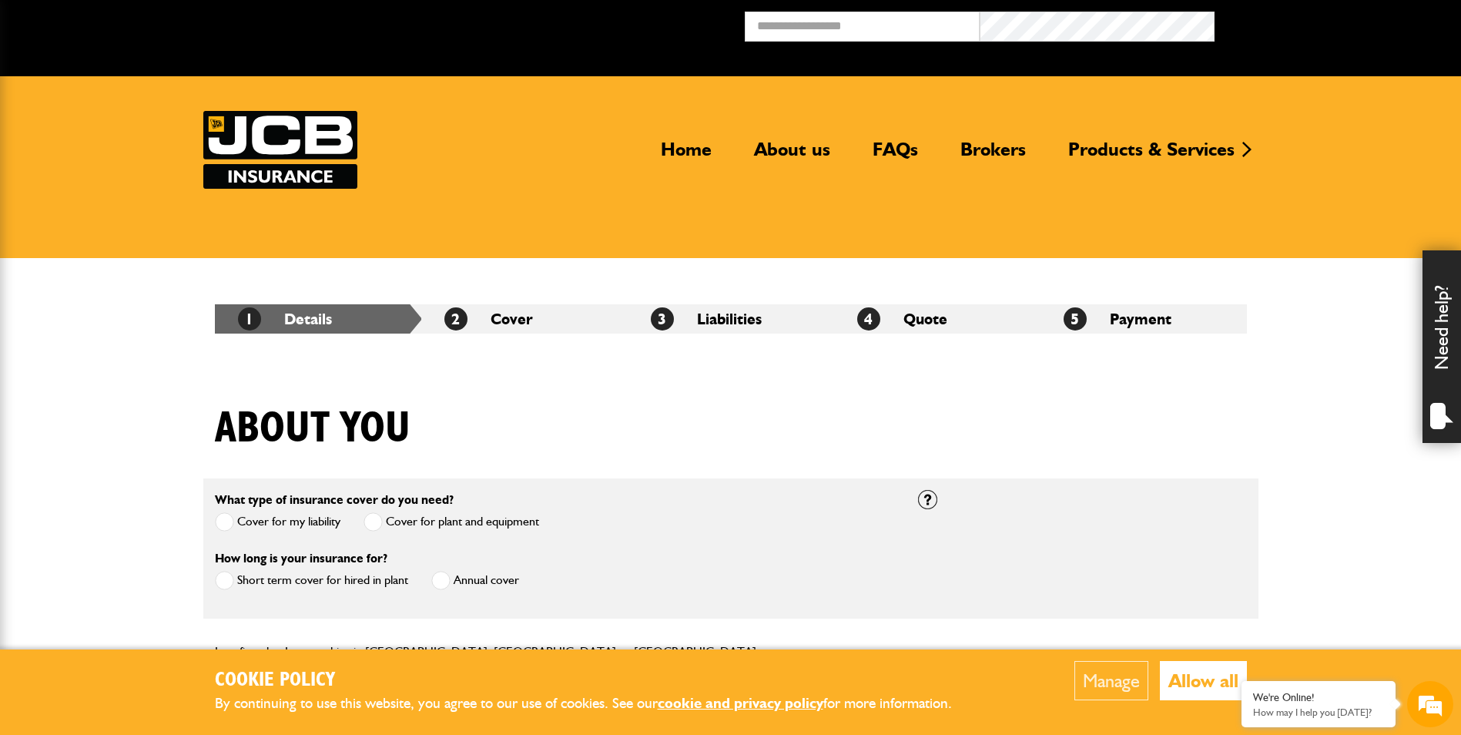
scroll to position [385, 0]
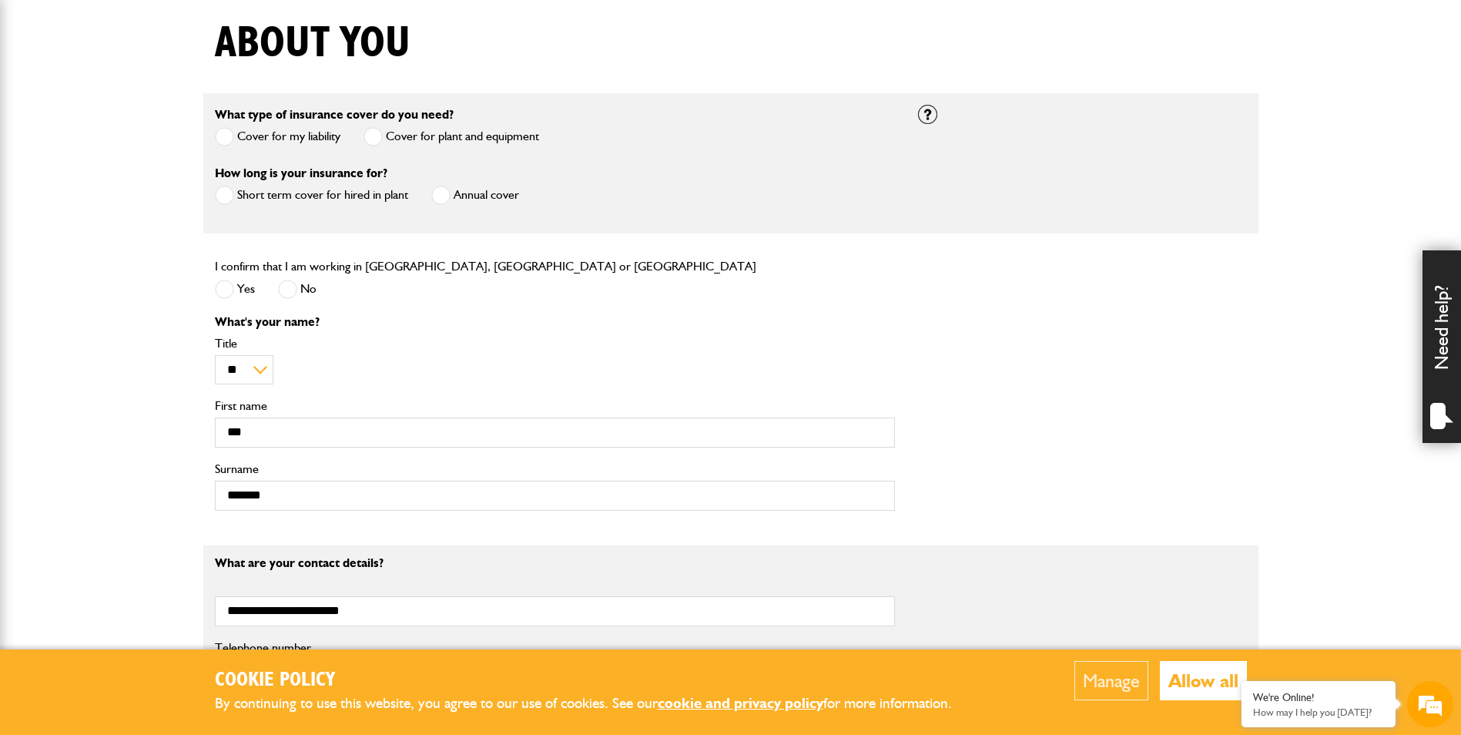
click at [440, 192] on span at bounding box center [440, 195] width 19 height 19
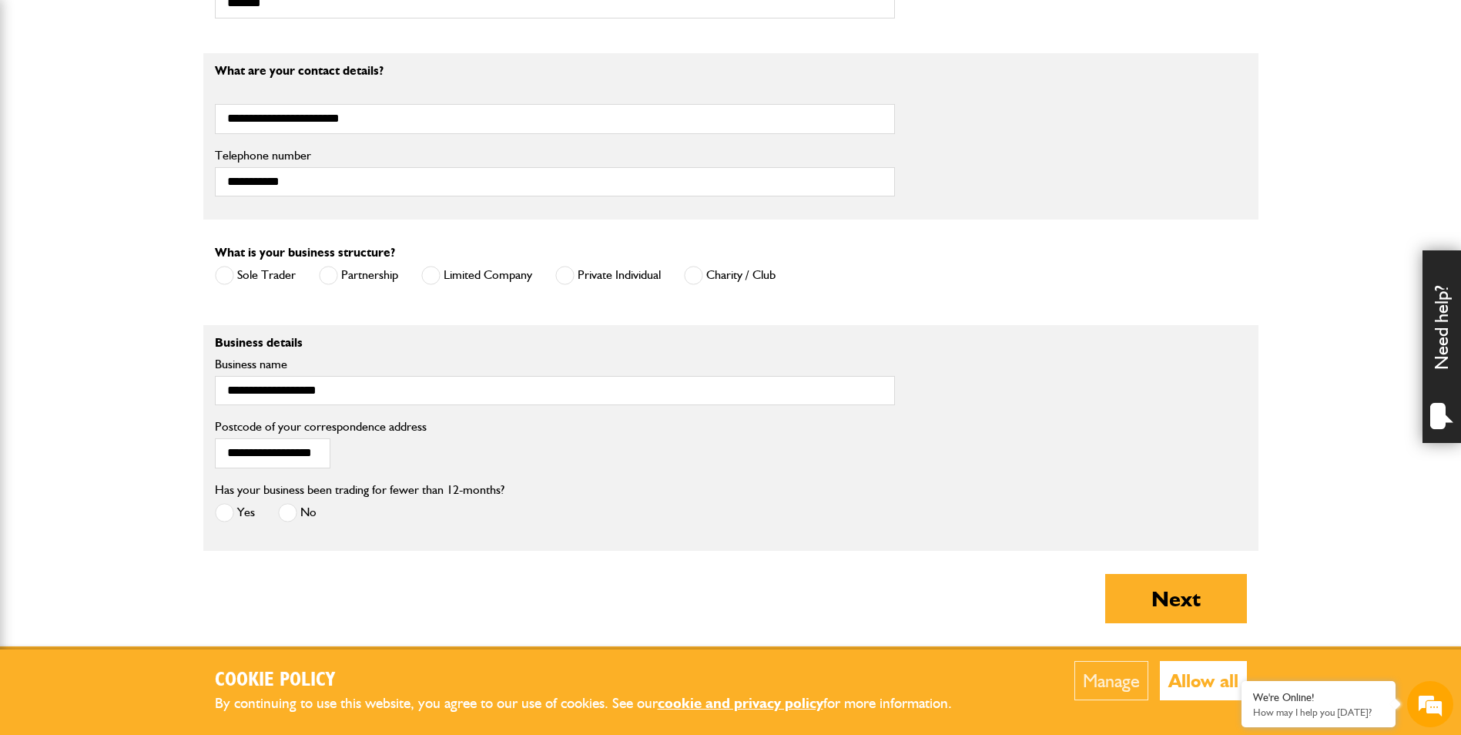
scroll to position [1155, 0]
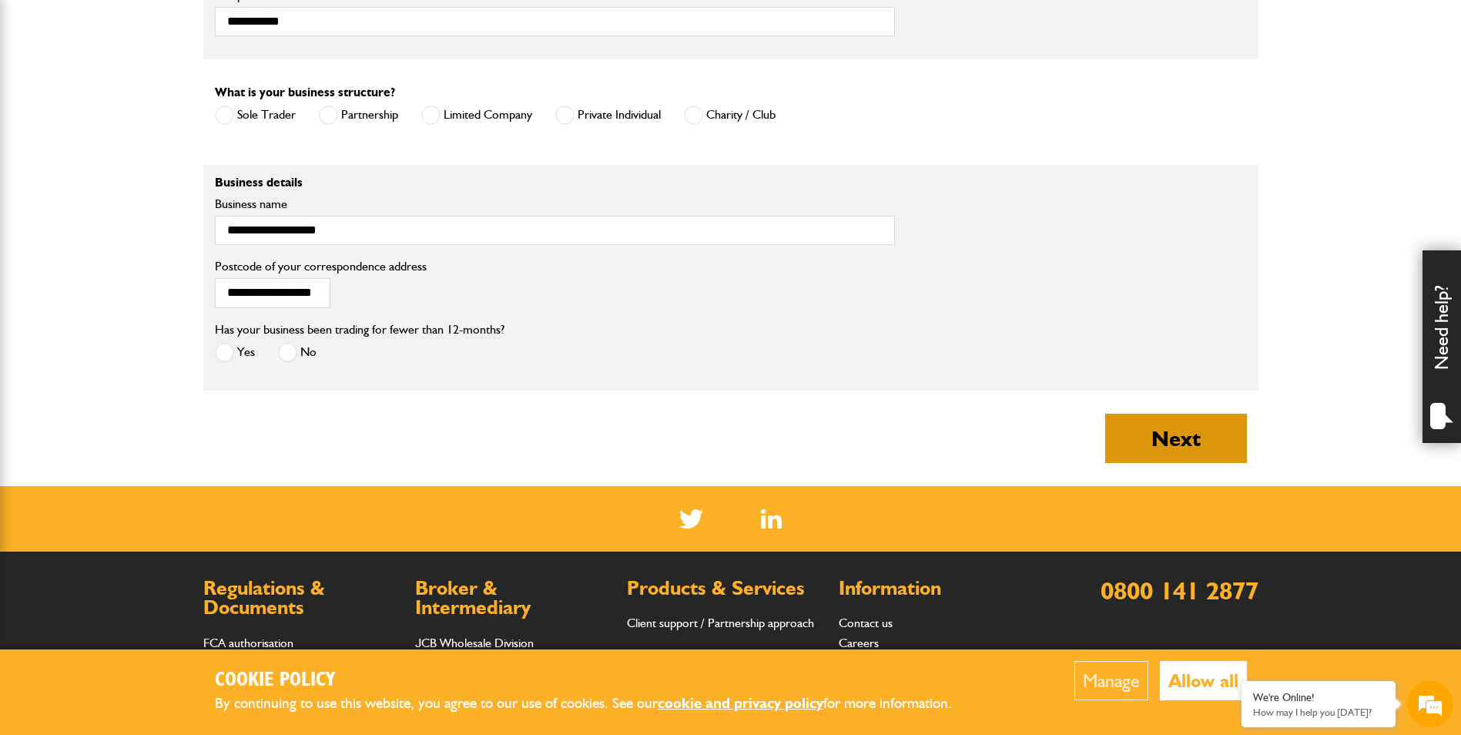
click at [1162, 445] on button "Next" at bounding box center [1176, 437] width 142 height 49
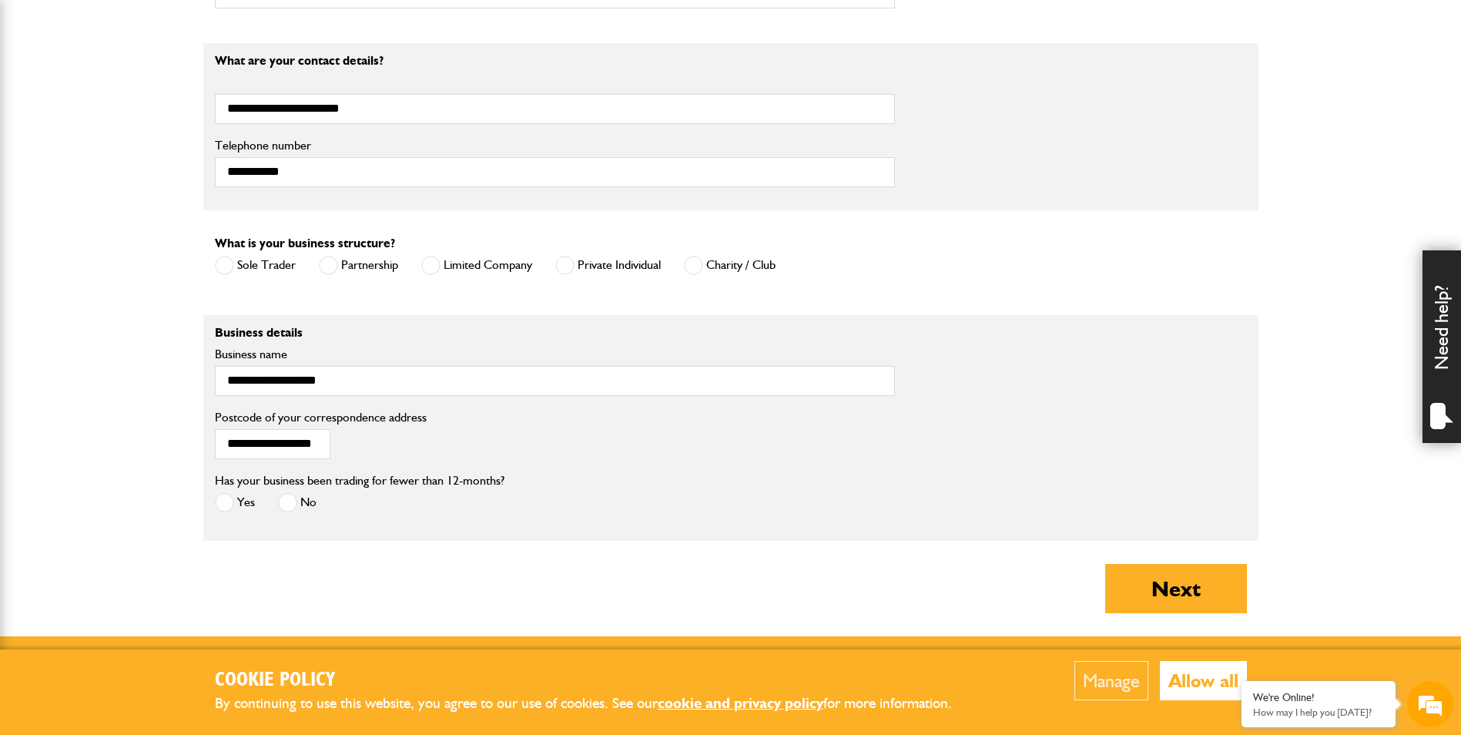
scroll to position [1155, 0]
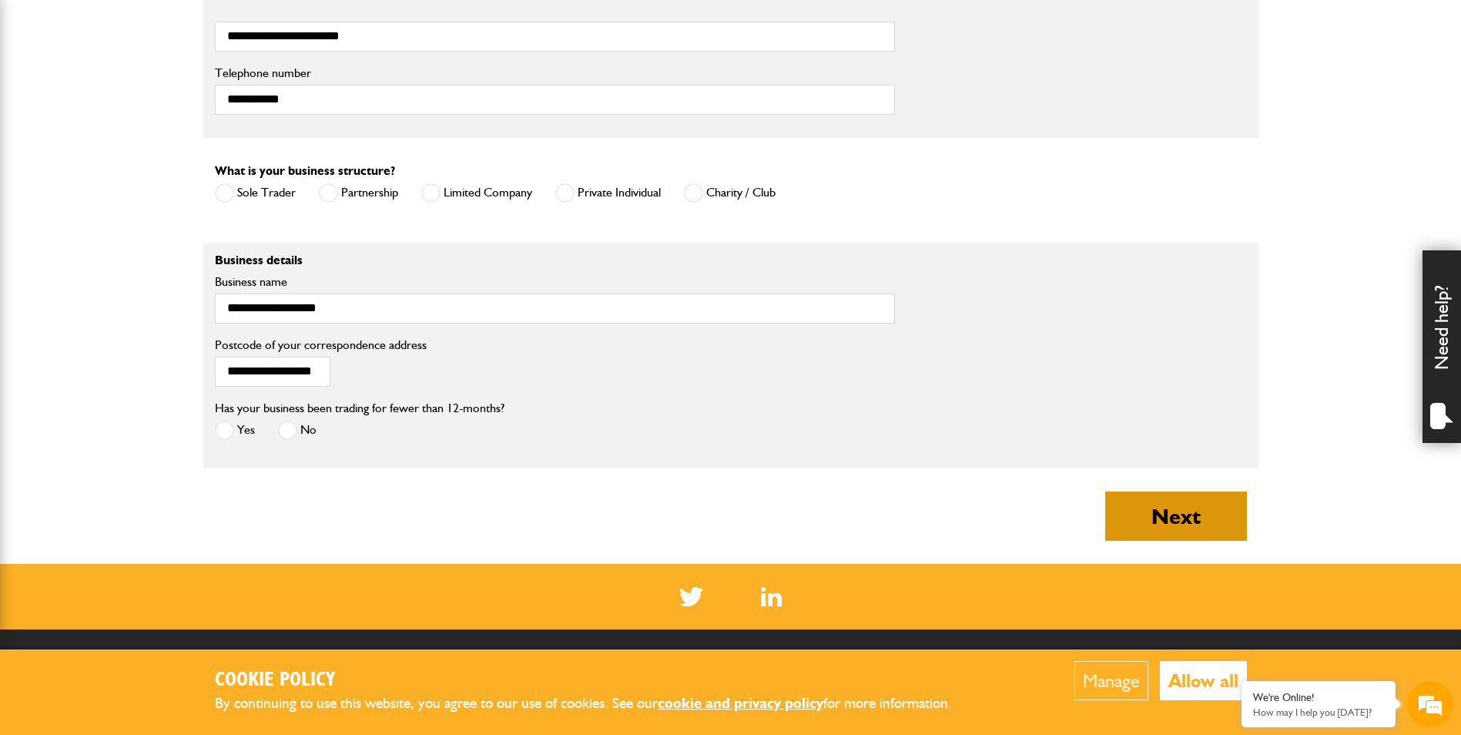
click at [1187, 506] on button "Next" at bounding box center [1176, 515] width 142 height 49
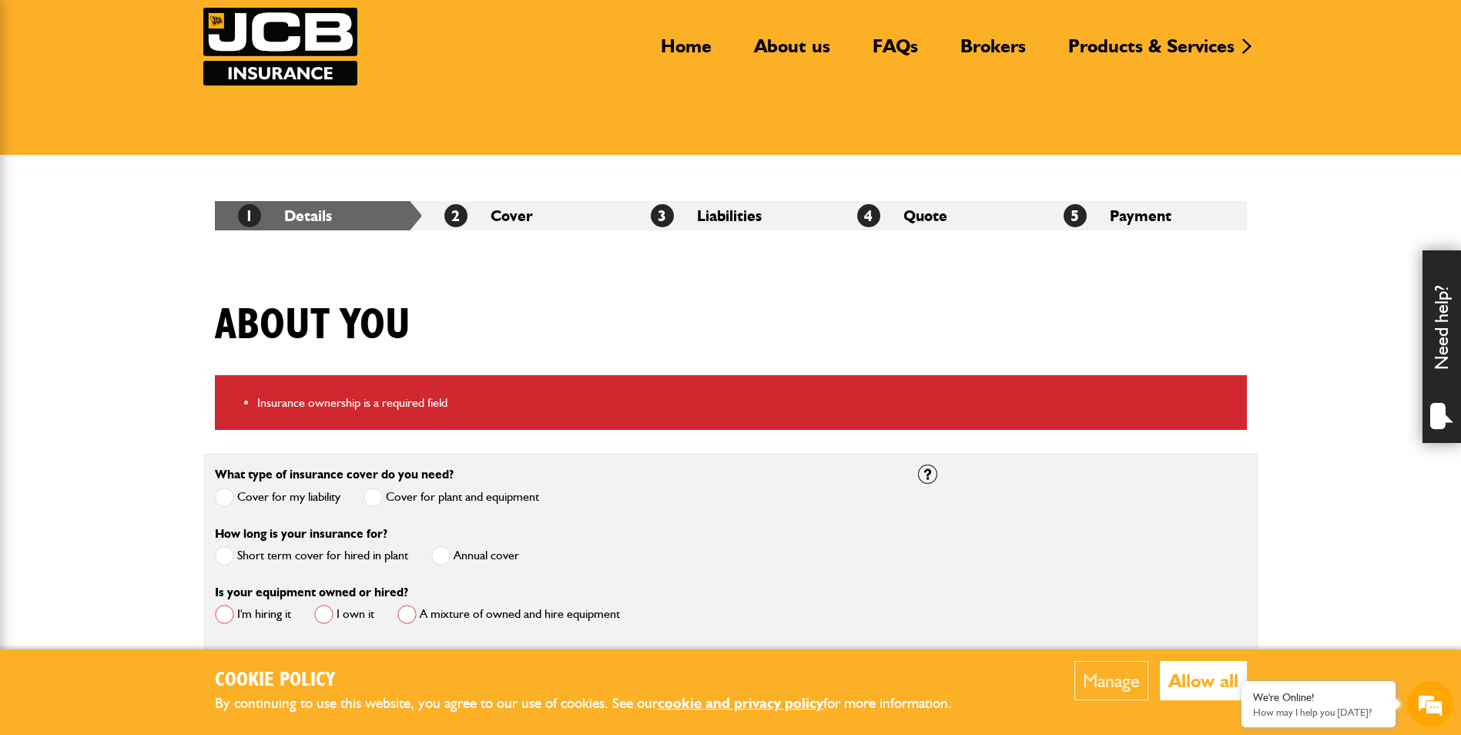
scroll to position [308, 0]
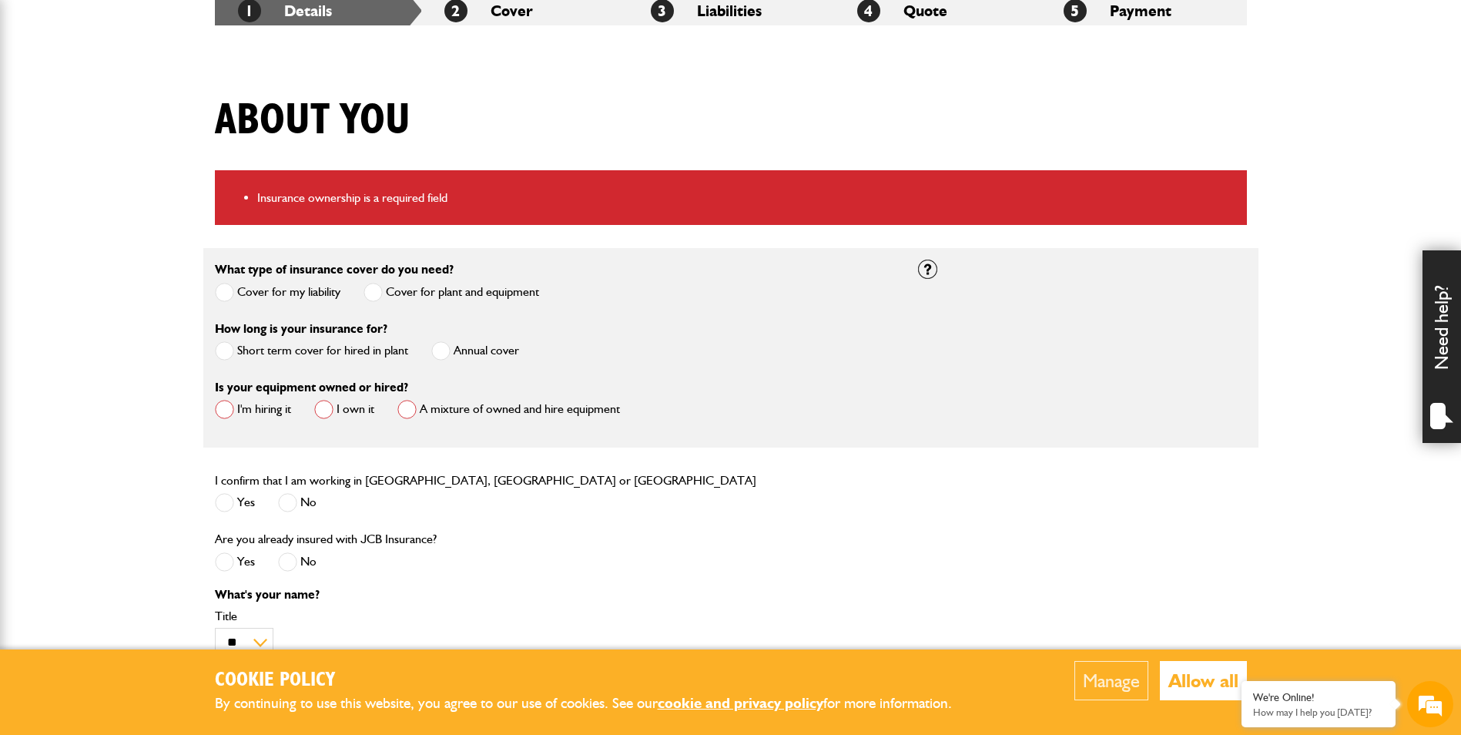
click at [217, 411] on span at bounding box center [224, 409] width 19 height 19
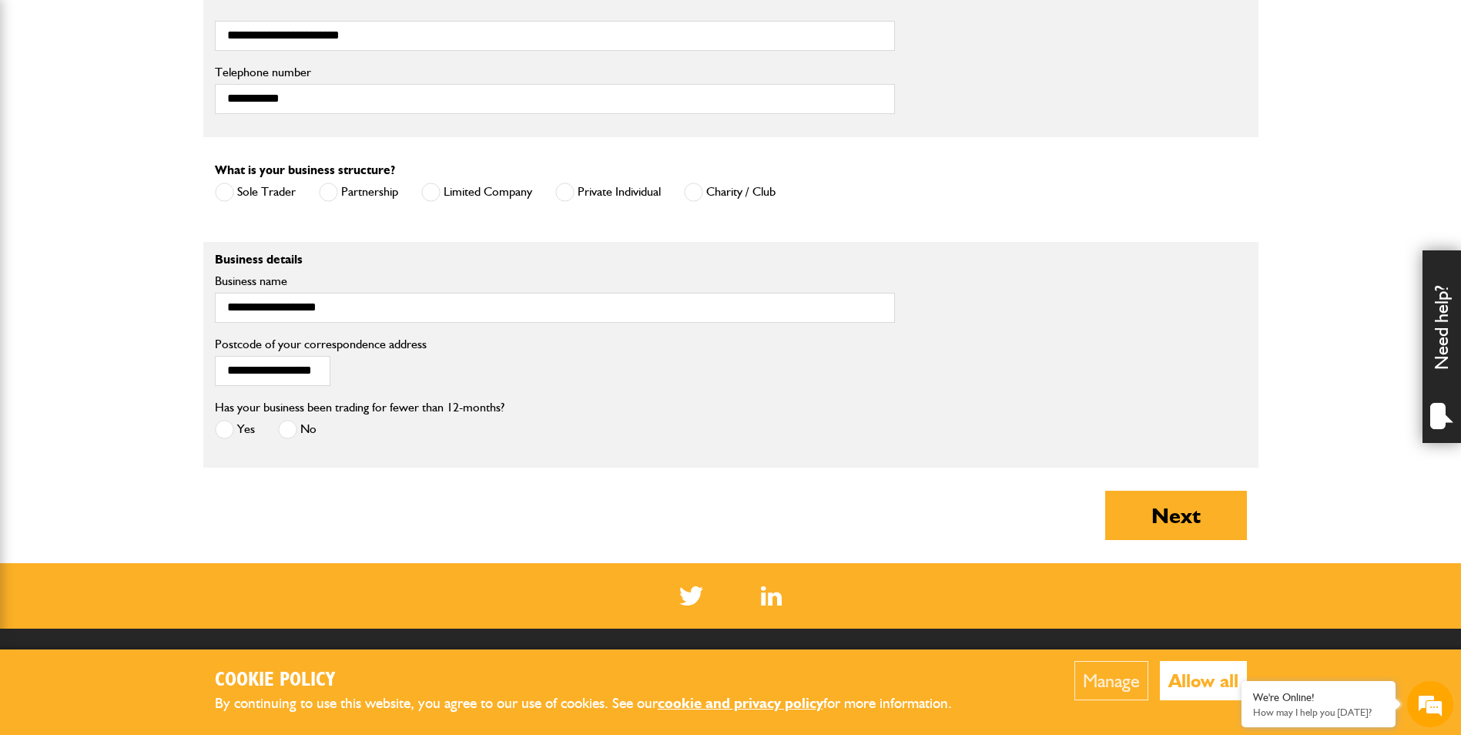
scroll to position [1309, 0]
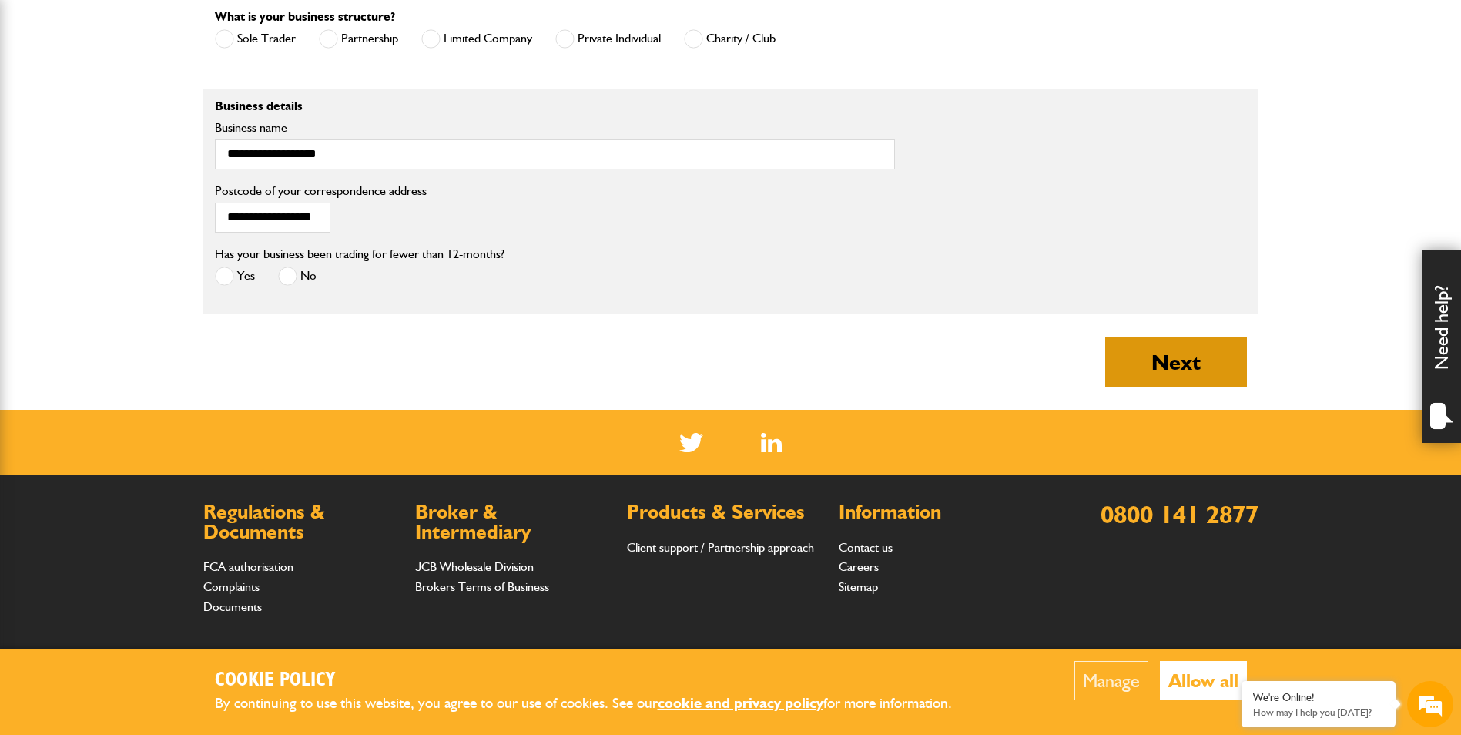
click at [1156, 365] on button "Next" at bounding box center [1176, 361] width 142 height 49
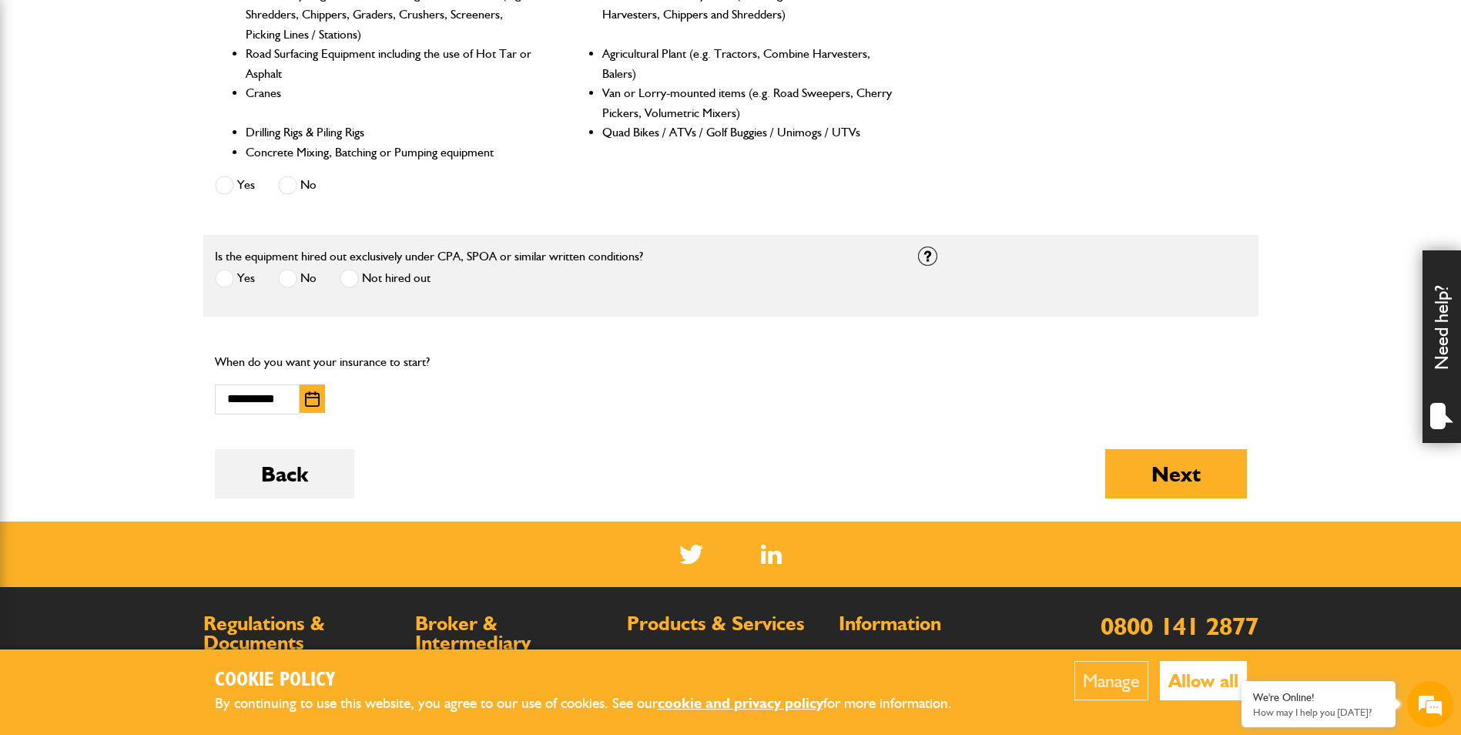
scroll to position [770, 0]
click at [1204, 482] on button "Next" at bounding box center [1176, 472] width 142 height 49
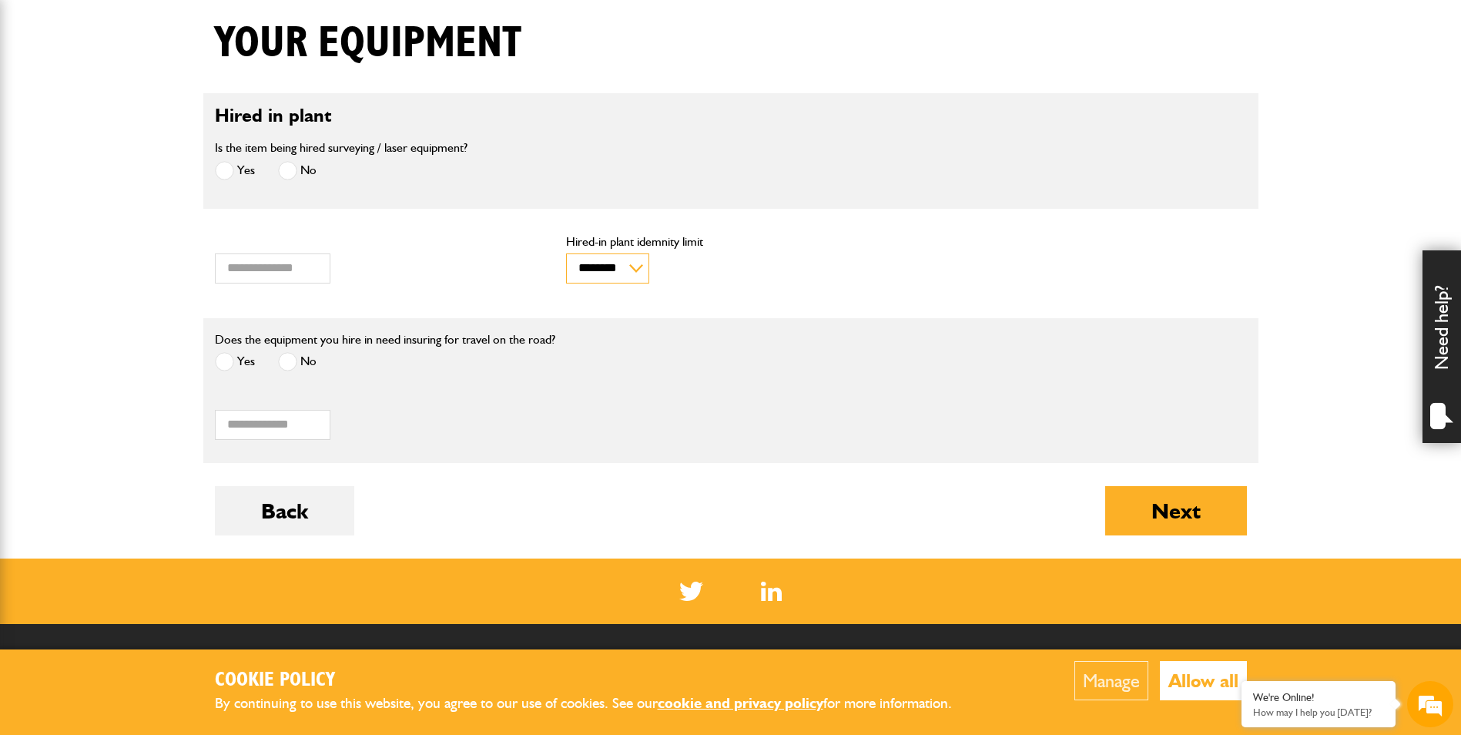
click at [606, 269] on select "******** ********" at bounding box center [607, 268] width 83 height 30
select select "*"
click at [566, 253] on select "******** ********" at bounding box center [607, 268] width 83 height 30
click at [1210, 524] on button "Next" at bounding box center [1176, 510] width 142 height 49
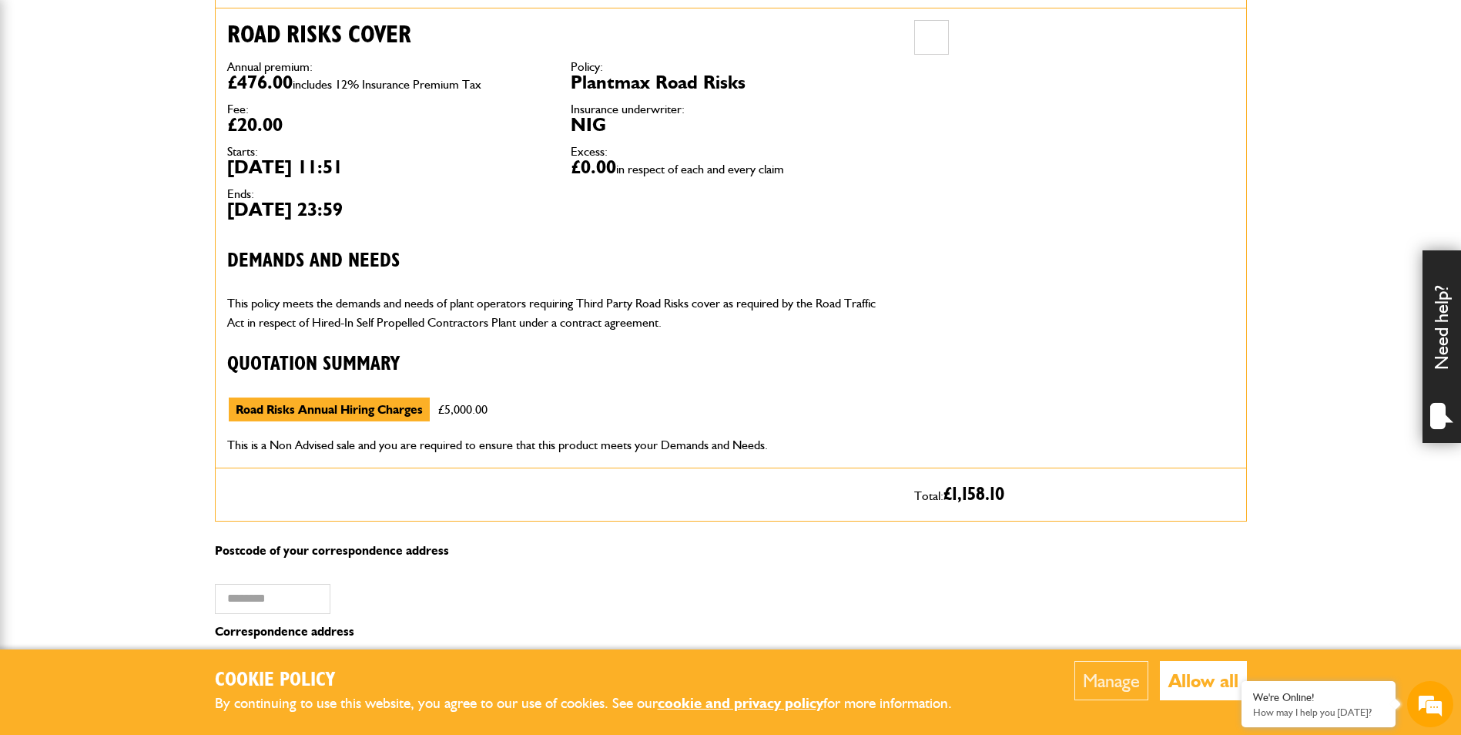
scroll to position [1386, 0]
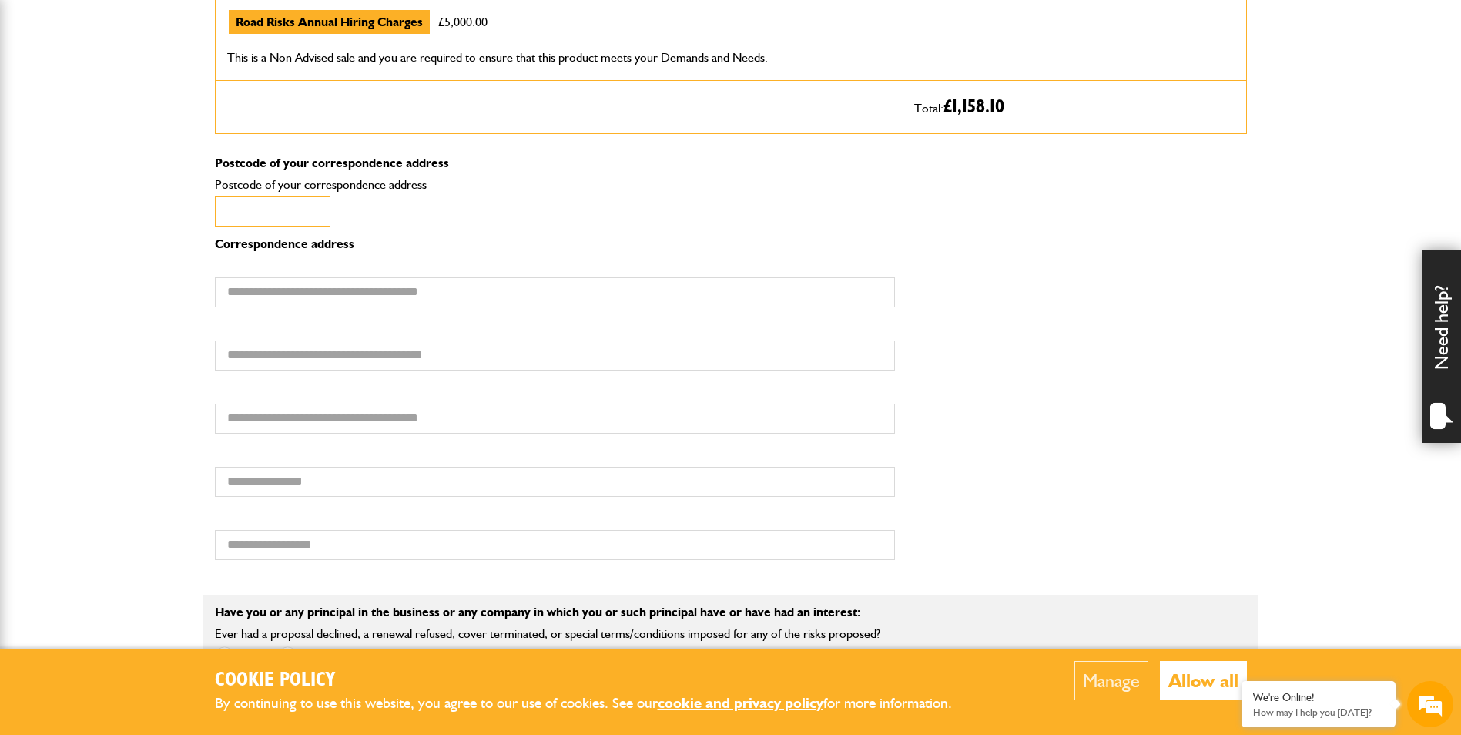
click at [306, 219] on input "Postcode of your correspondence address" at bounding box center [273, 211] width 116 height 30
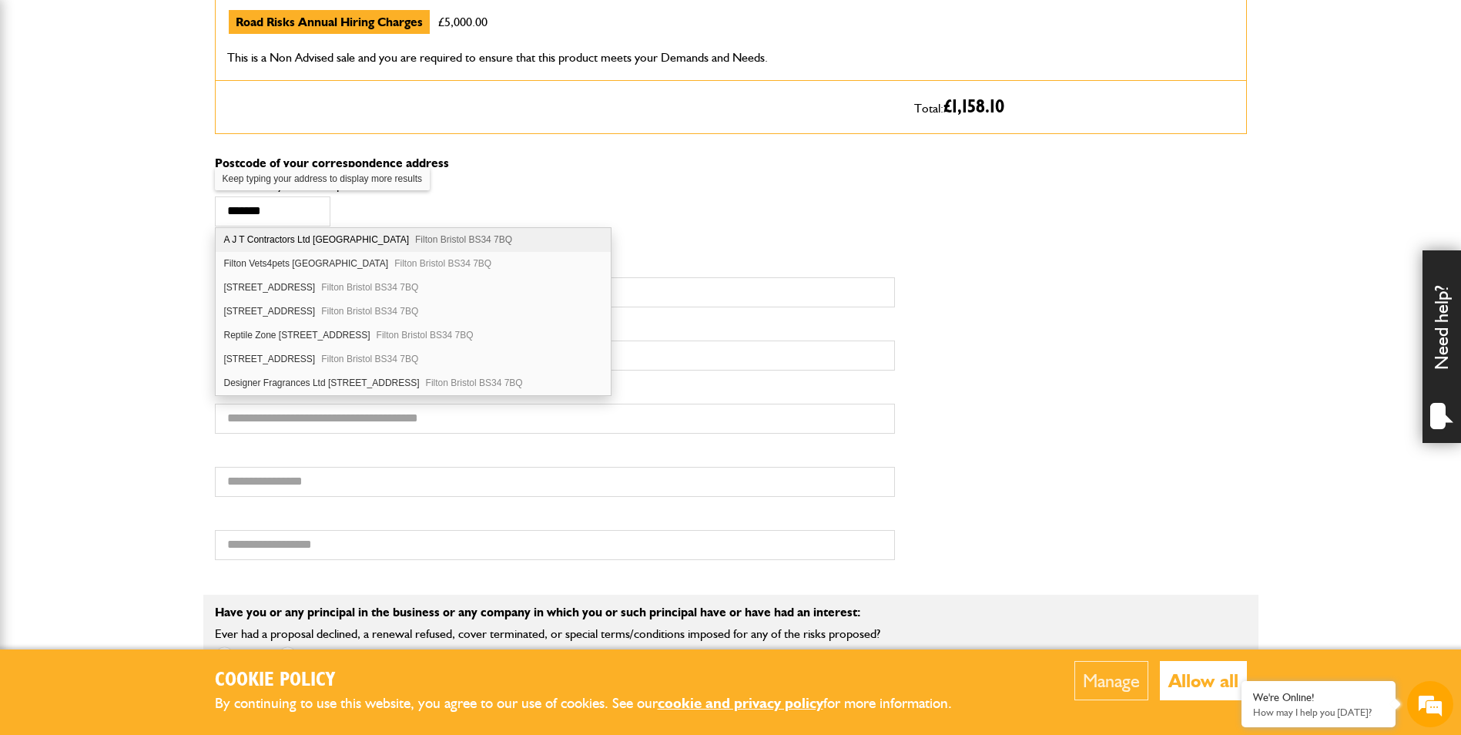
click at [349, 235] on div "A J T Contractors Ltd [STREET_ADDRESS]" at bounding box center [414, 240] width 396 height 24
type input "********"
type input "**********"
type input "******"
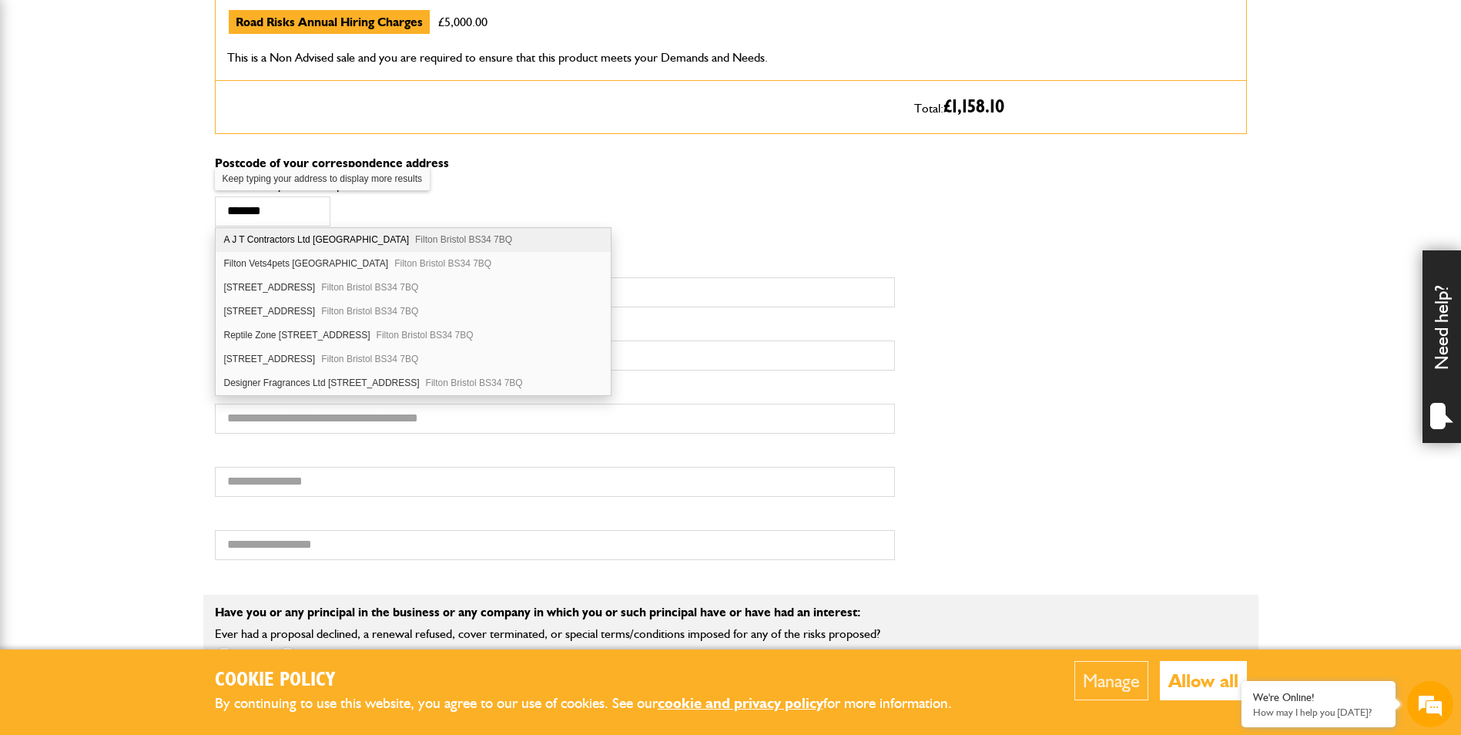
type input "*******"
type input "**********"
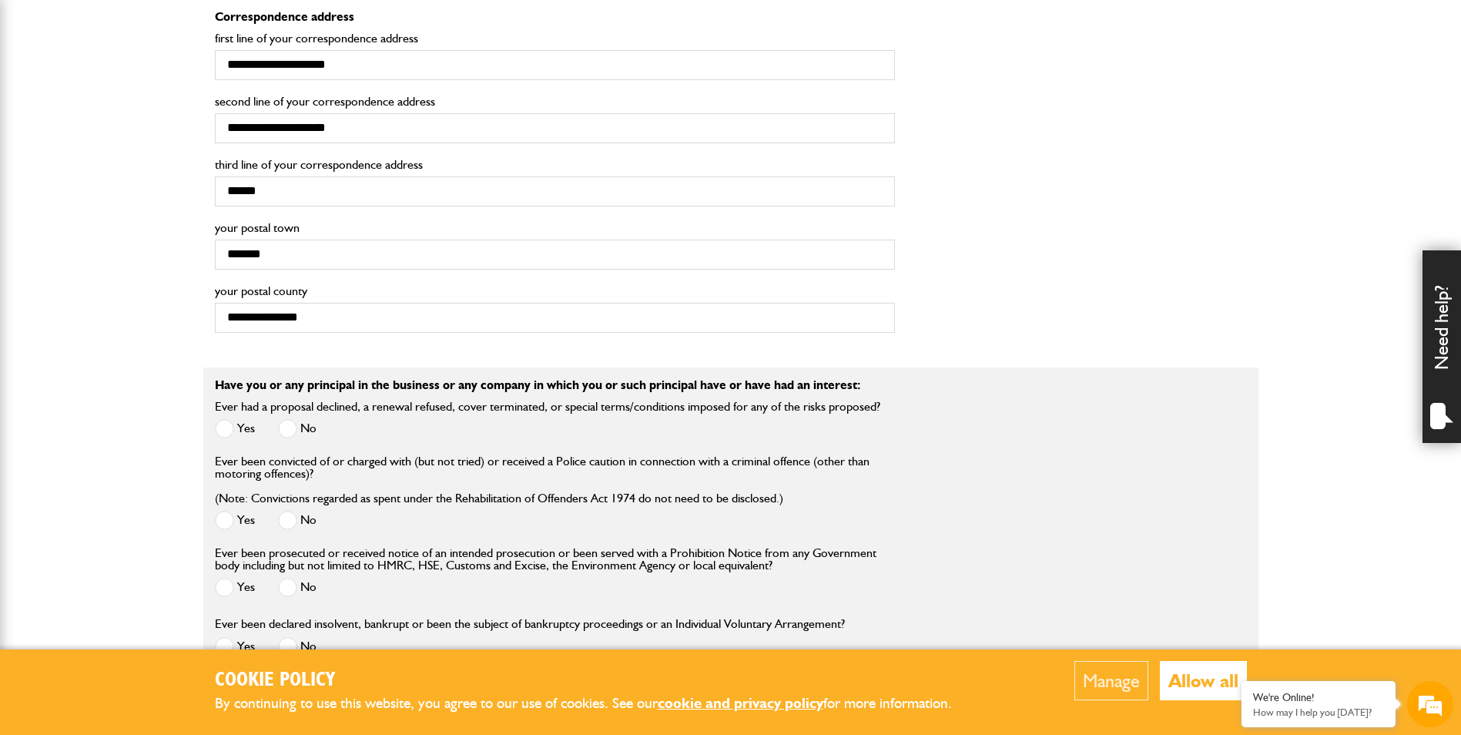
scroll to position [1848, 0]
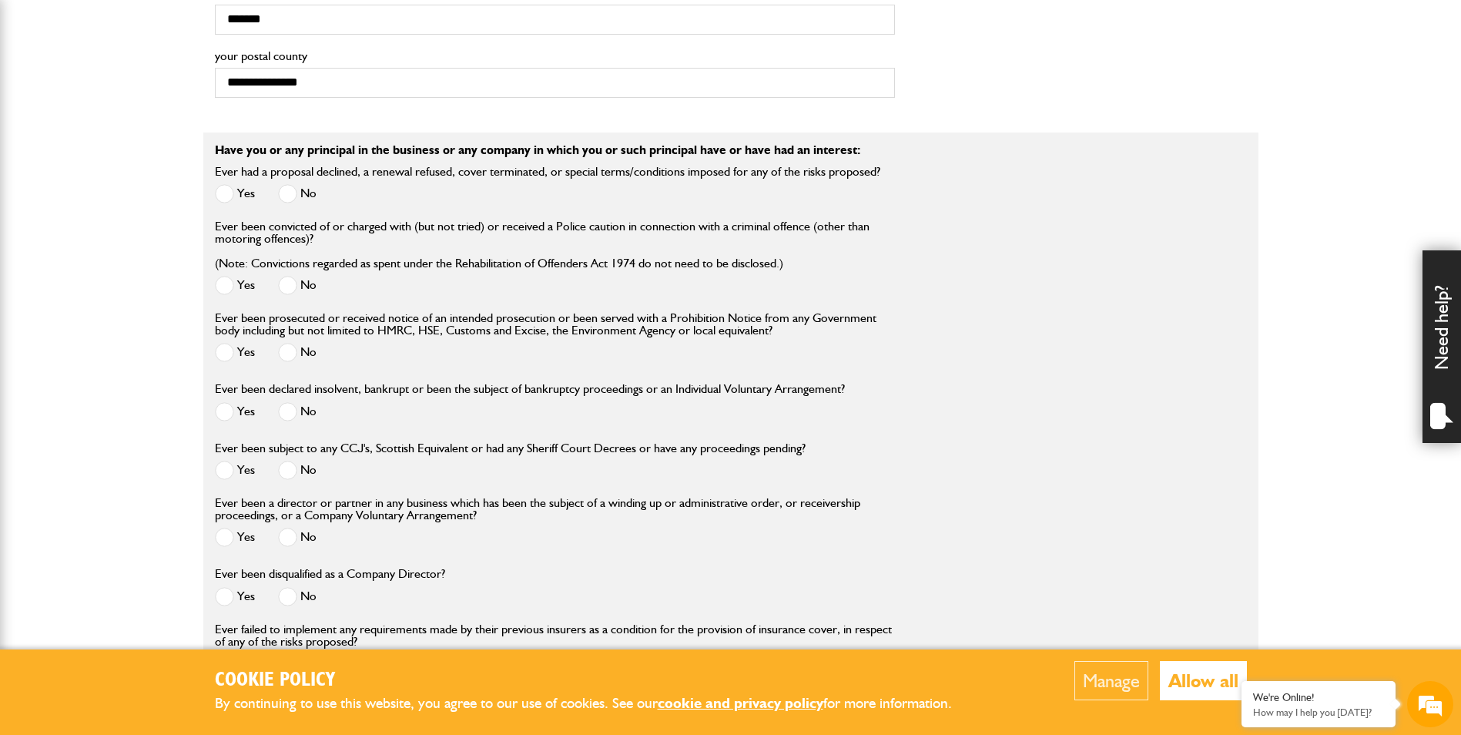
click at [287, 193] on span at bounding box center [287, 193] width 19 height 19
click at [283, 283] on span at bounding box center [287, 285] width 19 height 19
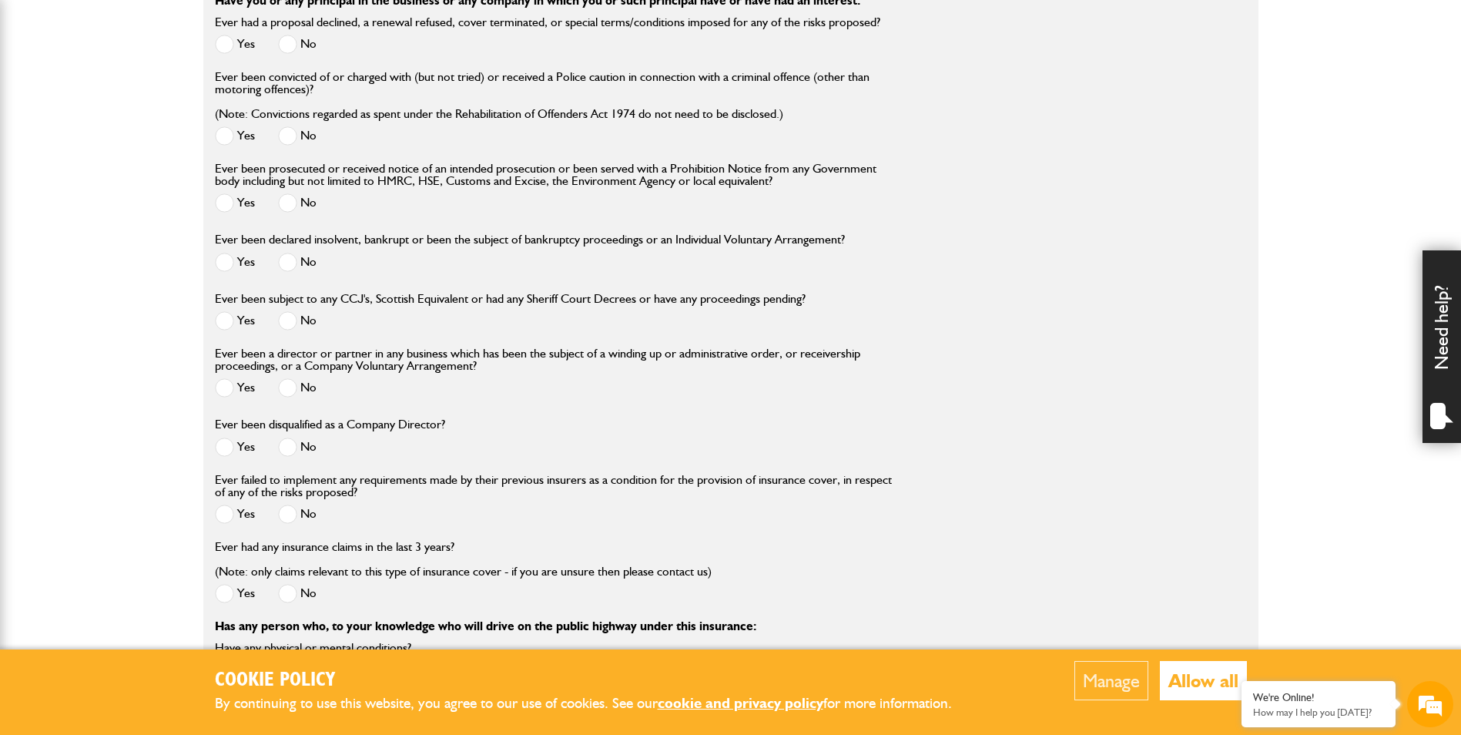
scroll to position [2002, 0]
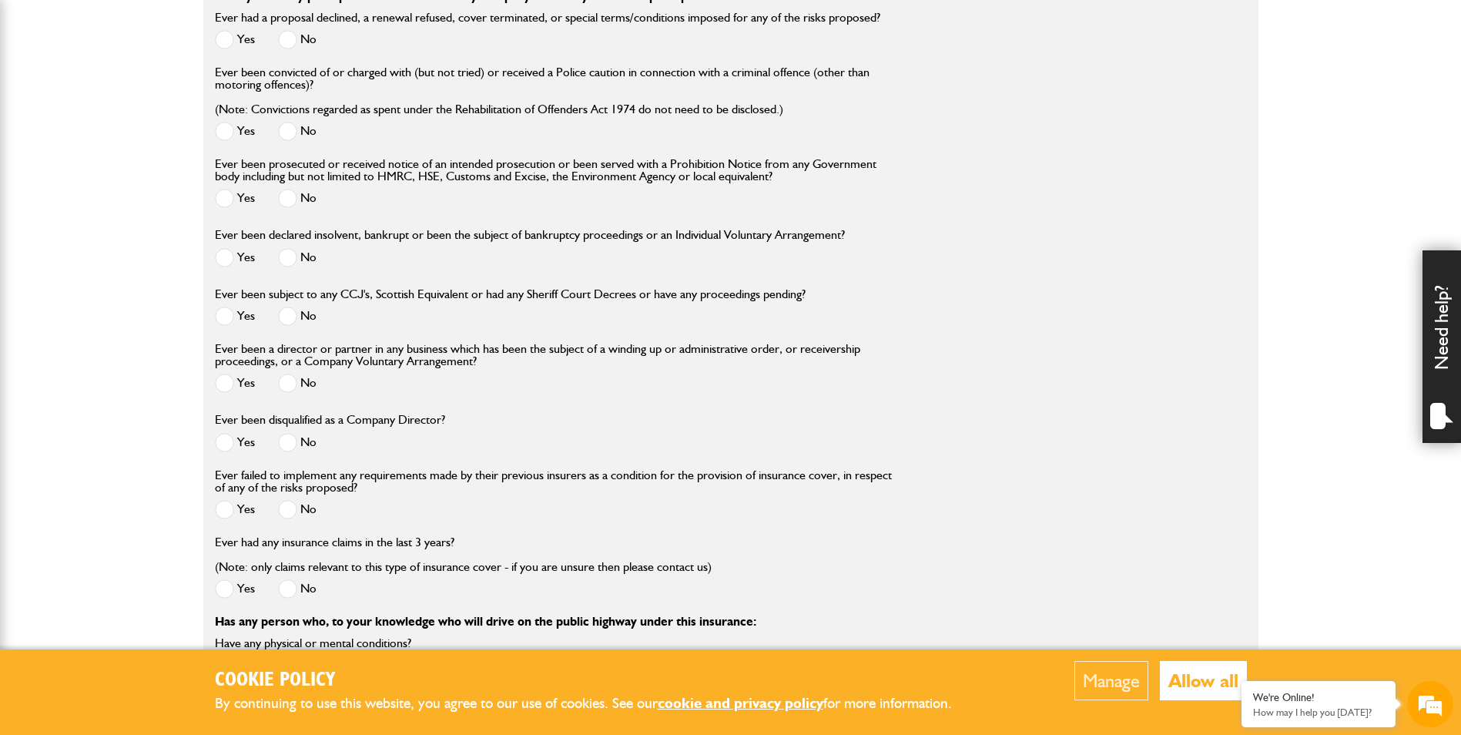
click at [285, 206] on span at bounding box center [287, 198] width 19 height 19
click at [290, 258] on span at bounding box center [287, 257] width 19 height 19
click at [286, 321] on span at bounding box center [287, 315] width 19 height 19
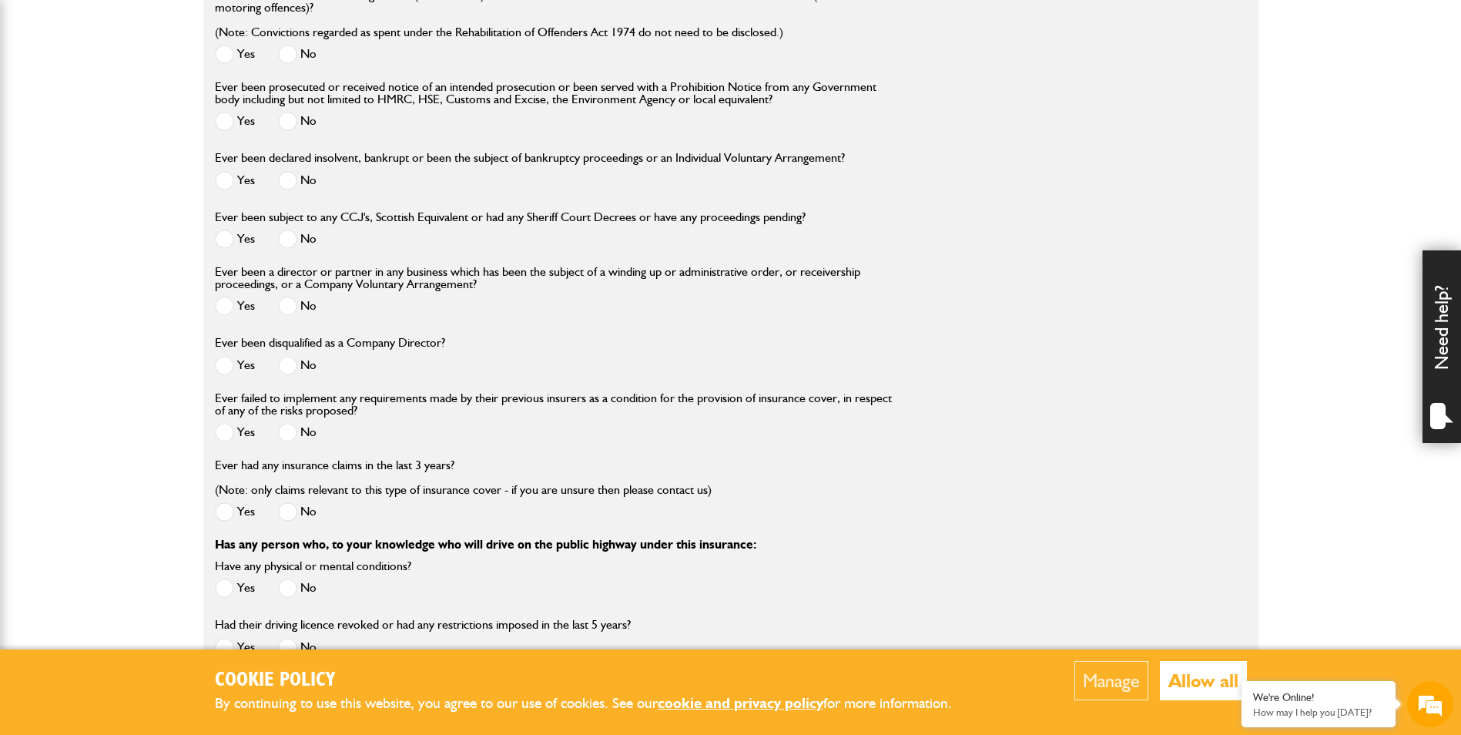
click at [290, 306] on span at bounding box center [287, 305] width 19 height 19
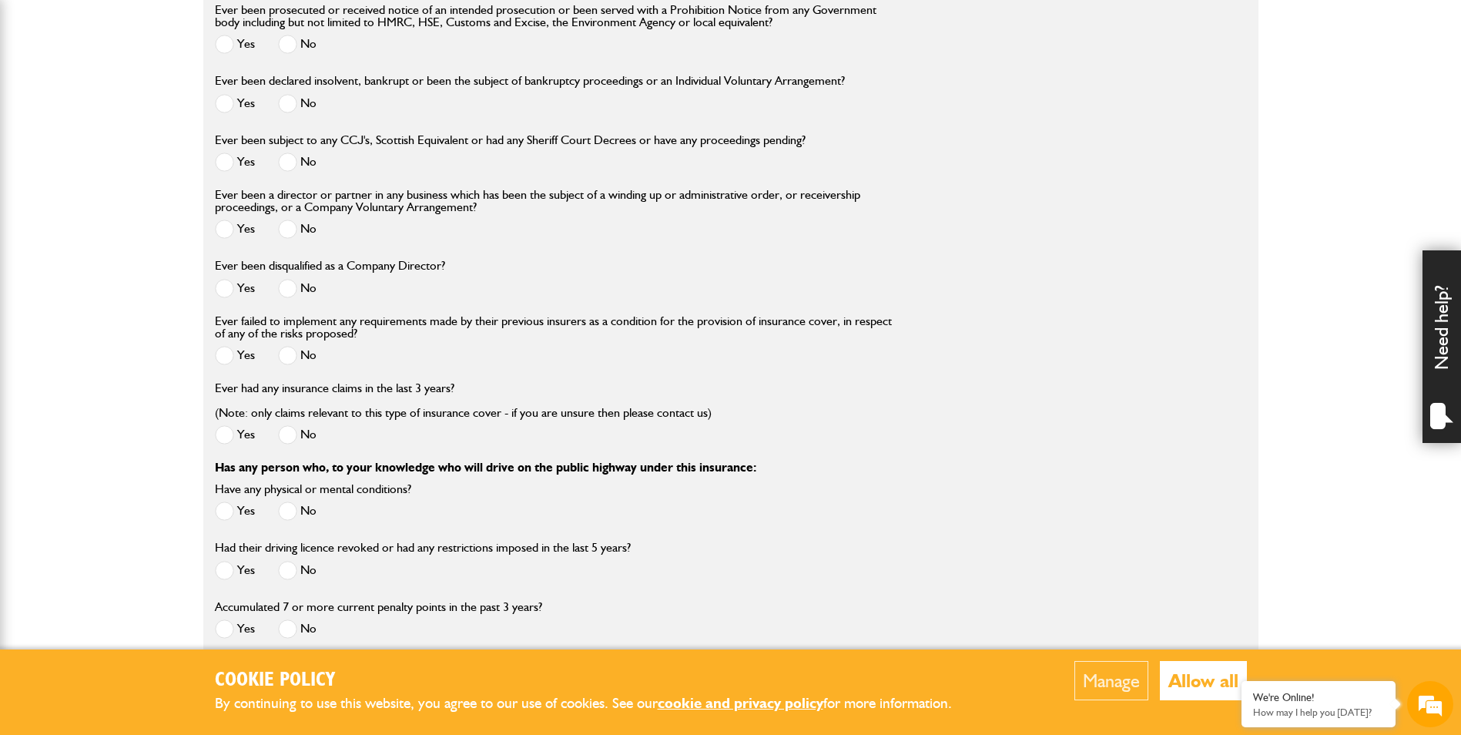
click at [289, 296] on span at bounding box center [287, 288] width 19 height 19
click at [286, 361] on span at bounding box center [287, 355] width 19 height 19
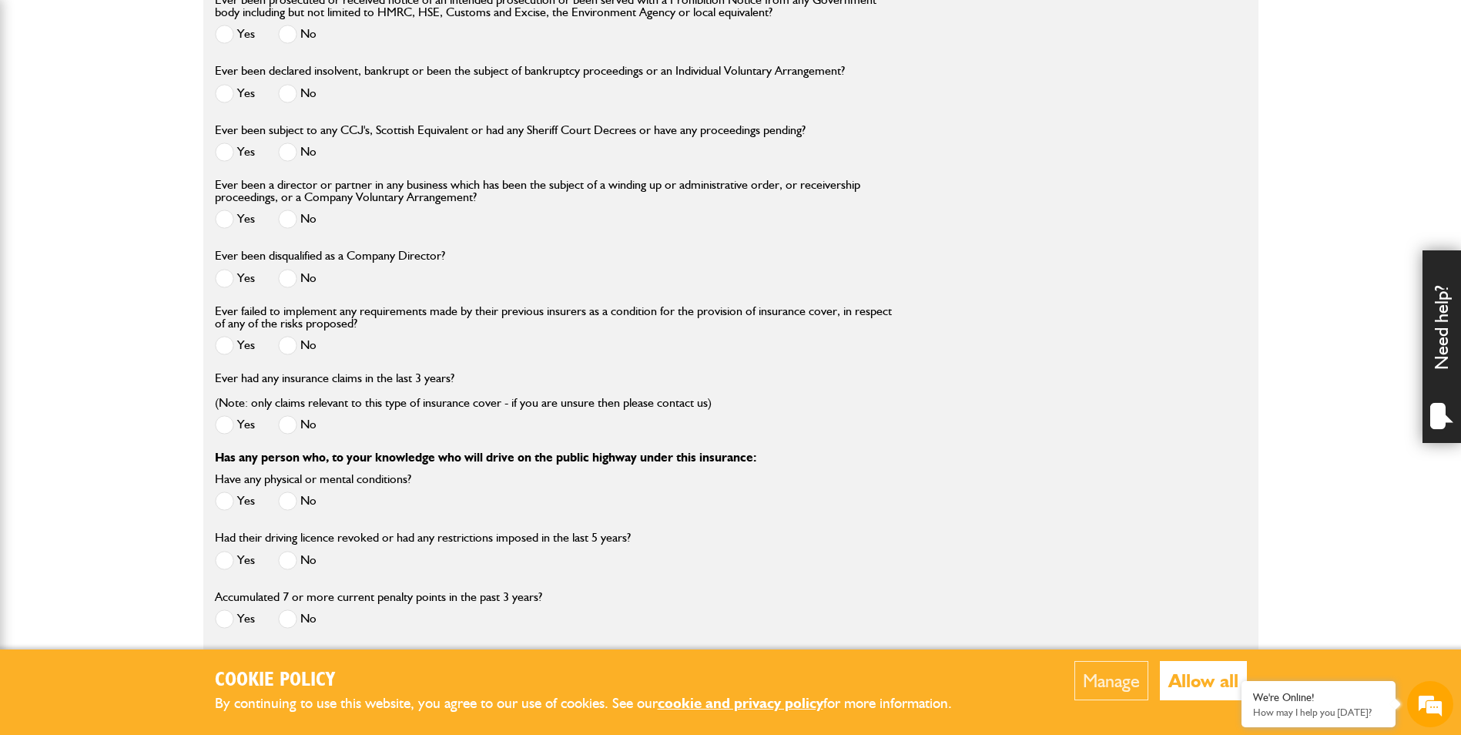
scroll to position [2233, 0]
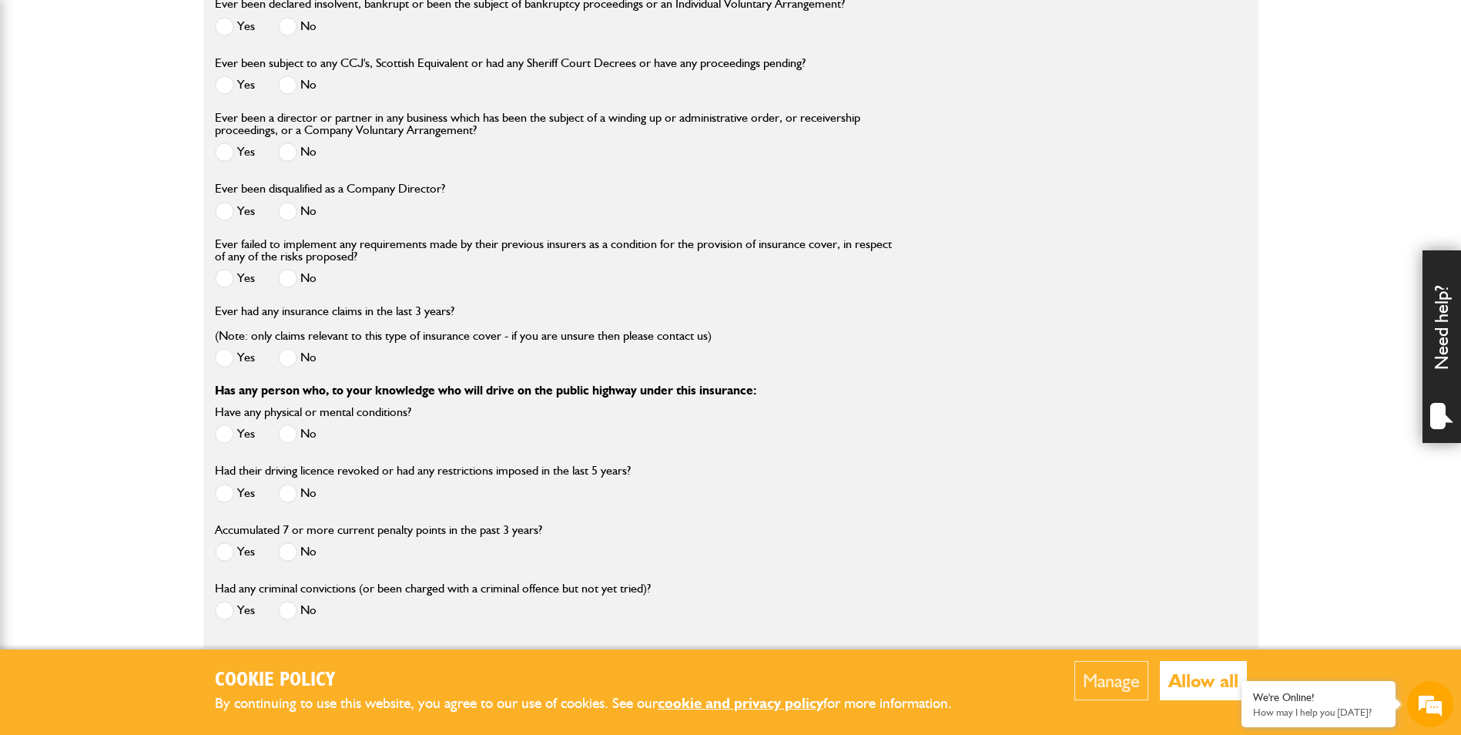
click at [292, 357] on span at bounding box center [287, 357] width 19 height 19
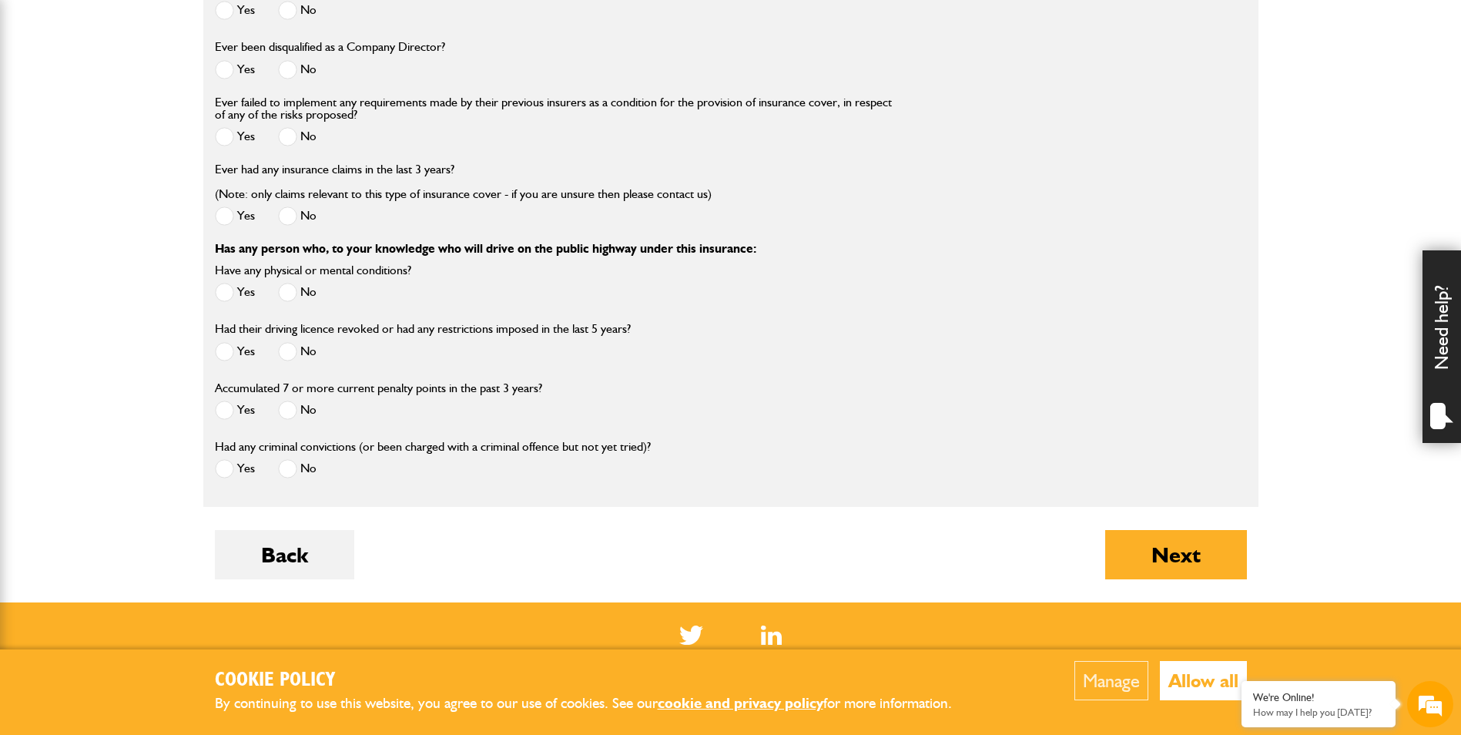
scroll to position [2387, 0]
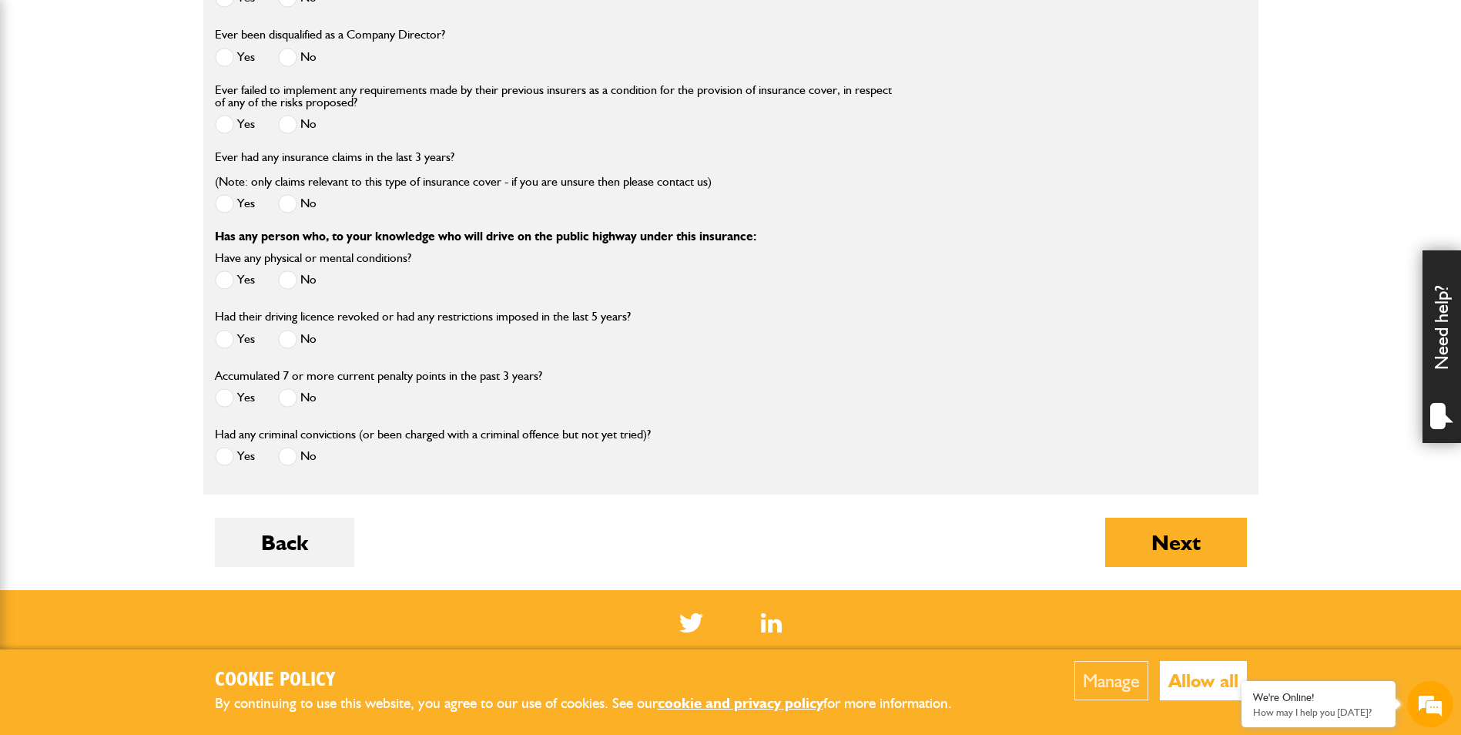
click at [293, 287] on span at bounding box center [287, 279] width 19 height 19
click at [293, 340] on span at bounding box center [287, 339] width 19 height 19
click at [290, 403] on span at bounding box center [287, 397] width 19 height 19
click at [293, 458] on span at bounding box center [287, 456] width 19 height 19
click at [1223, 557] on button "Next" at bounding box center [1176, 541] width 142 height 49
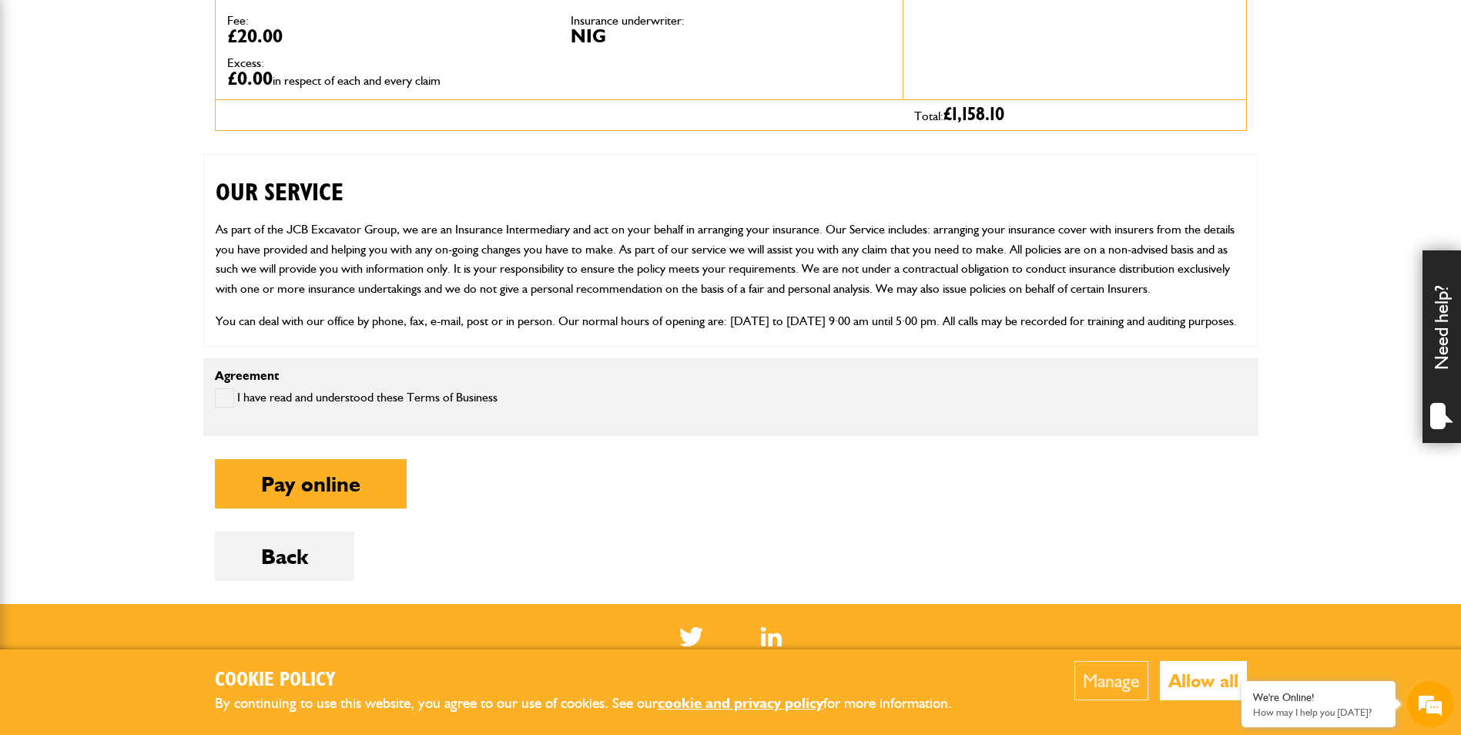
scroll to position [770, 0]
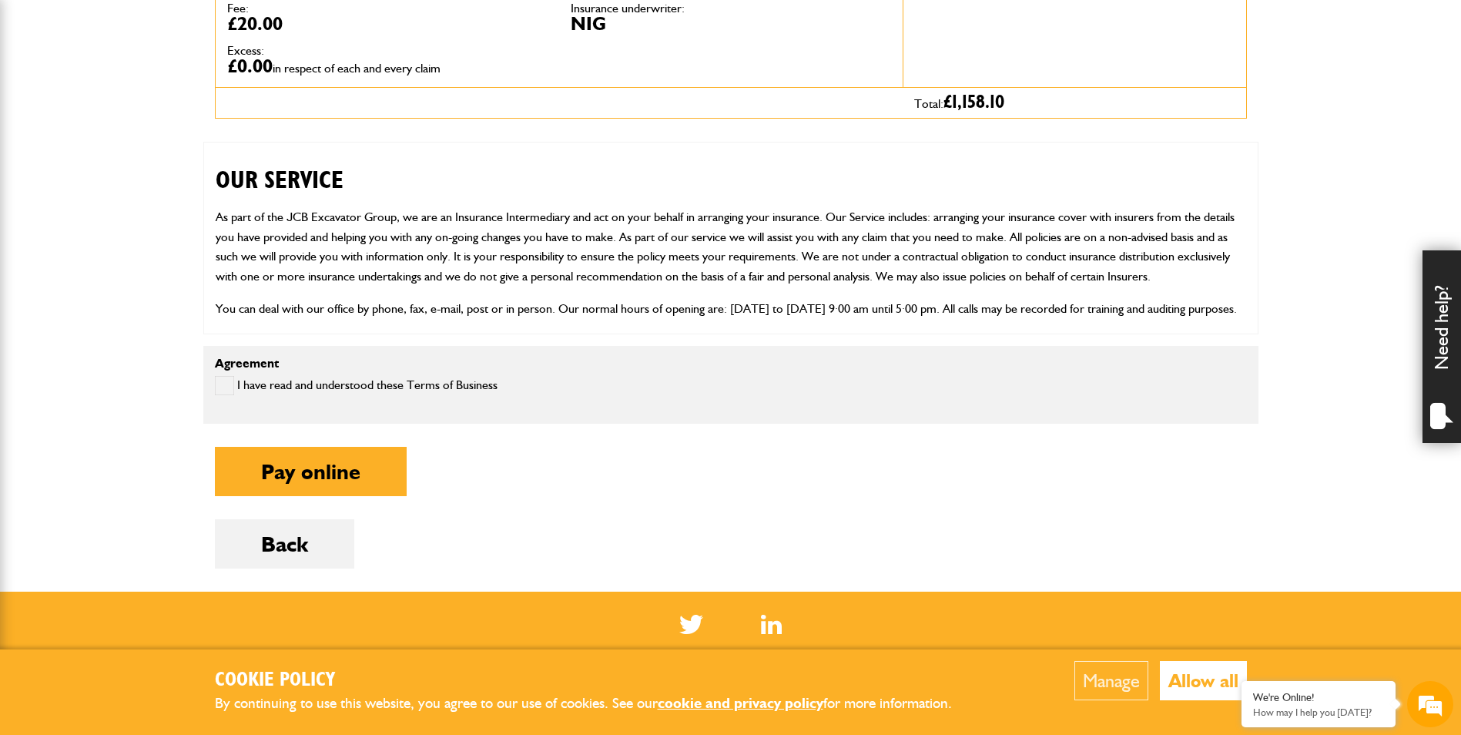
click at [219, 381] on span at bounding box center [224, 385] width 19 height 19
click at [347, 474] on button "Pay online" at bounding box center [311, 471] width 192 height 49
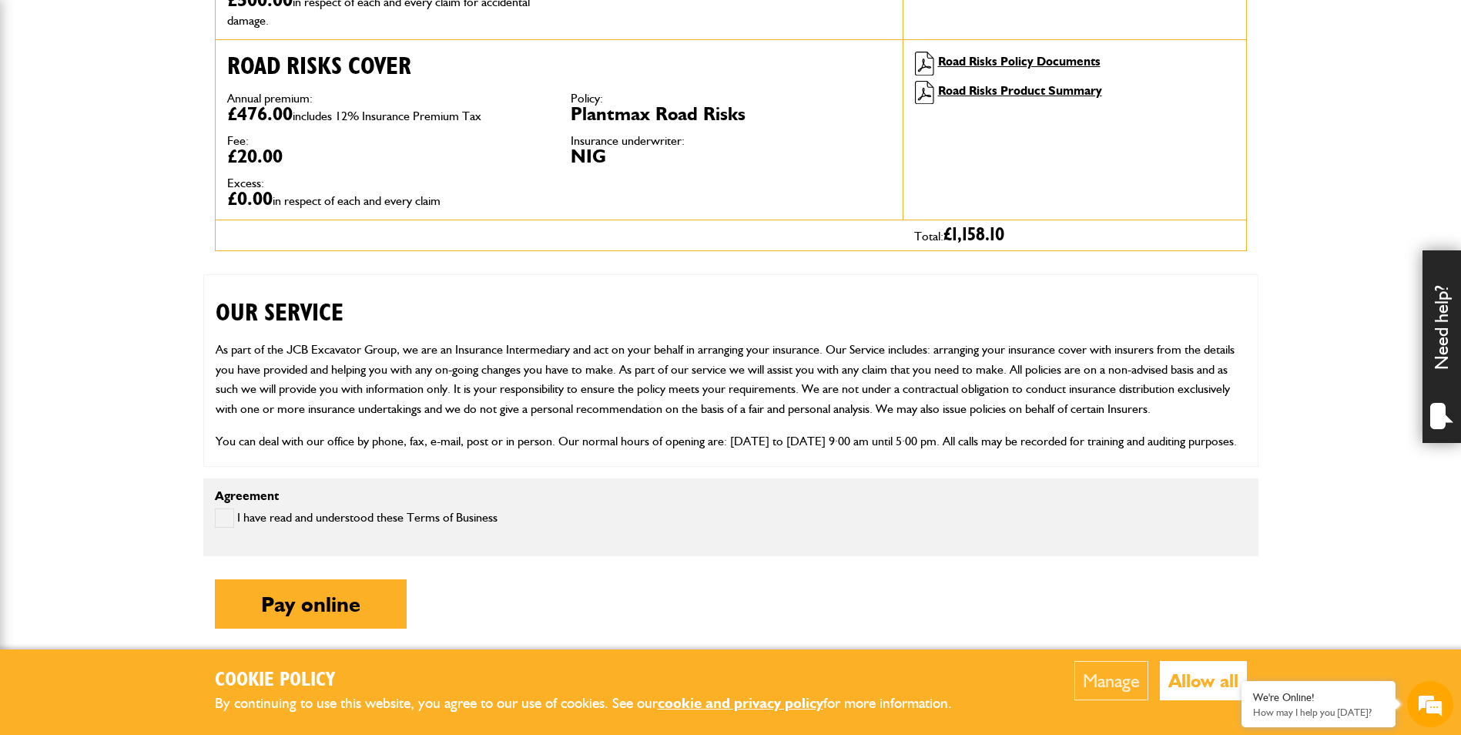
scroll to position [385, 0]
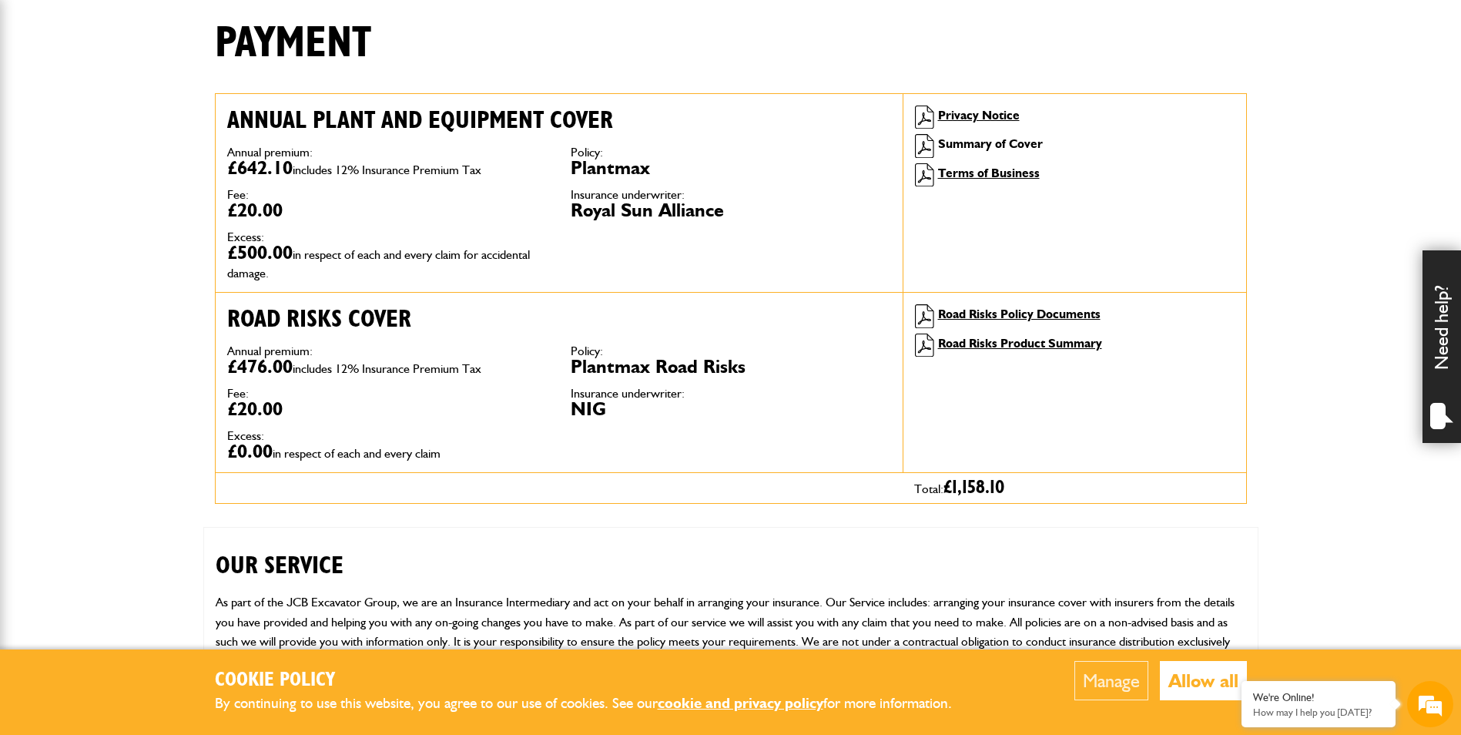
click at [979, 145] on link "Summary of Cover" at bounding box center [990, 143] width 105 height 15
click at [988, 144] on link "Summary of Cover" at bounding box center [990, 143] width 105 height 15
click at [984, 316] on link "Road Risks Policy Documents" at bounding box center [1019, 313] width 162 height 15
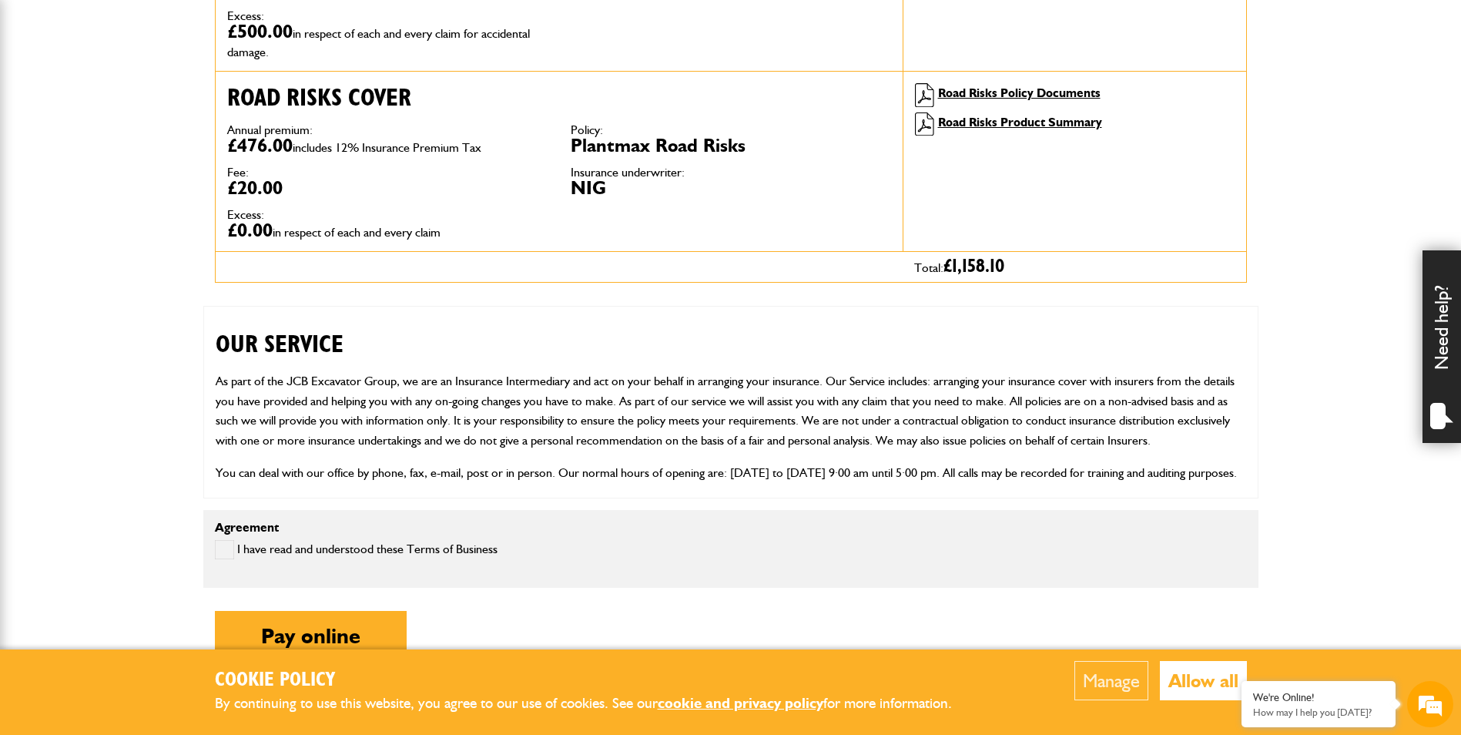
scroll to position [385, 0]
